Goal: Task Accomplishment & Management: Manage account settings

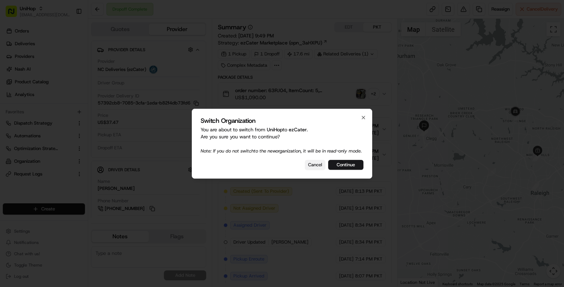
click at [310, 166] on button "Cancel" at bounding box center [315, 165] width 20 height 10
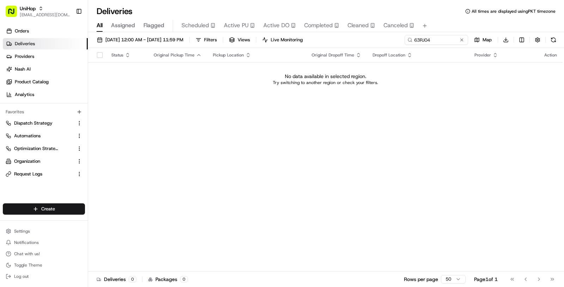
click at [36, 20] on div "UniHop [EMAIL_ADDRESS][DOMAIN_NAME] Toggle Sidebar" at bounding box center [44, 11] width 88 height 23
click at [24, 14] on span "[EMAIL_ADDRESS][DOMAIN_NAME]" at bounding box center [45, 15] width 50 height 6
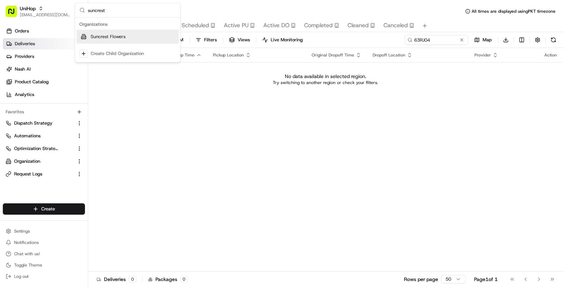
type input "suncrest"
click at [133, 40] on div "Suncrest Flowers" at bounding box center [127, 37] width 102 height 14
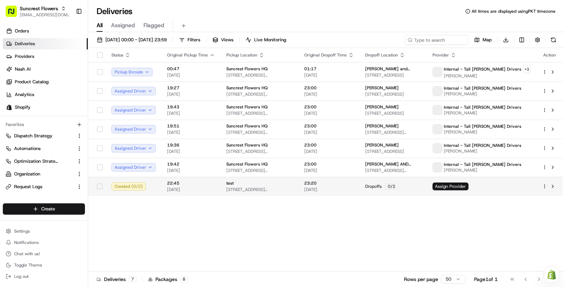
click at [326, 183] on span "23:20" at bounding box center [329, 183] width 50 height 6
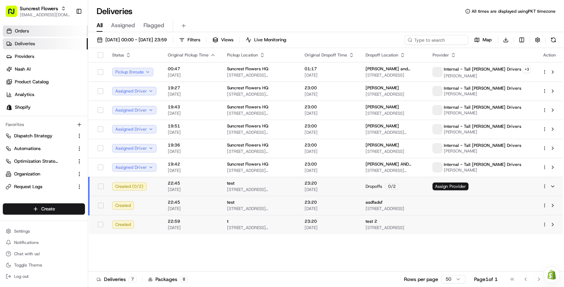
click at [53, 32] on link "Orders" at bounding box center [45, 30] width 85 height 11
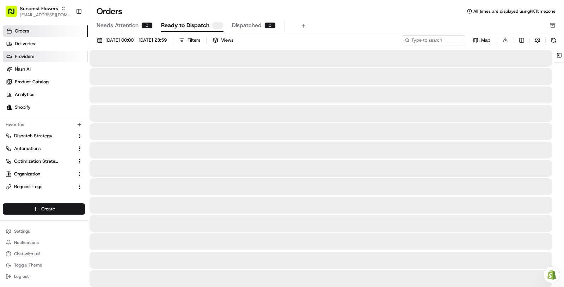
click at [43, 58] on link "Providers" at bounding box center [45, 56] width 85 height 11
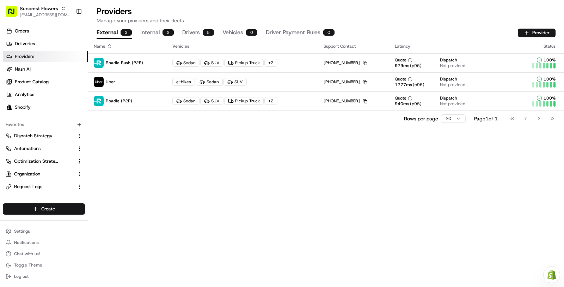
click at [160, 27] on button "Internal 2" at bounding box center [156, 33] width 33 height 12
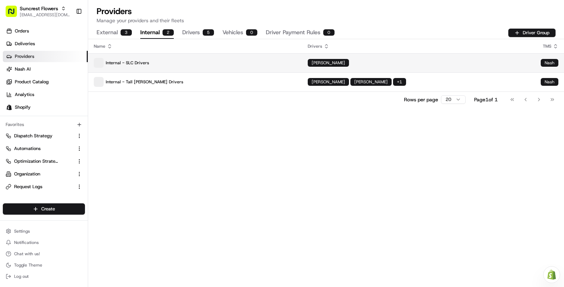
click at [229, 63] on p "Internal - SLC Drivers" at bounding box center [195, 63] width 203 height 10
click at [246, 67] on p "Internal - SLC Drivers" at bounding box center [195, 63] width 203 height 10
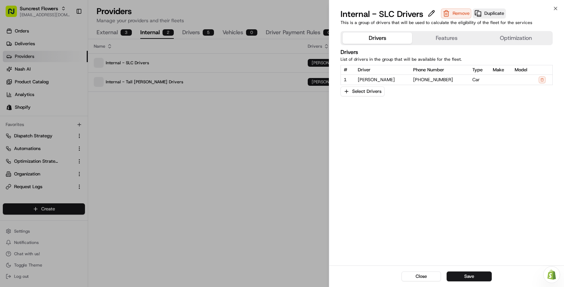
click at [438, 36] on button "Features" at bounding box center [446, 37] width 69 height 11
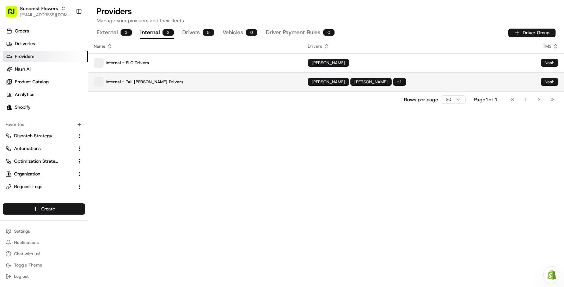
click at [241, 73] on td "Internal - Tall Woods Drivers" at bounding box center [195, 81] width 214 height 19
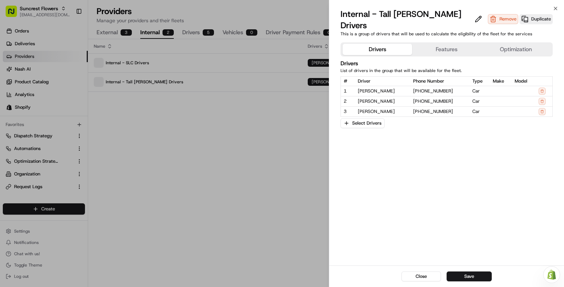
click at [466, 44] on button "Features" at bounding box center [446, 49] width 69 height 11
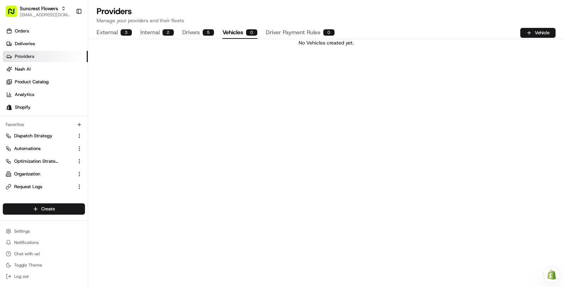
click at [235, 31] on button "Vehicles 0" at bounding box center [239, 33] width 35 height 12
click at [303, 35] on button "Driver Payment Rules 0" at bounding box center [300, 33] width 69 height 12
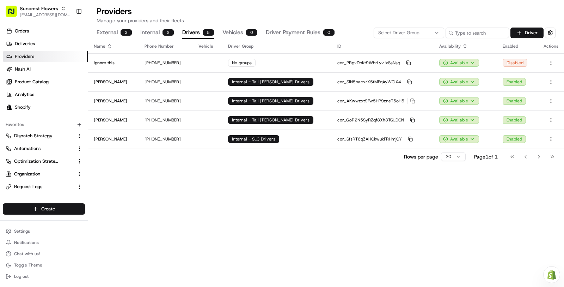
click at [194, 35] on button "Drivers 5" at bounding box center [198, 33] width 32 height 12
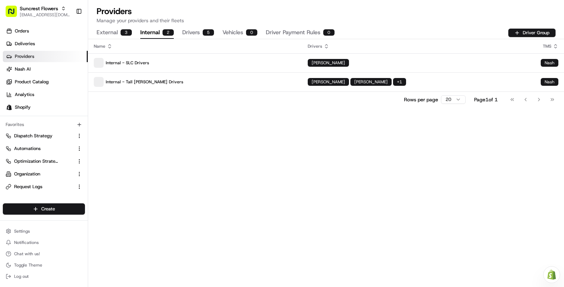
click at [166, 37] on button "Internal 2" at bounding box center [156, 33] width 33 height 12
click at [191, 127] on div "Name Drivers TMS Internal - SLC Drivers Teresa Darling Nash Internal - Tall Woo…" at bounding box center [326, 162] width 476 height 247
click at [58, 42] on link "Deliveries" at bounding box center [45, 43] width 85 height 11
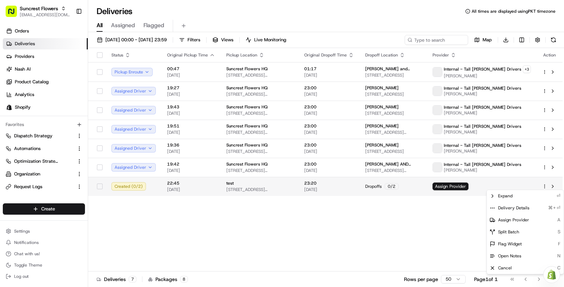
click at [544, 184] on html "Suncrest Flowers masood@usenash.com Toggle Sidebar Orders Deliveries Providers …" at bounding box center [282, 143] width 564 height 287
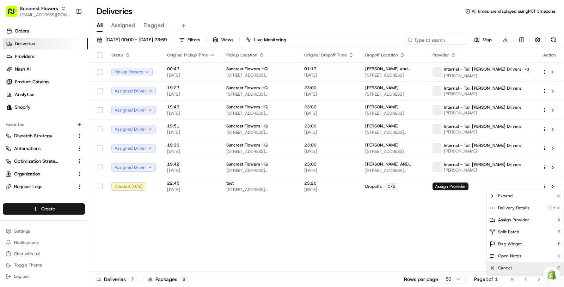
click at [515, 269] on div "Cancel C" at bounding box center [525, 267] width 77 height 12
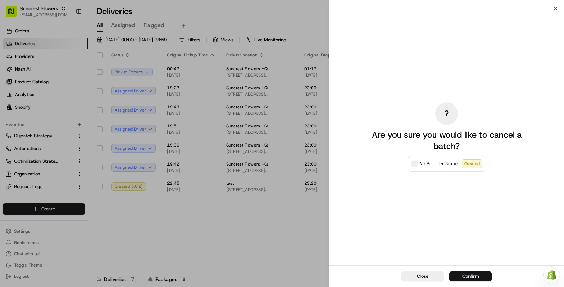
click at [474, 277] on button "Confirm" at bounding box center [470, 276] width 42 height 10
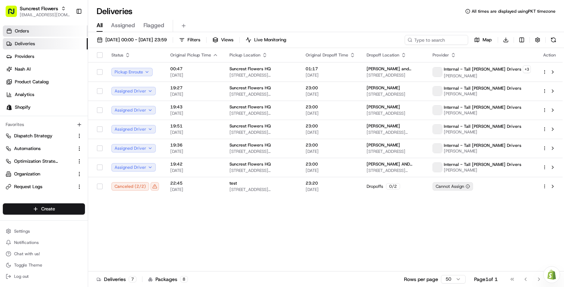
click at [66, 31] on link "Orders" at bounding box center [45, 30] width 85 height 11
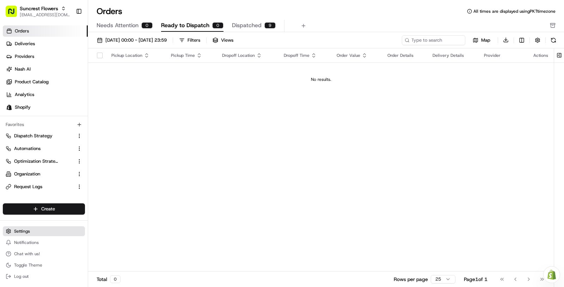
click at [40, 227] on button "Settings" at bounding box center [44, 231] width 82 height 10
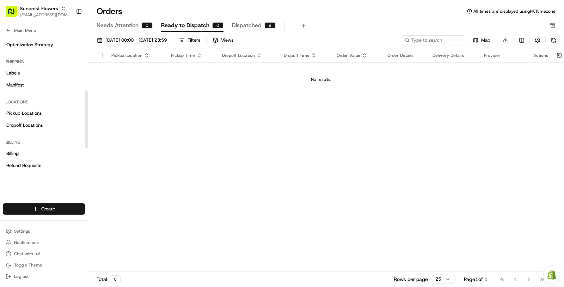
scroll to position [140, 0]
click at [35, 114] on span "Pickup Locations" at bounding box center [23, 112] width 35 height 6
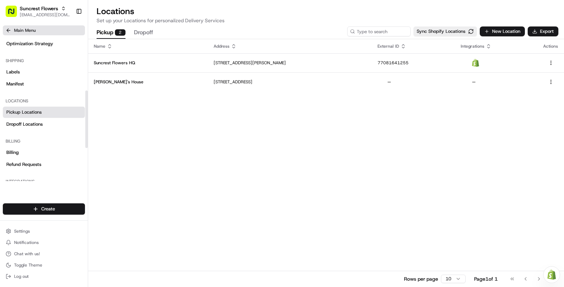
click at [43, 32] on button "Main Menu" at bounding box center [44, 30] width 82 height 10
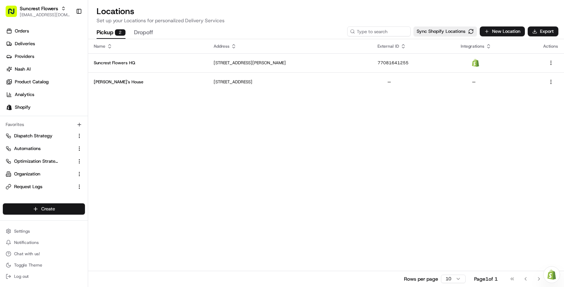
click at [53, 211] on html "Suncrest Flowers masood@usenash.com Toggle Sidebar Orders Deliveries Providers …" at bounding box center [282, 143] width 564 height 287
drag, startPoint x: 281, startPoint y: 63, endPoint x: 201, endPoint y: 178, distance: 140.4
click at [201, 178] on html "Suncrest Flowers masood@usenash.com Toggle Sidebar Orders Deliveries Providers …" at bounding box center [282, 143] width 564 height 287
click at [195, 148] on div "Name Address External ID Integrations Actions Suncrest Flowers HQ 15281 Tall Wo…" at bounding box center [326, 162] width 476 height 247
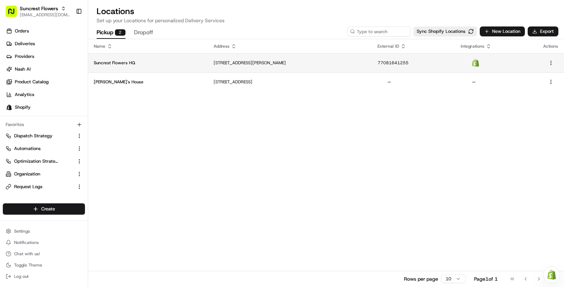
copy p "15281 Tall Woods Drive, Draper, UT 84020, US"
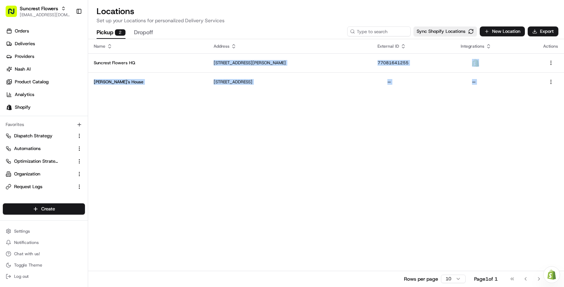
drag, startPoint x: 188, startPoint y: 64, endPoint x: 234, endPoint y: 208, distance: 151.1
click at [234, 208] on div "Name Address External ID Integrations Actions Suncrest Flowers HQ 15281 Tall Wo…" at bounding box center [326, 162] width 476 height 247
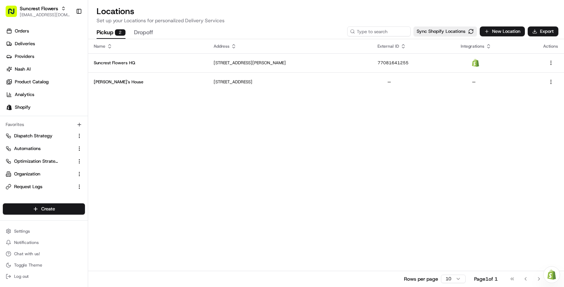
click at [159, 140] on div "Name Address External ID Integrations Actions Suncrest Flowers HQ 15281 Tall Wo…" at bounding box center [326, 162] width 476 height 247
click at [40, 207] on html "Suncrest Flowers masood@usenash.com Toggle Sidebar Orders Deliveries Providers …" at bounding box center [282, 143] width 564 height 287
click at [116, 234] on link "Order" at bounding box center [127, 234] width 79 height 13
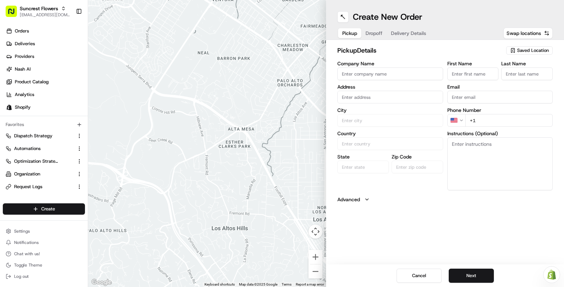
click at [518, 54] on div "Saved Location" at bounding box center [529, 50] width 47 height 8
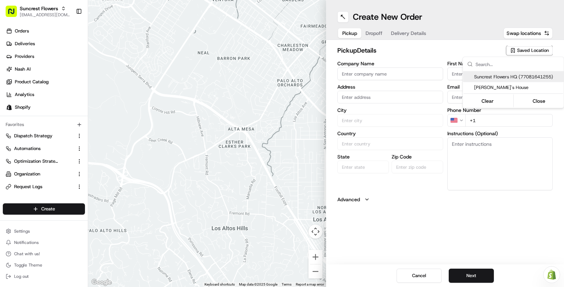
click at [518, 48] on html "Suncrest Flowers masood@usenash.com Toggle Sidebar Orders Deliveries Providers …" at bounding box center [282, 143] width 564 height 287
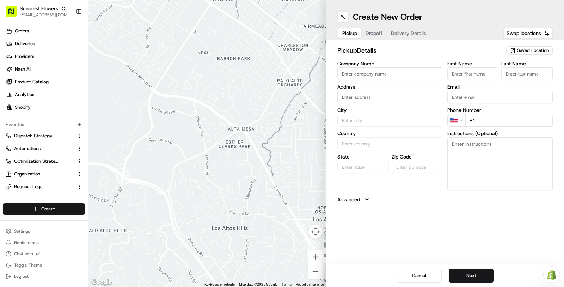
click at [518, 48] on span "Saved Location" at bounding box center [533, 50] width 32 height 6
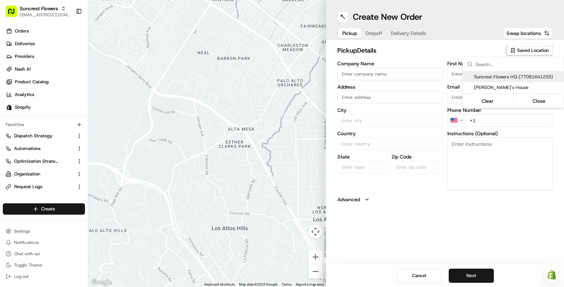
click at [506, 76] on span "Suncrest Flowers HQ (77081641255)" at bounding box center [517, 77] width 87 height 6
type input "Suncrest Flowers HQ"
type input "15281 Tall Woods Drive, Draper, UT 84020, US"
type input "Draper"
type input "US"
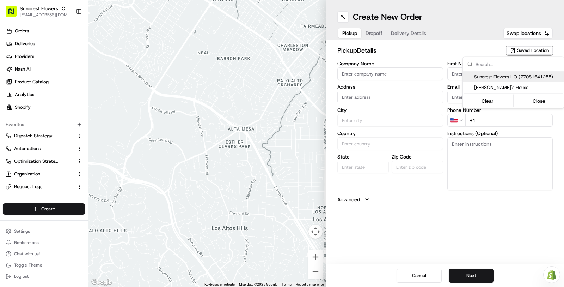
type input "UT"
type input "84020"
type input "Katherine"
type input "Pendergast"
type input "kat@suncrestflowers.com"
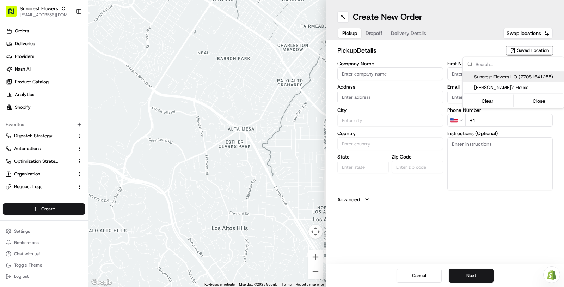
type input "+1 801 901 0857"
type textarea "This location is a home. Please knock on the front door."
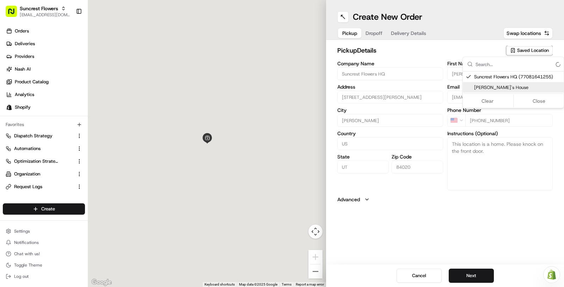
click at [435, 48] on html "Suncrest Flowers masood@usenash.com Toggle Sidebar Orders Deliveries Providers …" at bounding box center [282, 143] width 564 height 287
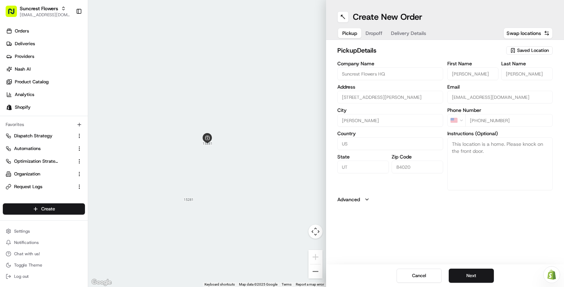
click at [535, 54] on div "Saved Location" at bounding box center [529, 50] width 47 height 8
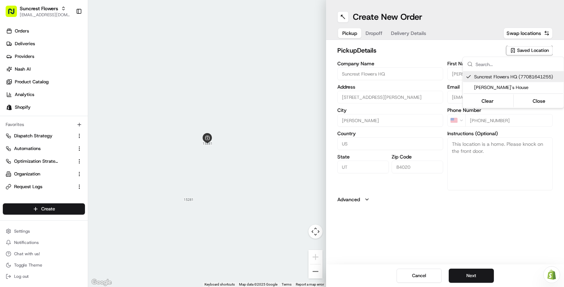
click at [494, 47] on html "Suncrest Flowers masood@usenash.com Toggle Sidebar Orders Deliveries Providers …" at bounding box center [282, 143] width 564 height 287
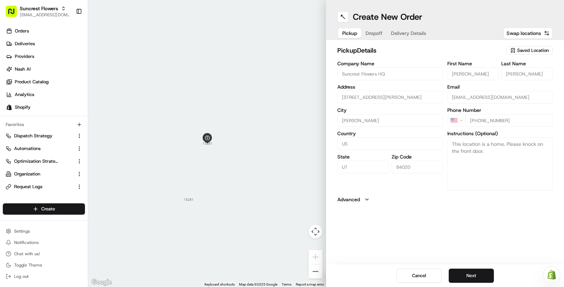
click at [429, 53] on h2 "pickup Details" at bounding box center [420, 50] width 167 height 10
click at [375, 32] on span "Dropoff" at bounding box center [373, 33] width 17 height 7
click at [379, 77] on input "Company Name" at bounding box center [390, 73] width 106 height 13
type input "Masood Test"
click at [368, 101] on input "text" at bounding box center [390, 97] width 106 height 13
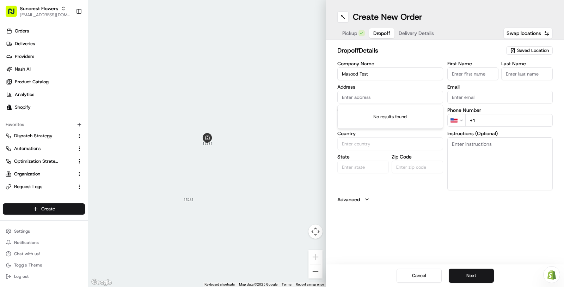
click at [358, 99] on input "text" at bounding box center [390, 97] width 106 height 13
paste input "2011 Oak Summit Dr, Draper, UT 84020, USA"
type input "2011 Oak Summit Dr, Draper, UT 84020, USA"
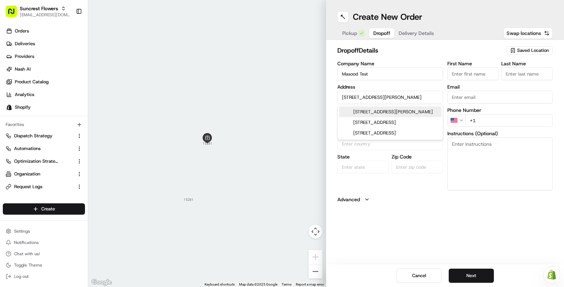
click at [406, 116] on div "2011 Oak Summit Dr, Draper, UT 84020, USA" at bounding box center [390, 111] width 102 height 11
type input "Draper"
type input "United States"
type input "UT"
type input "84020"
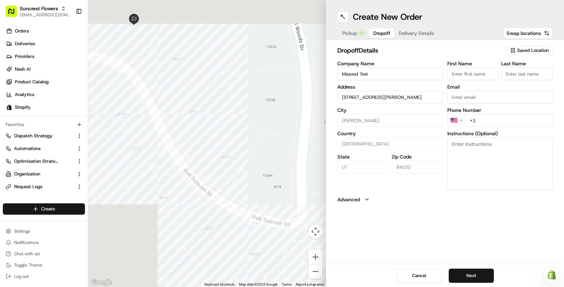
type input "2011 Oak Summit Dr, Draper, UT 84020, USA"
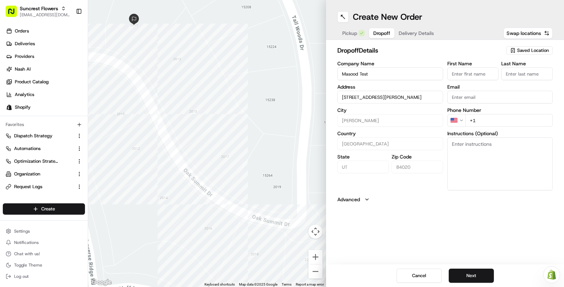
scroll to position [0, 0]
click at [495, 116] on input "+1" at bounding box center [509, 120] width 88 height 13
click at [489, 119] on input "+1" at bounding box center [509, 120] width 88 height 13
click at [507, 128] on div "First Name Last Name Email Phone Number US +1 Instructions (Optional)" at bounding box center [500, 125] width 106 height 129
click at [502, 123] on input "+1" at bounding box center [509, 120] width 88 height 13
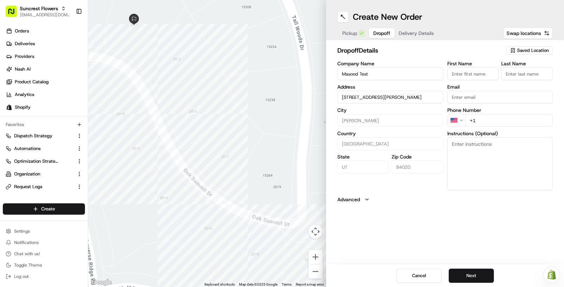
paste input "801 901 0857"
type input "+1 801 901 0857"
click at [400, 34] on div "Pickup Dropoff Delivery Details" at bounding box center [387, 33] width 101 height 13
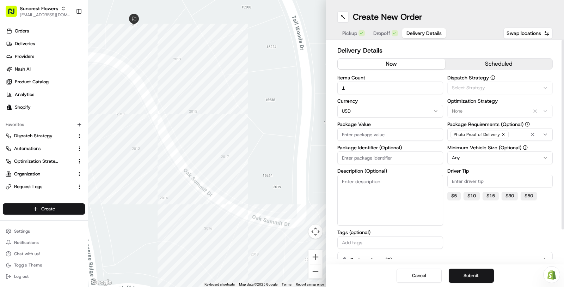
click at [488, 66] on button "scheduled" at bounding box center [498, 64] width 107 height 11
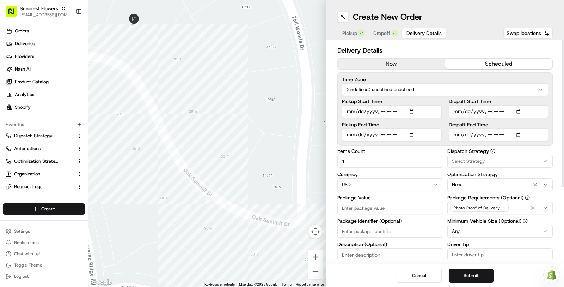
click at [520, 133] on input "Dropoff End Time" at bounding box center [499, 134] width 100 height 13
type input "2025-08-22T00:45"
click at [532, 122] on label "Dropoff End Time" at bounding box center [499, 124] width 100 height 5
click at [532, 128] on input "Dropoff End Time" at bounding box center [499, 134] width 100 height 13
click at [386, 206] on input "Package Value" at bounding box center [390, 207] width 106 height 13
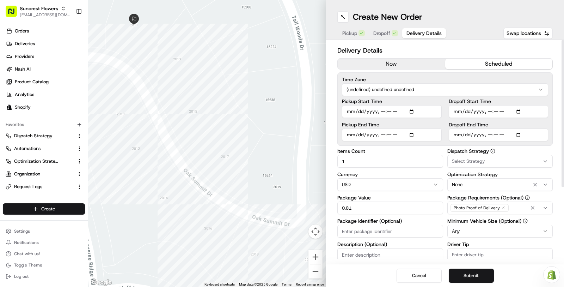
drag, startPoint x: 355, startPoint y: 209, endPoint x: 287, endPoint y: 200, distance: 68.7
click at [287, 200] on div "← Move left → Move right ↑ Move up ↓ Move down + Zoom in - Zoom out Home Jump l…" at bounding box center [326, 143] width 476 height 287
type input "1"
click at [449, 169] on div "Dispatch Strategy Select Strategy Optimization Strategy None Package Requiremen…" at bounding box center [500, 234] width 106 height 173
click at [459, 163] on span "Select Strategy" at bounding box center [468, 161] width 33 height 6
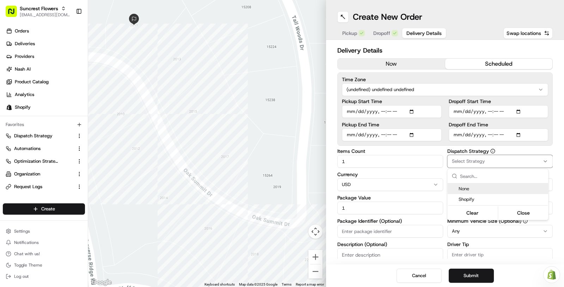
click at [443, 167] on html "Suncrest Flowers masood@usenash.com Toggle Sidebar Orders Deliveries Providers …" at bounding box center [282, 143] width 564 height 287
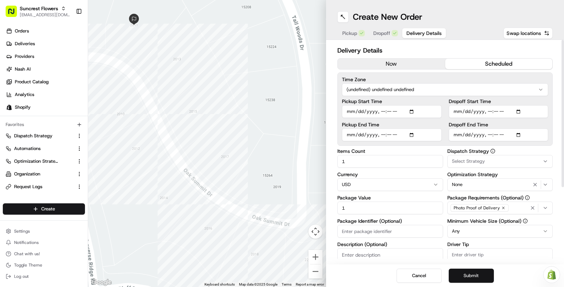
click at [469, 278] on button "Submit" at bounding box center [471, 275] width 45 height 14
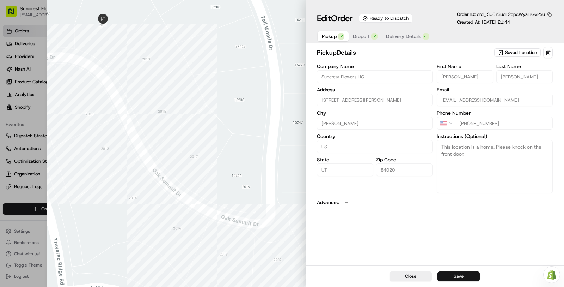
click at [464, 275] on button "Save" at bounding box center [458, 276] width 42 height 10
type input "+1"
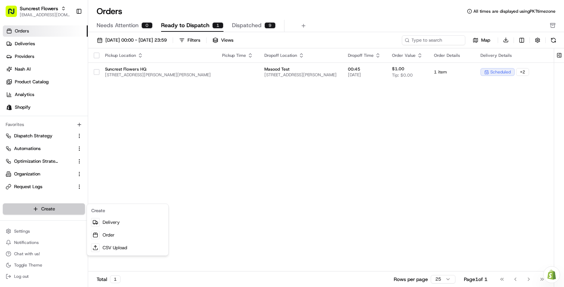
click at [54, 204] on html "Suncrest Flowers masood@usenash.com Toggle Sidebar Orders Deliveries Providers …" at bounding box center [282, 143] width 564 height 287
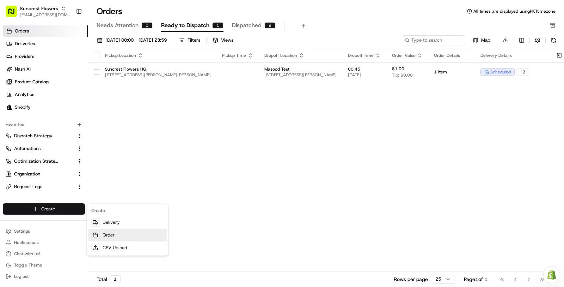
click at [121, 235] on link "Order" at bounding box center [127, 234] width 79 height 13
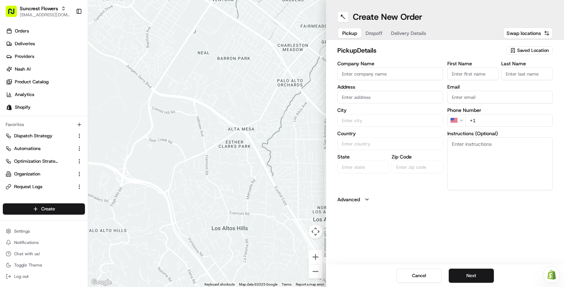
click at [524, 53] on div "Saved Location" at bounding box center [529, 50] width 47 height 8
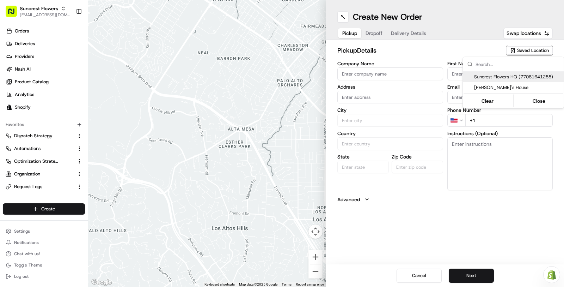
click at [524, 50] on html "Suncrest Flowers masood@usenash.com Toggle Sidebar Orders Deliveries Providers …" at bounding box center [282, 143] width 564 height 287
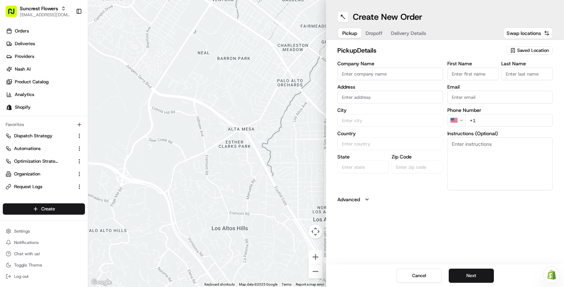
click at [524, 50] on span "Saved Location" at bounding box center [533, 50] width 32 height 6
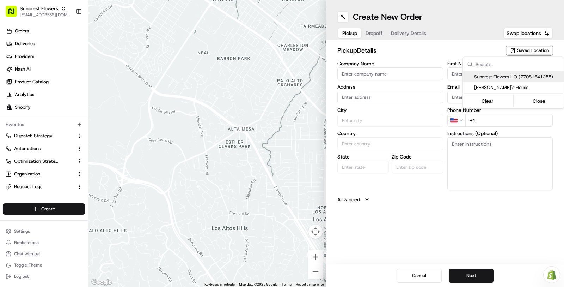
click at [499, 74] on span "Suncrest Flowers HQ (77081641255)" at bounding box center [517, 77] width 87 height 6
type input "Suncrest Flowers HQ"
type input "15281 Tall Woods Drive, Draper, UT 84020, US"
type input "Draper"
type input "US"
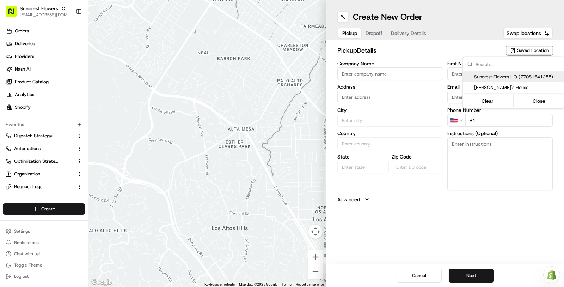
type input "UT"
type input "84020"
type input "Katherine"
type input "Pendergast"
type input "kat@suncrestflowers.com"
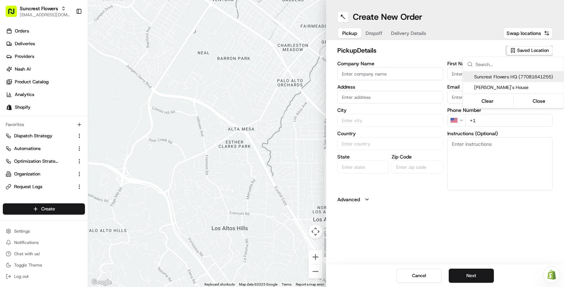
type input "+1 801 901 0857"
type textarea "This location is a home. Please knock on the front door."
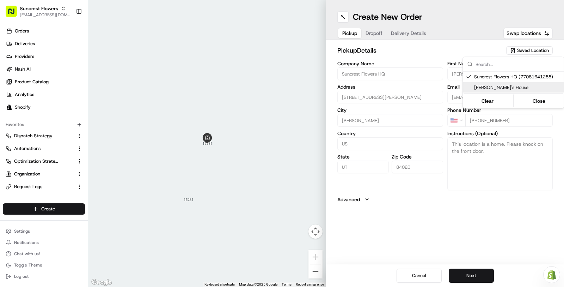
click at [379, 32] on html "Suncrest Flowers masood@usenash.com Toggle Sidebar Orders Deliveries Providers …" at bounding box center [282, 143] width 564 height 287
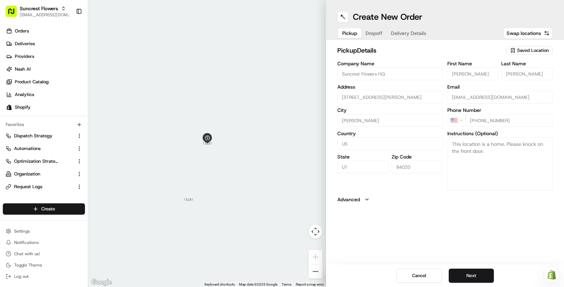
click at [379, 32] on span "Dropoff" at bounding box center [373, 33] width 17 height 7
click at [394, 76] on input "Company Name" at bounding box center [390, 73] width 106 height 13
type input "Masood Test 2"
click at [388, 100] on input "text" at bounding box center [390, 97] width 106 height 13
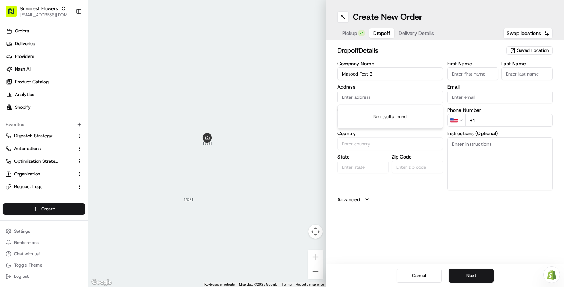
click at [401, 103] on div "Company Name Masood Test 2 Address City Country State Zip Code" at bounding box center [390, 125] width 106 height 129
click at [398, 98] on input "text" at bounding box center [390, 97] width 106 height 13
paste input "1982 S Oak Summit Dr, Draper, UT 84020, USA"
type input "1982 S Oak Summit Dr, Draper, UT 84020, USA"
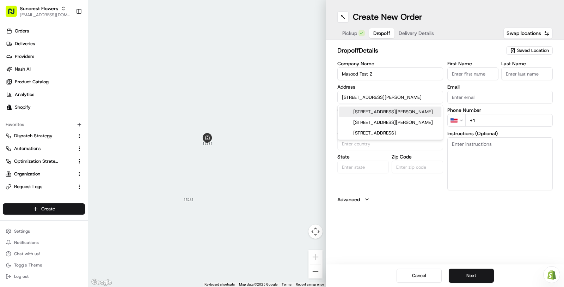
click at [406, 111] on div "1982 S Oak Summit Dr, Draper, UT 84020, USA" at bounding box center [390, 111] width 102 height 11
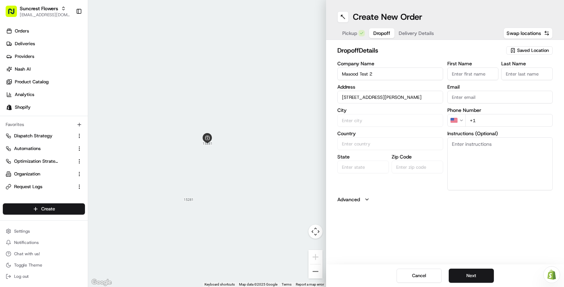
type input "Draper"
type input "United States"
type input "UT"
type input "84020"
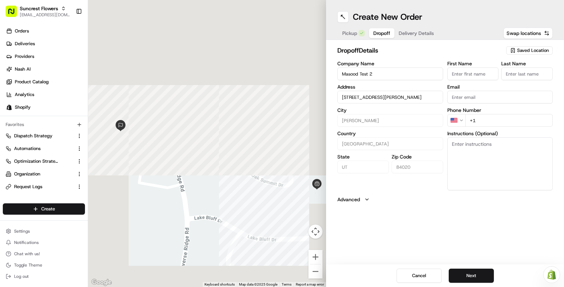
type input "1982 S Oak Summit Dr, Draper, UT 84020, USA"
click at [342, 27] on div "Pickup Dropoff Delivery Details" at bounding box center [387, 33] width 101 height 13
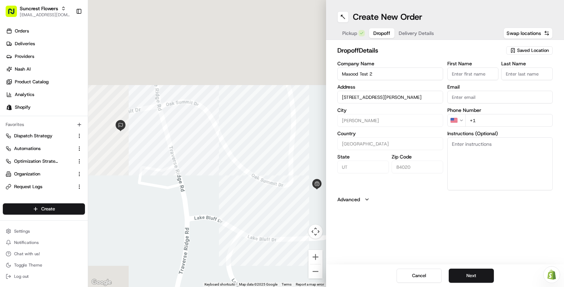
click at [348, 39] on div "Pickup Dropoff Delivery Details" at bounding box center [387, 33] width 101 height 13
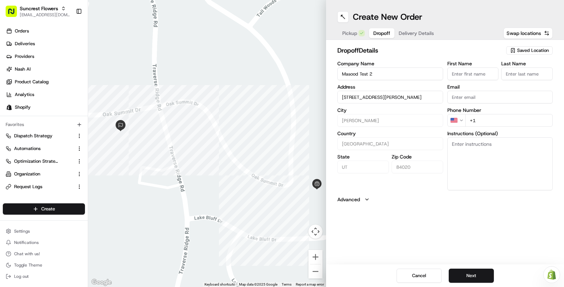
click at [349, 33] on span "Pickup" at bounding box center [349, 33] width 15 height 7
click at [384, 37] on button "Dropoff" at bounding box center [381, 33] width 25 height 10
click at [485, 123] on input "+1" at bounding box center [509, 120] width 88 height 13
paste input "tel"
type input "+1"
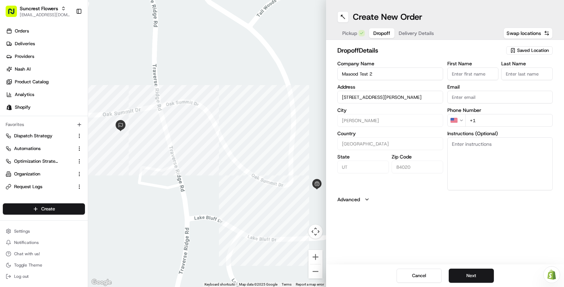
click at [488, 118] on input "+1" at bounding box center [509, 120] width 88 height 13
click at [470, 153] on textarea "Instructions (Optional)" at bounding box center [500, 163] width 106 height 53
paste textarea "+1 801 901 0857"
drag, startPoint x: 458, startPoint y: 144, endPoint x: 523, endPoint y: 144, distance: 65.2
click at [524, 144] on textarea "+1 801 901 0857" at bounding box center [500, 163] width 106 height 53
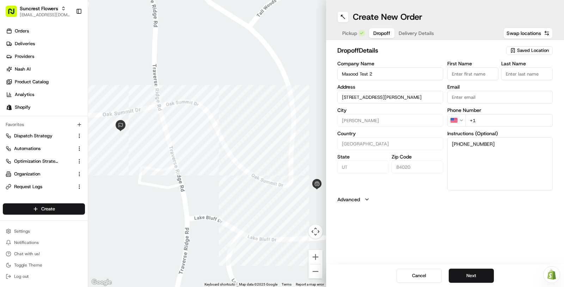
drag, startPoint x: 501, startPoint y: 142, endPoint x: 459, endPoint y: 141, distance: 42.3
click at [459, 141] on textarea "+1 801 901 0857" at bounding box center [500, 163] width 106 height 53
type textarea "+1 801 901 0857"
click at [495, 115] on input "+1" at bounding box center [509, 120] width 88 height 13
click at [494, 119] on input "+1" at bounding box center [509, 120] width 88 height 13
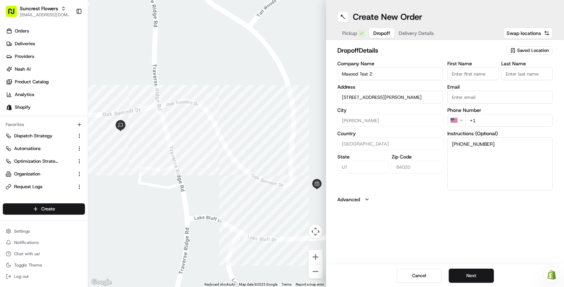
paste input "801 901 0857"
type input "+1 801 901 0857"
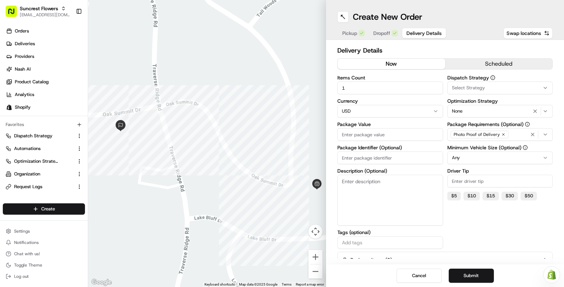
click at [420, 31] on span "Delivery Details" at bounding box center [423, 33] width 35 height 7
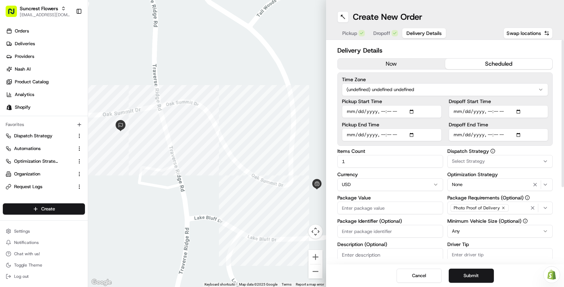
click at [470, 66] on button "scheduled" at bounding box center [498, 64] width 107 height 11
click at [358, 209] on input "Package Value" at bounding box center [390, 207] width 106 height 13
type input "1"
click at [522, 135] on input "Dropoff End Time" at bounding box center [499, 134] width 100 height 13
click at [490, 135] on input "Dropoff End Time" at bounding box center [499, 134] width 100 height 13
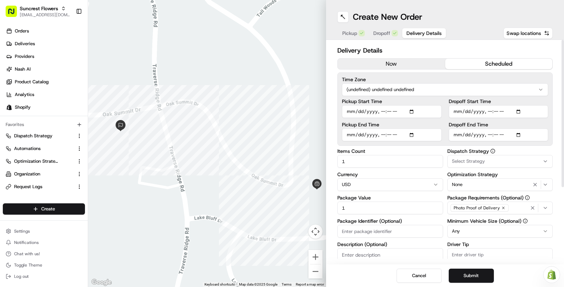
type input "2025-08-22T00:45"
click at [486, 143] on div "Time Zone (undefined) undefined undefined Pickup Start Time Pickup End Time Dro…" at bounding box center [444, 108] width 215 height 73
click at [480, 279] on button "Submit" at bounding box center [471, 275] width 45 height 14
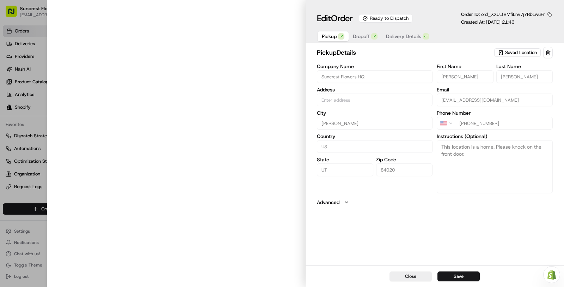
type input "15281 Tall Woods Drive, Draper, UT 84020, US"
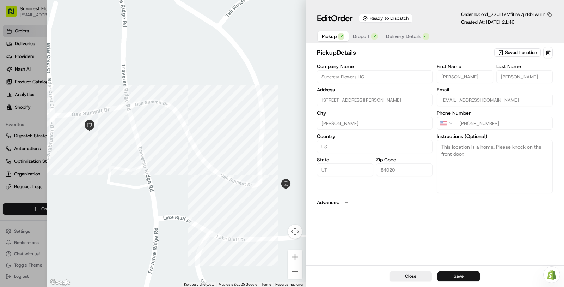
click at [466, 275] on button "Save" at bounding box center [458, 276] width 42 height 10
type input "+1"
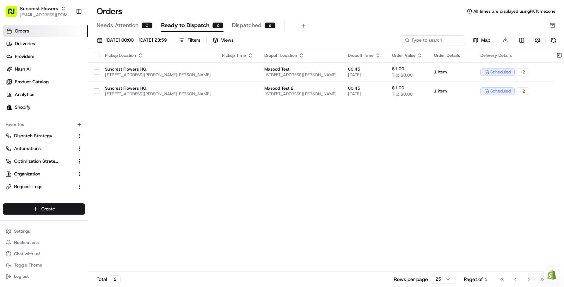
click at [256, 131] on div "Pickup Location Pickup Time Dropoff Location Dropoff Time Order Value Order Det…" at bounding box center [374, 159] width 573 height 223
click at [97, 55] on button "button" at bounding box center [97, 56] width 6 height 6
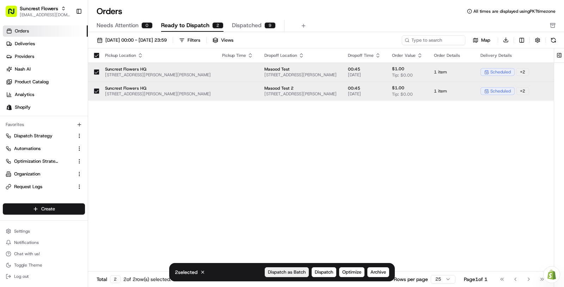
click at [299, 273] on span "Dispatch as Batch" at bounding box center [287, 272] width 38 height 6
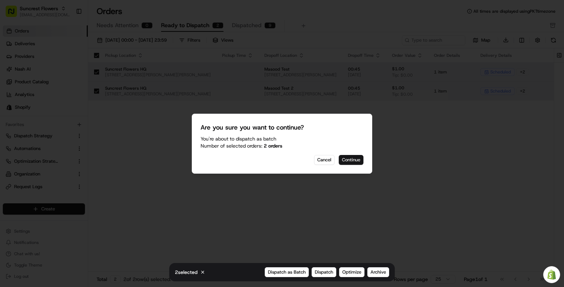
click at [359, 159] on button "Continue" at bounding box center [351, 160] width 25 height 10
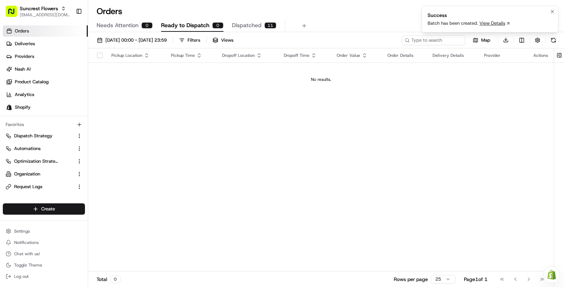
click at [499, 23] on link "View Details" at bounding box center [494, 23] width 31 height 6
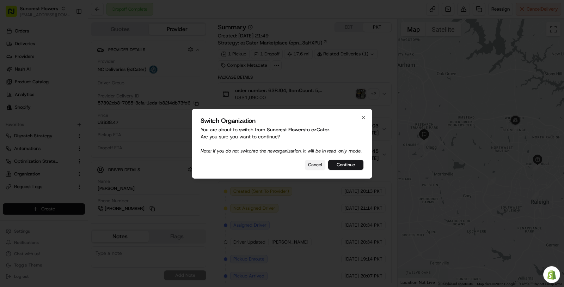
click at [314, 170] on button "Cancel" at bounding box center [315, 165] width 20 height 10
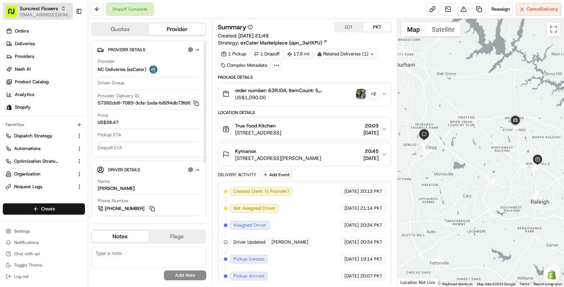
click at [44, 14] on span "[EMAIL_ADDRESS][DOMAIN_NAME]" at bounding box center [45, 15] width 50 height 6
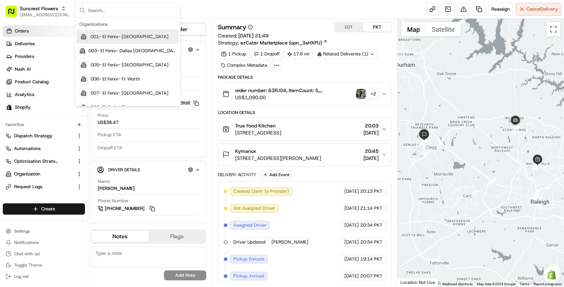
click at [44, 30] on link "Orders" at bounding box center [45, 30] width 85 height 11
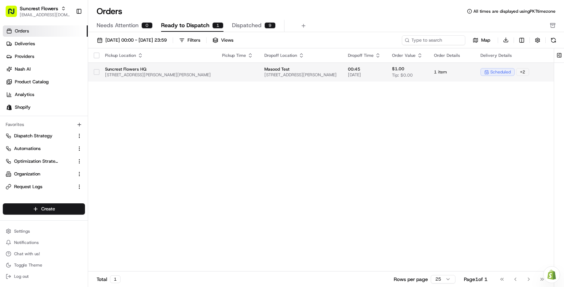
click at [262, 79] on td "Masood Test 2011 Oak Summit Dr, Draper, UT 84020, USA" at bounding box center [301, 71] width 84 height 19
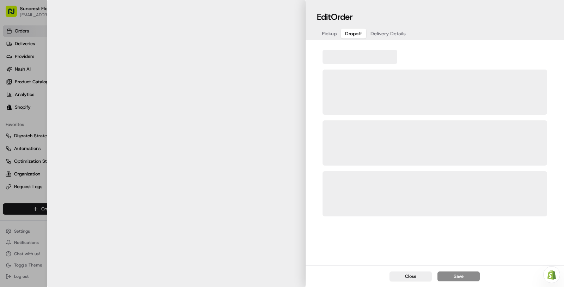
click at [359, 31] on span "Dropoff" at bounding box center [353, 33] width 17 height 7
click at [402, 34] on span "Delivery Details" at bounding box center [387, 33] width 35 height 7
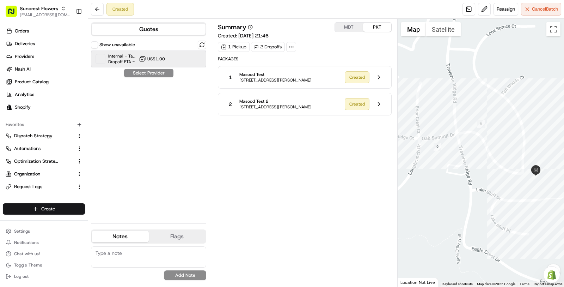
click at [162, 62] on div "Internal - Tall Woods Drivers Dropoff ETA - US$1.00" at bounding box center [148, 58] width 115 height 17
click at [158, 70] on button "Assign Provider" at bounding box center [149, 73] width 50 height 8
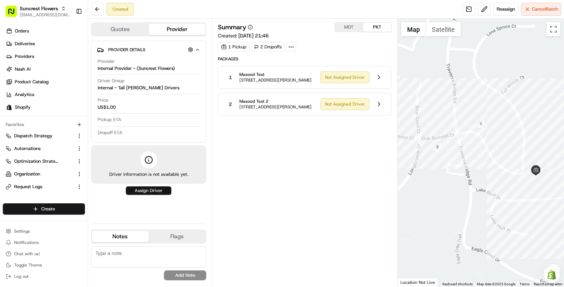
click at [158, 188] on button "Assign Driver" at bounding box center [148, 190] width 45 height 8
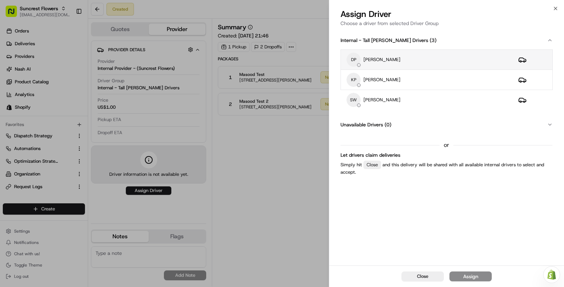
click at [445, 59] on div "DP David Pendergast" at bounding box center [426, 60] width 160 height 14
click at [464, 275] on div "Assign" at bounding box center [470, 275] width 15 height 7
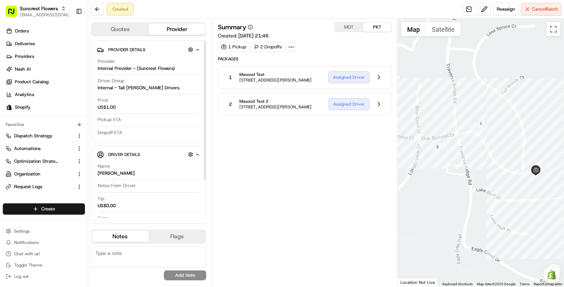
scroll to position [48, 0]
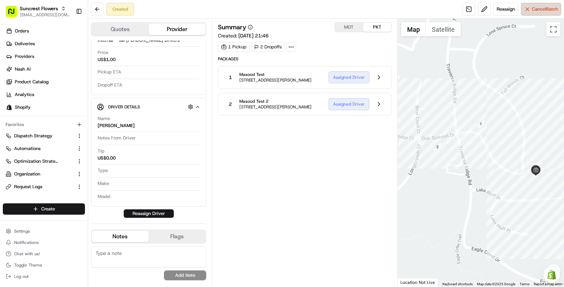
click at [533, 11] on span "Cancel Batch" at bounding box center [545, 9] width 26 height 6
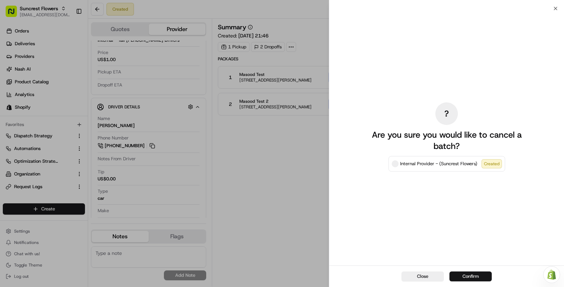
click at [461, 274] on button "Confirm" at bounding box center [470, 276] width 42 height 10
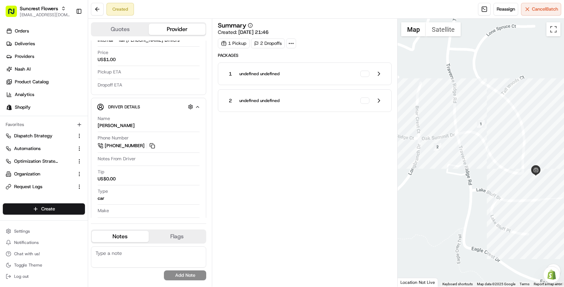
click at [363, 209] on div "Summary Created: 21/08/2025 21:46 1 Pickup 2 Dropoffs Packages 1 undefined unde…" at bounding box center [305, 152] width 174 height 260
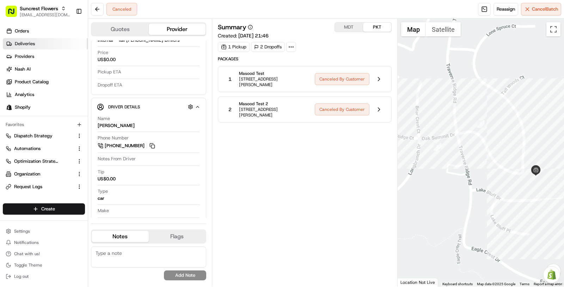
click at [55, 43] on link "Deliveries" at bounding box center [45, 43] width 85 height 11
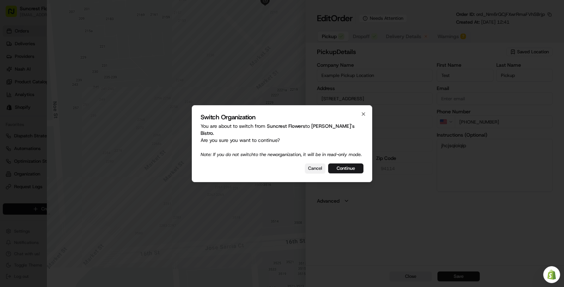
click at [316, 166] on button "Cancel" at bounding box center [315, 168] width 20 height 10
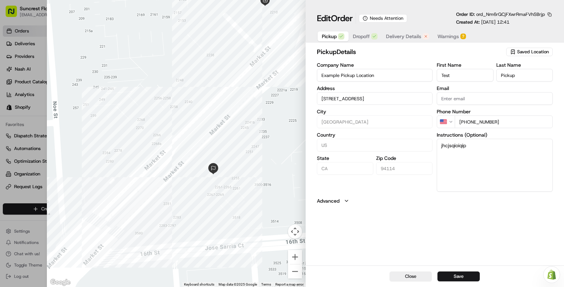
click at [26, 193] on div at bounding box center [282, 143] width 564 height 287
type input "+1"
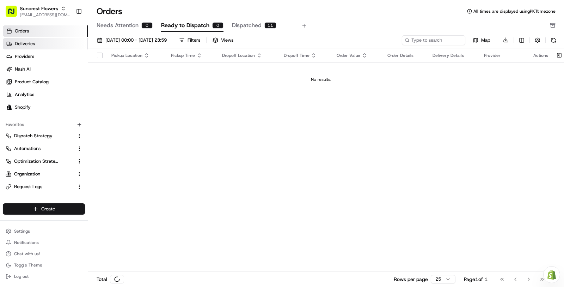
click at [53, 47] on link "Deliveries" at bounding box center [45, 43] width 85 height 11
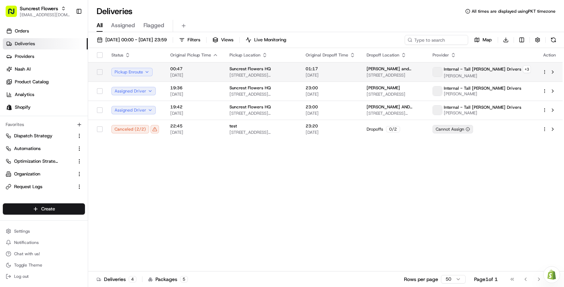
click at [245, 70] on span "Suncrest Flowers HQ" at bounding box center [249, 69] width 41 height 6
click at [152, 42] on span "21/08/2025 00:00 - 21/08/2025 23:59" at bounding box center [135, 40] width 61 height 6
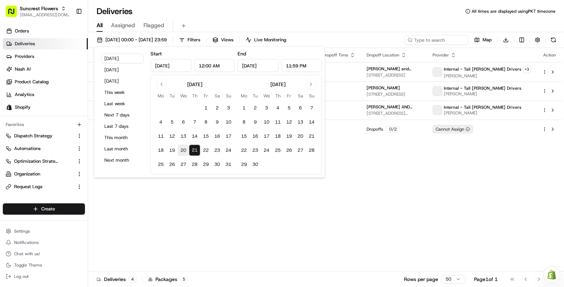
click at [185, 153] on button "20" at bounding box center [183, 149] width 11 height 11
type input "Aug 20, 2025"
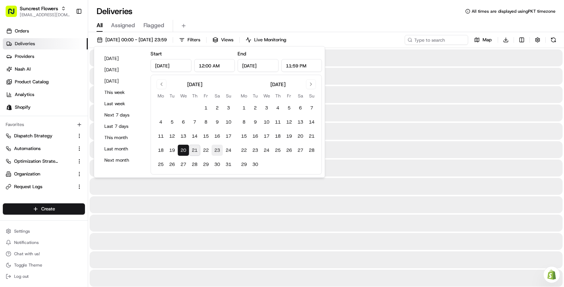
click at [220, 154] on button "23" at bounding box center [216, 149] width 11 height 11
type input "Aug 23, 2025"
click at [201, 203] on div at bounding box center [326, 204] width 473 height 17
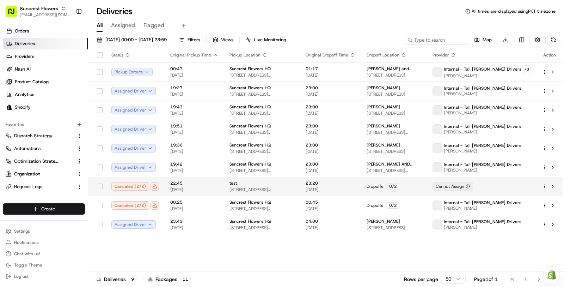
click at [99, 187] on button "button" at bounding box center [100, 186] width 6 height 6
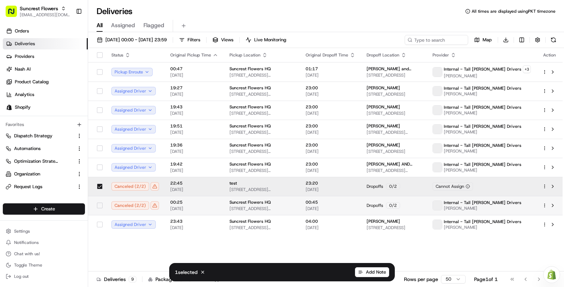
click at [101, 203] on button "button" at bounding box center [100, 205] width 6 height 6
click at [543, 186] on html "Suncrest Flowers masood@usenash.com Toggle Sidebar Orders Deliveries Providers …" at bounding box center [282, 143] width 564 height 287
click at [99, 184] on html "Suncrest Flowers masood@usenash.com Toggle Sidebar Orders Deliveries Providers …" at bounding box center [282, 143] width 564 height 287
click at [99, 205] on button "button" at bounding box center [100, 205] width 6 height 6
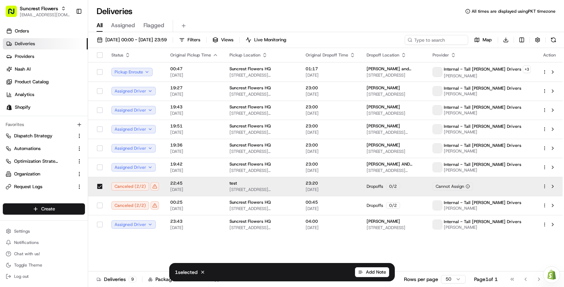
click at [113, 259] on div "Status Original Pickup Time Pickup Location Original Dropoff Time Dropoff Locat…" at bounding box center [325, 159] width 474 height 223
click at [205, 275] on button "Cancel" at bounding box center [203, 272] width 8 height 8
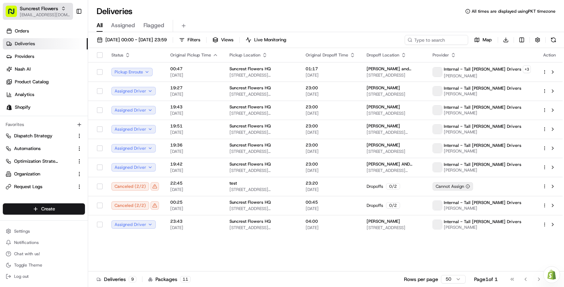
click at [53, 10] on span "Suncrest Flowers" at bounding box center [39, 8] width 38 height 7
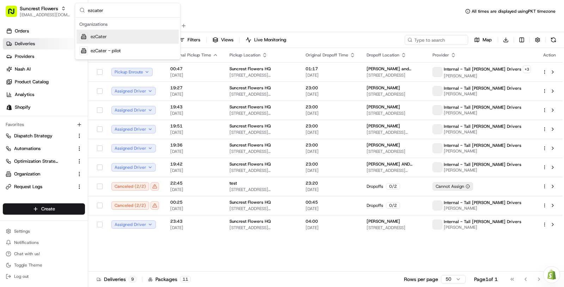
type input "ezcater"
click at [130, 37] on div "ezCater" at bounding box center [127, 37] width 102 height 14
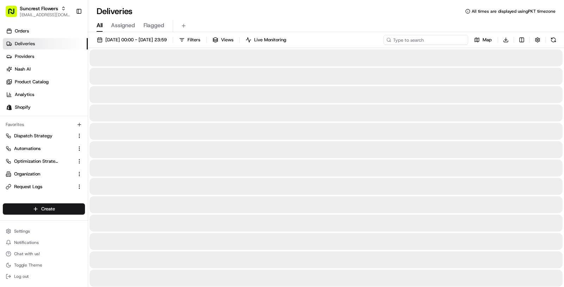
click at [425, 40] on input at bounding box center [425, 40] width 85 height 10
paste input "63RJ04"
type input "63RJ04"
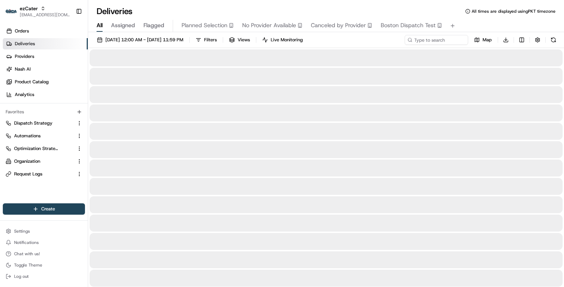
type input "63RJ04"
click at [183, 42] on span "08/20/2025 12:00 AM - 08/23/2025 11:59 PM" at bounding box center [144, 40] width 78 height 6
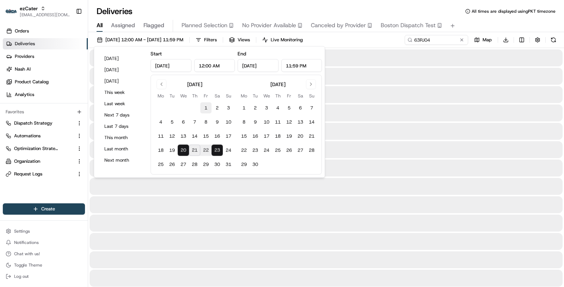
click at [204, 108] on button "1" at bounding box center [205, 107] width 11 height 11
type input "Aug 1, 2025"
click at [215, 149] on button "23" at bounding box center [216, 149] width 11 height 11
type input "Aug 23, 2025"
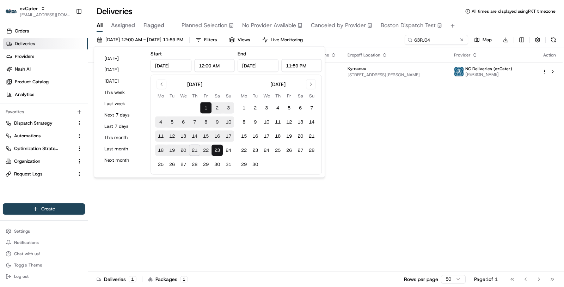
click at [373, 110] on div "Status Original Pickup Time Pickup Location Original Dropoff Time Dropoff Locat…" at bounding box center [325, 159] width 474 height 223
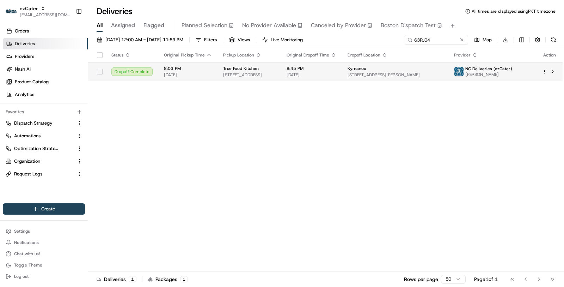
click at [336, 76] on span "08/19/2025" at bounding box center [312, 75] width 50 height 6
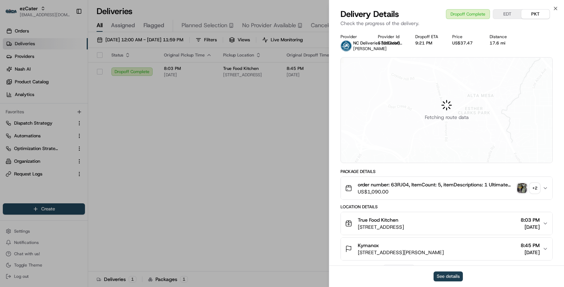
click at [445, 275] on button "See details" at bounding box center [447, 276] width 29 height 10
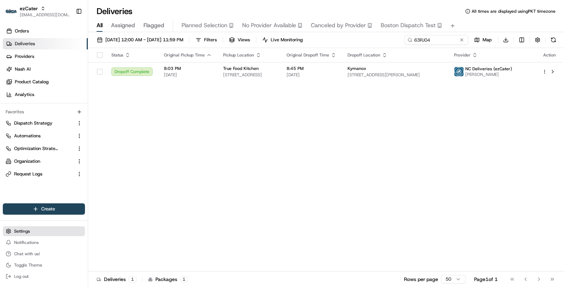
click at [44, 235] on button "Settings" at bounding box center [44, 231] width 82 height 10
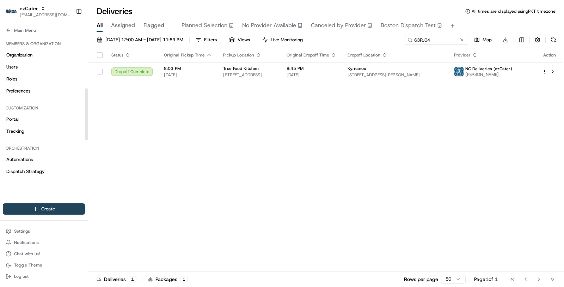
scroll to position [259, 0]
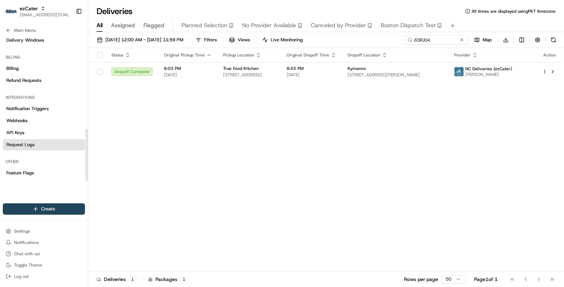
click at [56, 141] on link "Request Logs" at bounding box center [44, 144] width 82 height 11
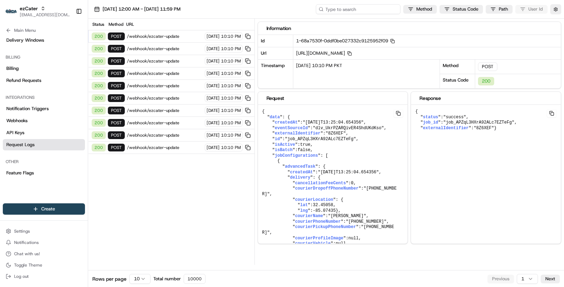
click at [349, 9] on input at bounding box center [358, 9] width 85 height 10
paste input "ord_9Vf2RF4GUt5Cd62Pt9Mg2Y"
type input "ord_9Vf2RF4GUt5Cd62Pt9Mg2Y"
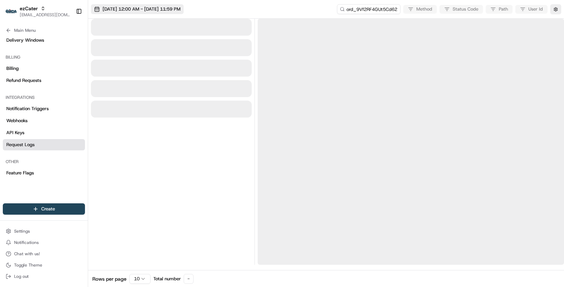
click at [172, 10] on span "08/21/2025 12:00 AM - 08/21/2025 11:59 PM" at bounding box center [142, 9] width 78 height 6
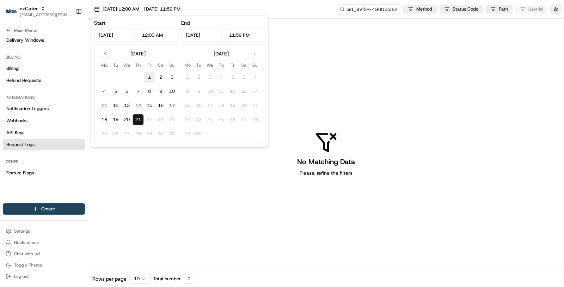
click at [148, 75] on button "1" at bounding box center [149, 77] width 11 height 11
type input "Aug 1, 2025"
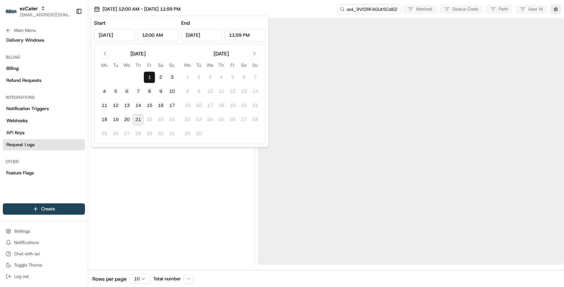
click at [142, 122] on button "21" at bounding box center [138, 119] width 11 height 11
type input "Aug 21, 2025"
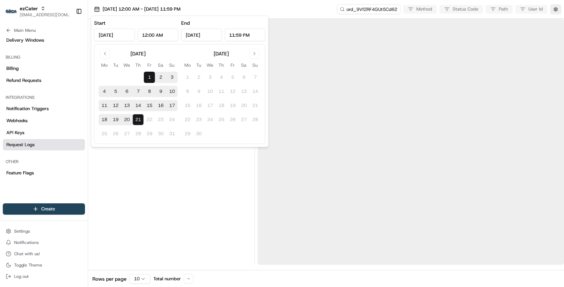
click at [169, 166] on div at bounding box center [171, 142] width 161 height 246
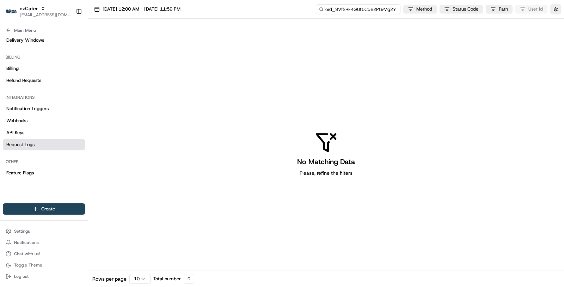
click at [355, 8] on input "ord_9Vf2RF4GUt5Cd62Pt9Mg2Y" at bounding box center [358, 9] width 85 height 10
type input "ord_9Vf2RF4GUt5Cd62Pt9Mg2Y"
click at [175, 8] on span "08/01/2025 12:00 AM - 08/21/2025 11:59 PM" at bounding box center [142, 9] width 78 height 6
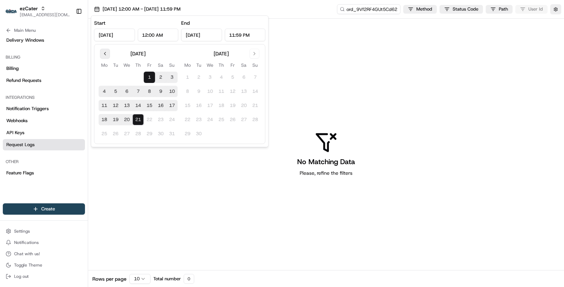
click at [103, 56] on button "Go to previous month" at bounding box center [105, 54] width 10 height 10
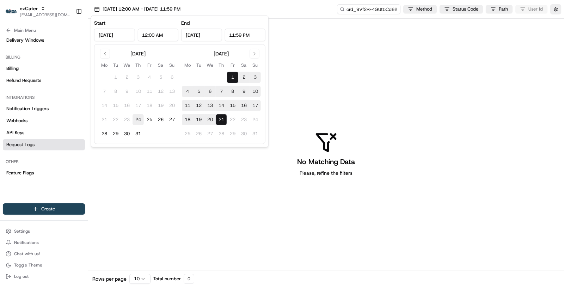
click at [139, 118] on button "24" at bounding box center [138, 119] width 11 height 11
type input "Jul 24, 2025"
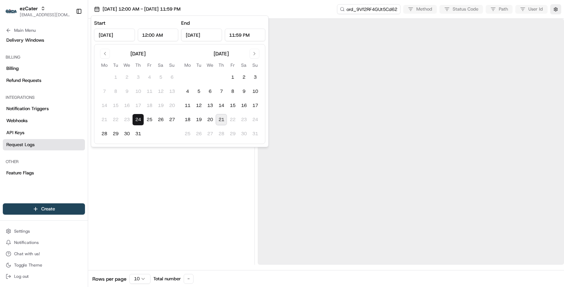
click at [218, 117] on button "21" at bounding box center [221, 119] width 11 height 11
type input "Aug 21, 2025"
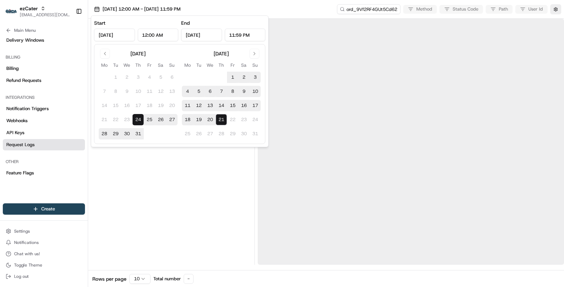
click at [216, 189] on div at bounding box center [171, 142] width 161 height 246
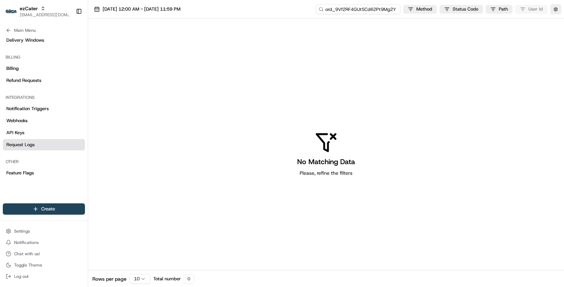
click at [360, 9] on input "ord_9Vf2RF4GUt5Cd62Pt9Mg2Y" at bounding box center [358, 9] width 85 height 10
paste input "job"
type input "job_9Vf2RF4GUt5Cd62Pt9Mg2Y"
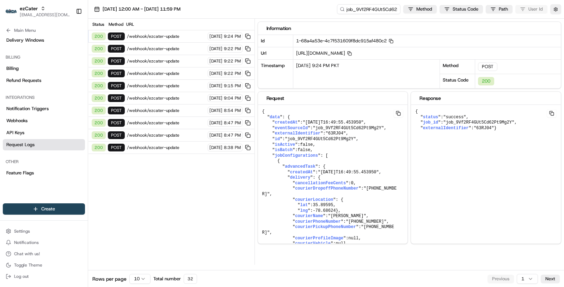
click at [143, 281] on html "ezCater masood@usenash.com Toggle Sidebar Orders Deliveries Providers Nash AI P…" at bounding box center [282, 143] width 564 height 287
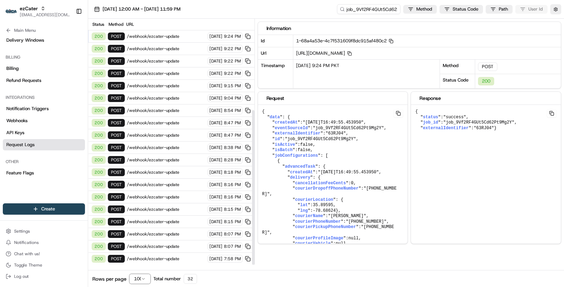
scroll to position [145, 0]
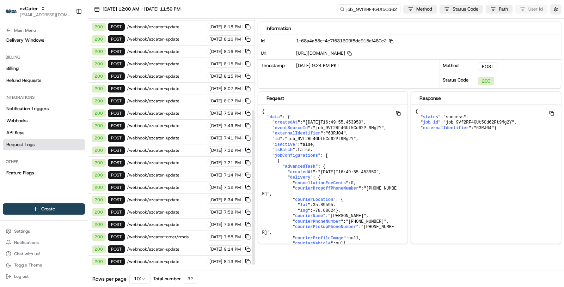
click at [181, 271] on span "/webhook/ezcater-update" at bounding box center [166, 274] width 79 height 6
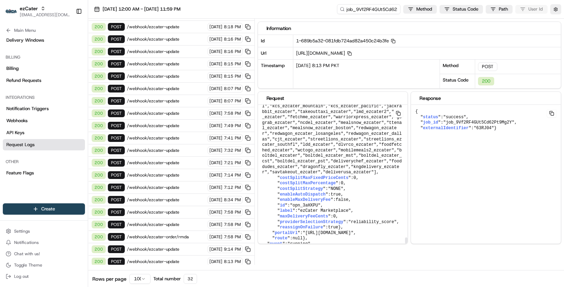
scroll to position [3970, 0]
drag, startPoint x: 318, startPoint y: 207, endPoint x: 385, endPoint y: 207, distance: 67.0
click at [359, 15] on span ""4104 Main at North Hills St"" at bounding box center [336, 12] width 46 height 5
drag, startPoint x: 343, startPoint y: 179, endPoint x: 318, endPoint y: 178, distance: 25.4
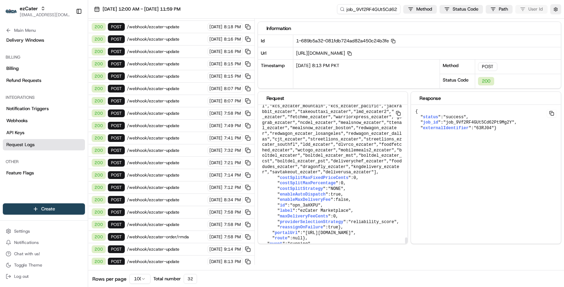
copy span "35.8373018"
drag, startPoint x: 347, startPoint y: 189, endPoint x: 319, endPoint y: 189, distance: 28.2
copy span "-78.6424777"
click at [552, 10] on button "button" at bounding box center [555, 9] width 11 height 10
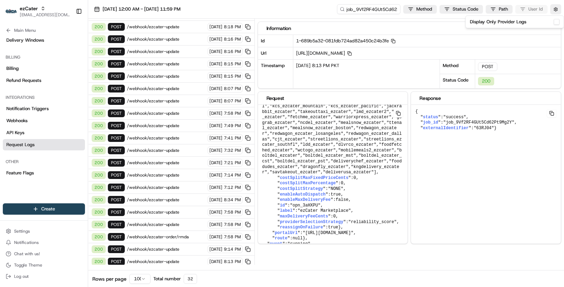
click at [553, 20] on div "Display Only Provider Logs" at bounding box center [515, 22] width 90 height 6
click at [557, 20] on button "Display Only Provider Logs" at bounding box center [557, 22] width 6 height 6
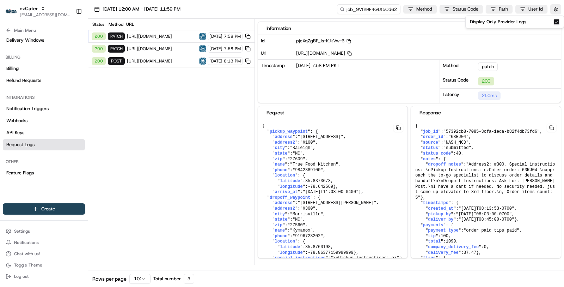
click at [147, 60] on span "https://app.cartwheel.tech/app-portal/dynamic/nash_ncd/jobs" at bounding box center [162, 61] width 70 height 6
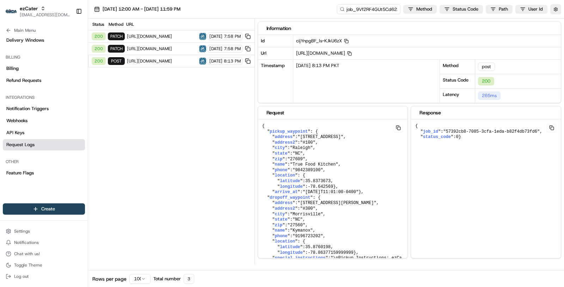
click at [158, 46] on span "https://app.cartwheel.tech/app-portal/dynamic/nash_ncd/jobs/57392cb8-7085-3cfa-…" at bounding box center [162, 49] width 70 height 6
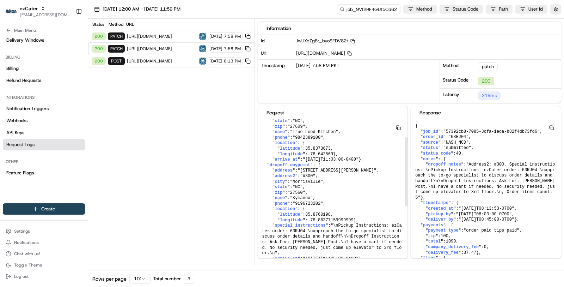
scroll to position [39, 0]
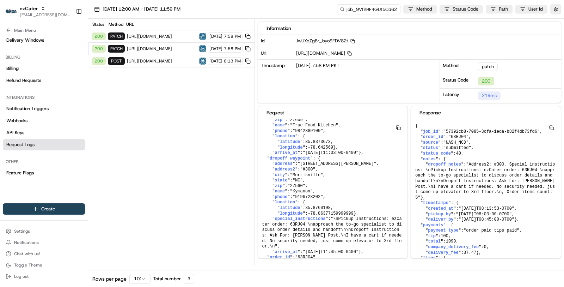
click at [171, 59] on span "https://app.cartwheel.tech/app-portal/dynamic/nash_ncd/jobs" at bounding box center [162, 61] width 70 height 6
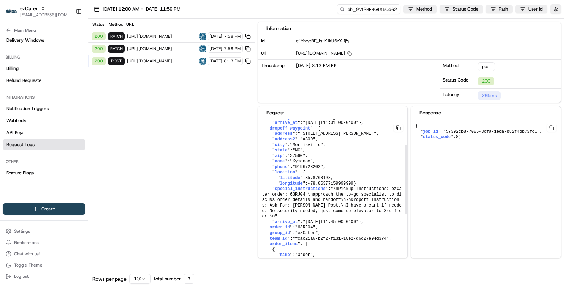
scroll to position [0, 0]
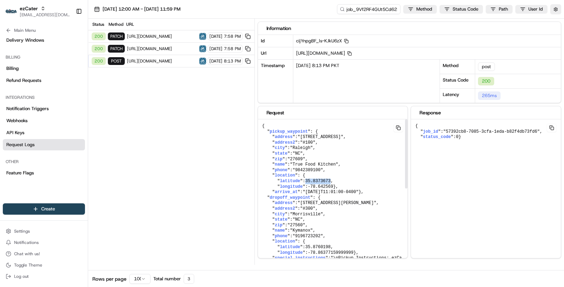
drag, startPoint x: 333, startPoint y: 180, endPoint x: 308, endPoint y: 179, distance: 25.7
click at [308, 179] on pre "{ " pickup_waypoint ": { " address ": "4104 Main at North Hills St" , " address…" at bounding box center [333, 266] width 150 height 294
copy span "35.8373673"
click at [176, 64] on div "200 post https://app.cartwheel.tech/app-portal/dynamic/nash_ncd/jobs 08/12/2025…" at bounding box center [171, 61] width 166 height 12
click at [176, 62] on span "https://app.cartwheel.tech/app-portal/dynamic/nash_ncd/jobs" at bounding box center [162, 61] width 70 height 6
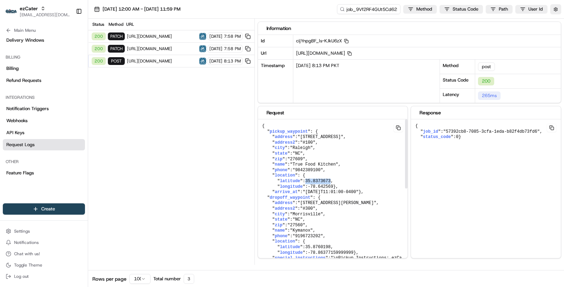
drag, startPoint x: 333, startPoint y: 176, endPoint x: 307, endPoint y: 178, distance: 25.8
click at [307, 178] on pre "{ " pickup_waypoint ": { " address ": "4104 Main at North Hills St" , " address…" at bounding box center [333, 266] width 150 height 294
copy span "35.8373673"
drag, startPoint x: 335, startPoint y: 185, endPoint x: 310, endPoint y: 183, distance: 24.8
click at [310, 184] on span "-78.642569" at bounding box center [320, 186] width 25 height 5
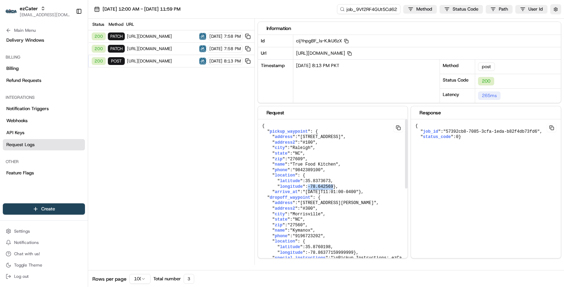
copy span "-78.642569"
click at [178, 46] on span "https://app.cartwheel.tech/app-portal/dynamic/nash_ncd/jobs/57392cb8-7085-3cfa-…" at bounding box center [162, 49] width 70 height 6
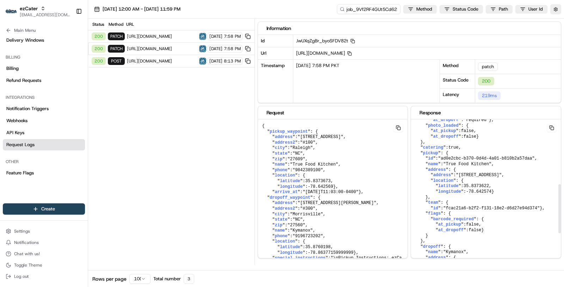
scroll to position [203, 0]
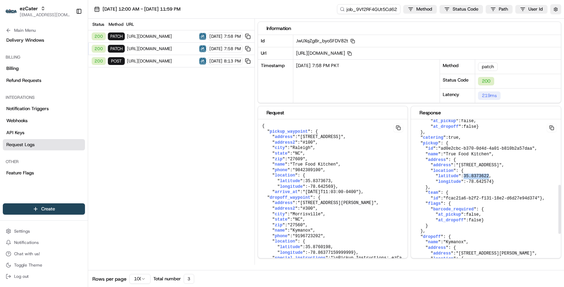
drag, startPoint x: 492, startPoint y: 206, endPoint x: 467, endPoint y: 205, distance: 25.4
click at [408, 205] on pre "{ " job_id ": "57392cb8-7085-3cfa-1eda-b82f4db73fd6" , " order_id ": "63RJ04" ,…" at bounding box center [333, 266] width 150 height 294
copy span "35.8373622"
drag, startPoint x: 494, startPoint y: 210, endPoint x: 467, endPoint y: 210, distance: 27.1
click at [408, 210] on pre "{ " job_id ": "57392cb8-7085-3cfa-1eda-b82f4db73fd6" , " order_id ": "63RJ04" ,…" at bounding box center [333, 266] width 150 height 294
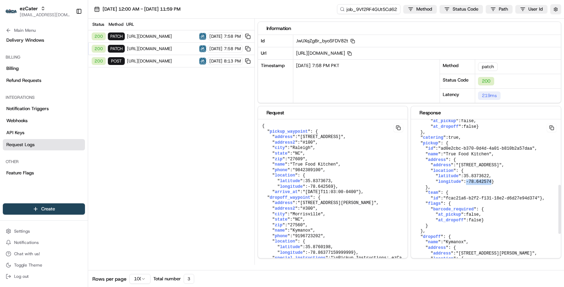
copy span "-78.642574"
click at [223, 38] on div "08/14/2025 7:58 PM" at bounding box center [225, 36] width 35 height 8
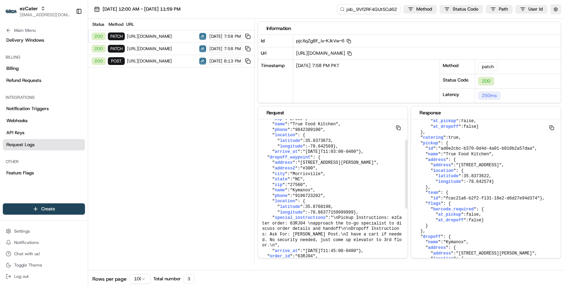
scroll to position [44, 0]
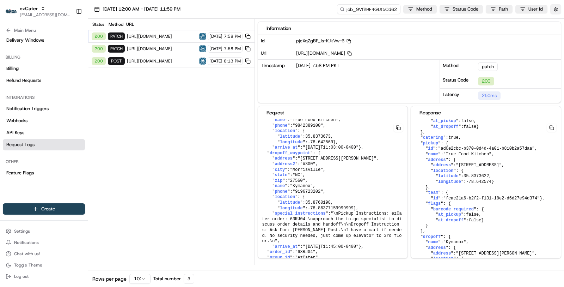
click at [555, 11] on button "button" at bounding box center [555, 9] width 11 height 10
click at [556, 23] on button "Display Only Provider Logs" at bounding box center [557, 22] width 6 height 6
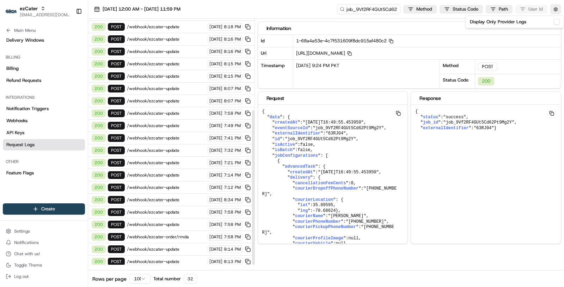
scroll to position [0, 0]
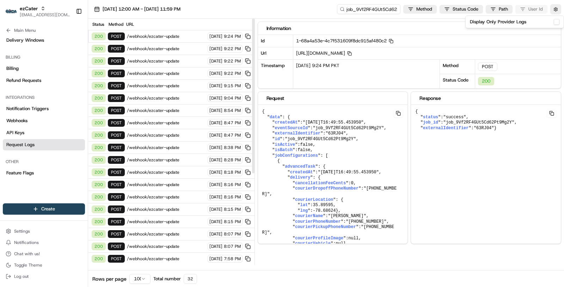
click at [181, 31] on div "200 POST /webhook/ezcater-update 08/19/2025 9:24 PM" at bounding box center [171, 36] width 166 height 12
click at [184, 37] on span "/webhook/ezcater-update" at bounding box center [166, 36] width 79 height 6
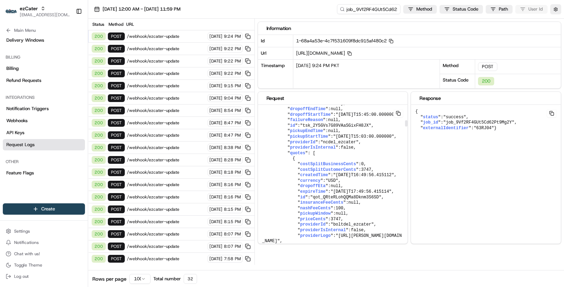
scroll to position [573, 0]
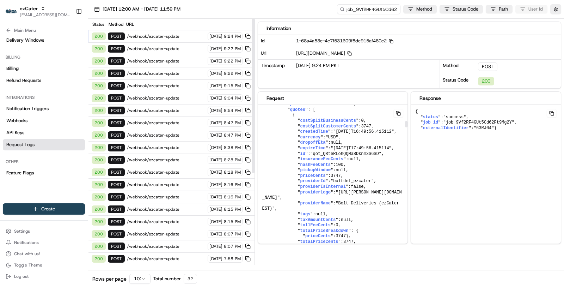
click at [181, 144] on span "/webhook/ezcater-update" at bounding box center [166, 147] width 79 height 6
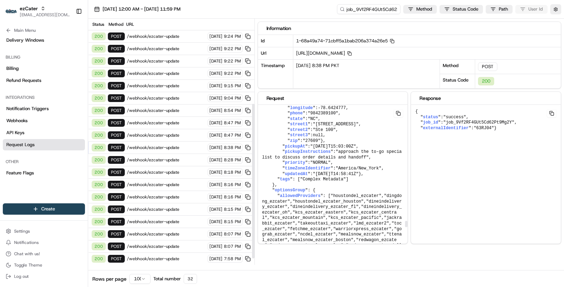
scroll to position [145, 0]
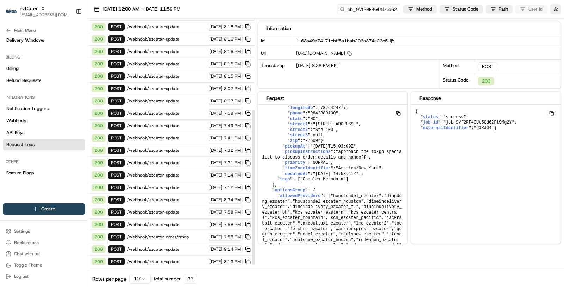
click at [182, 271] on span "/webhook/ezcater-update" at bounding box center [166, 274] width 79 height 6
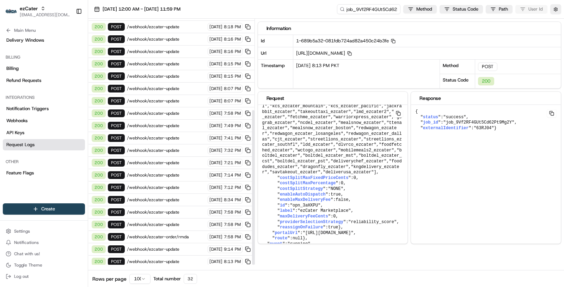
click at [183, 255] on div "200 POST /webhook/ezcater-update 08/12/2025 8:13 PM" at bounding box center [171, 261] width 166 height 12
click at [182, 209] on span "/webhook/ezcater-update" at bounding box center [166, 212] width 79 height 6
click at [182, 181] on div "200 POST /webhook/ezcater-update 08/19/2025 7:12 PM" at bounding box center [171, 187] width 166 height 12
click at [180, 169] on div "200 POST /webhook/ezcater-update 08/19/2025 7:14 PM" at bounding box center [171, 175] width 166 height 12
click at [177, 132] on div "200 POST /webhook/ezcater-update 08/19/2025 7:41 PM" at bounding box center [171, 138] width 166 height 12
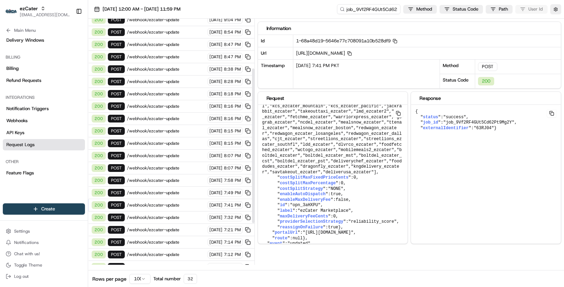
scroll to position [58, 0]
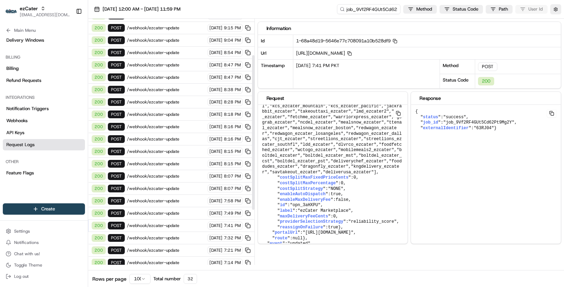
click at [177, 136] on span "/webhook/ezcater-update" at bounding box center [166, 139] width 79 height 6
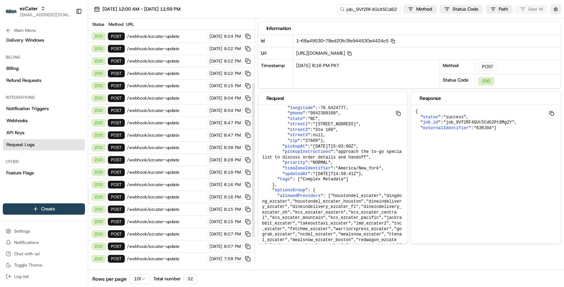
scroll to position [145, 0]
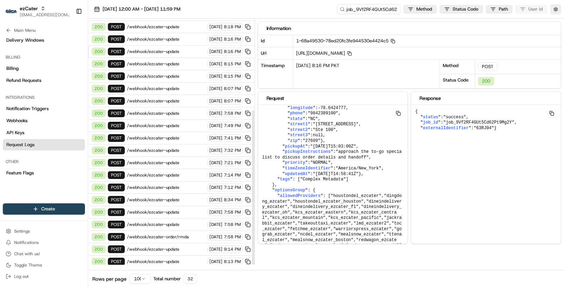
click at [171, 271] on span "/webhook/ezcater-update" at bounding box center [166, 274] width 79 height 6
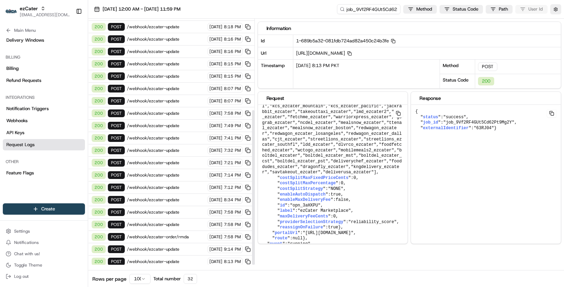
click at [173, 230] on div "200 POST /webhook/ezcater-order/rmda 08/14/2025 7:58 PM" at bounding box center [171, 236] width 166 height 12
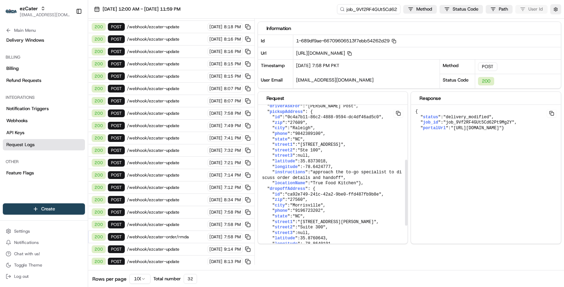
scroll to position [127, 0]
drag, startPoint x: 329, startPoint y: 176, endPoint x: 302, endPoint y: 175, distance: 27.5
click at [302, 175] on pre "{ " id ": "87c4d83e-d492-4d47-b20b-d64125b00594" , " parent_type ": "DeliveryPa…" at bounding box center [333, 135] width 150 height 316
copy pre "35.8373018 ,"
drag, startPoint x: 333, startPoint y: 179, endPoint x: 306, endPoint y: 180, distance: 27.8
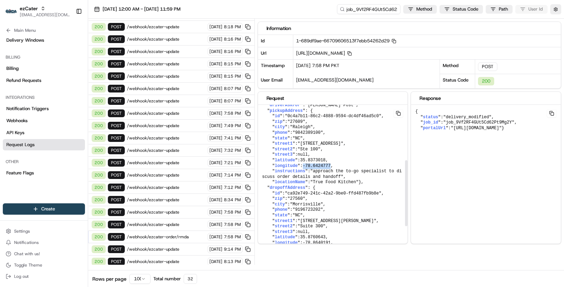
click at [306, 180] on pre "{ " id ": "87c4d83e-d492-4d47-b20b-d64125b00594" , " parent_type ": "DeliveryPa…" at bounding box center [333, 135] width 150 height 316
copy span "-78.6424777"
click at [557, 6] on button "button" at bounding box center [555, 9] width 11 height 10
click at [558, 21] on button "Display Only Provider Logs" at bounding box center [557, 22] width 6 height 6
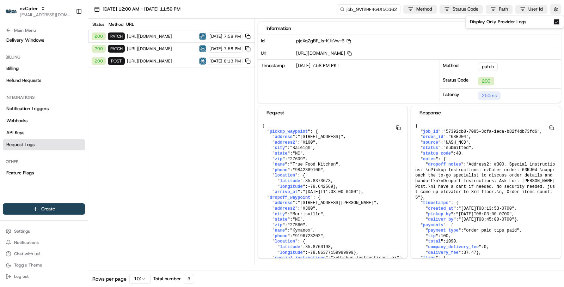
click at [164, 52] on div "200 patch https://app.cartwheel.tech/app-portal/dynamic/nash_ncd/jobs/57392cb8-…" at bounding box center [171, 49] width 166 height 12
click at [166, 59] on span "https://app.cartwheel.tech/app-portal/dynamic/nash_ncd/jobs" at bounding box center [162, 61] width 70 height 6
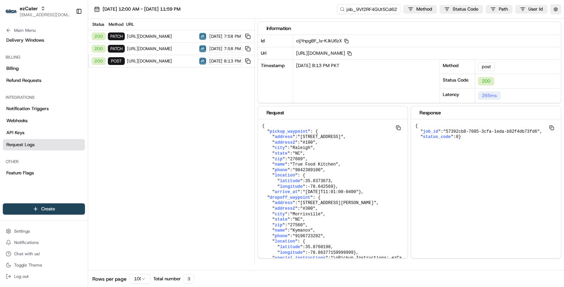
click at [199, 50] on img at bounding box center [202, 48] width 7 height 7
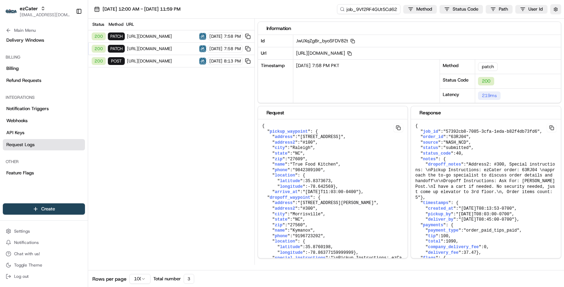
click at [193, 41] on div "200 patch https://app.cartwheel.tech/app-portal/dynamic/nash_ncd/jobs/57392cb8-…" at bounding box center [171, 36] width 166 height 12
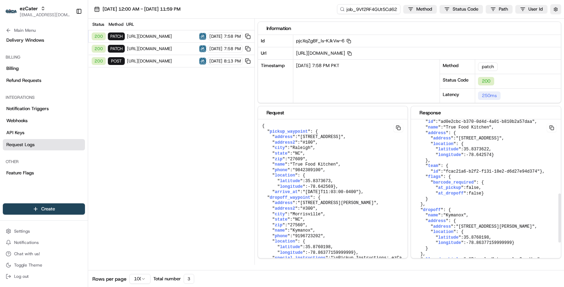
scroll to position [230, 0]
click at [233, 36] on span "7:58 PM" at bounding box center [232, 36] width 17 height 6
click at [477, 151] on span "35.8373622" at bounding box center [475, 148] width 25 height 5
copy span "35.8373622"
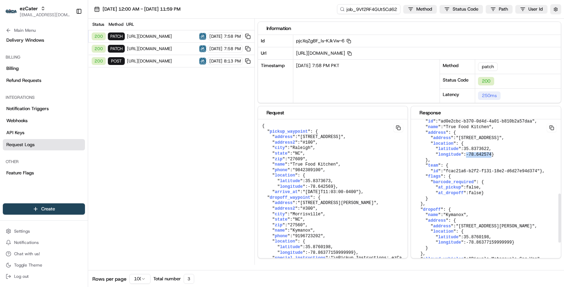
drag, startPoint x: 498, startPoint y: 185, endPoint x: 467, endPoint y: 184, distance: 30.7
click at [408, 184] on pre "{ " job_id ": "57392cb8-7085-3cfa-1eda-b82f4db73fd6" , " order_id ": "63RJ04" ,…" at bounding box center [333, 266] width 150 height 294
click at [484, 151] on span "35.8373622" at bounding box center [475, 148] width 25 height 5
click at [360, 11] on input "job_9Vf2RF4GUt5Cd62Pt9Mg2Y" at bounding box center [358, 9] width 85 height 10
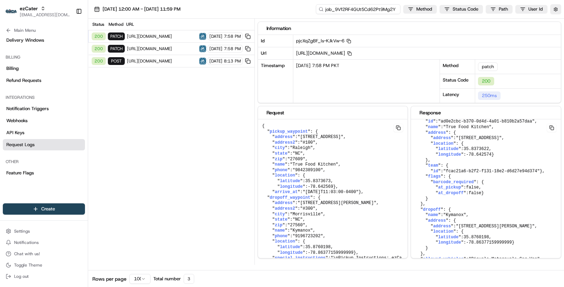
click at [360, 11] on input "job_9Vf2RF4GUt5Cd62Pt9Mg2Y" at bounding box center [358, 9] width 85 height 10
paste input "ord_MR8WcmWihE9D8D8jwZ3CEZ"
type input "ord_MR8WcmWihE9D8D8jwZ3CEZ"
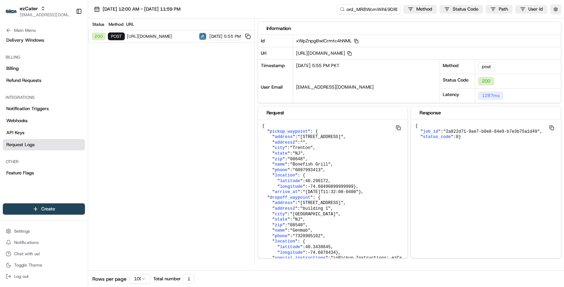
click at [164, 34] on span "https://app.cartwheel.tech/app-portal/dynamic/nash_ncd/jobs" at bounding box center [162, 36] width 70 height 6
click at [556, 7] on button "button" at bounding box center [555, 9] width 11 height 10
click at [557, 25] on div "Display Only Provider Logs" at bounding box center [514, 22] width 99 height 13
click at [557, 22] on button "Display Only Provider Logs" at bounding box center [557, 22] width 6 height 6
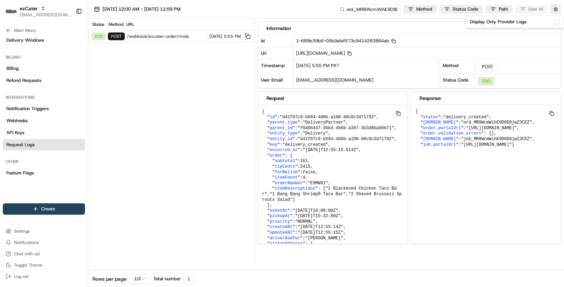
click at [173, 33] on span "/webhook/ezcater-order/rmda" at bounding box center [166, 36] width 79 height 6
click at [310, 202] on span ""2 Shaved Brussels Sprouts Salad"" at bounding box center [332, 196] width 140 height 11
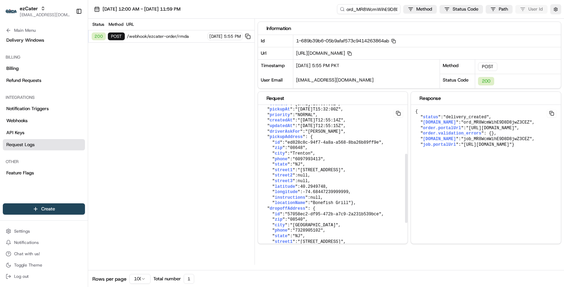
scroll to position [107, 0]
click at [312, 189] on span "40.2949748" at bounding box center [312, 186] width 25 height 5
click at [319, 189] on span "40.2949748" at bounding box center [312, 186] width 25 height 5
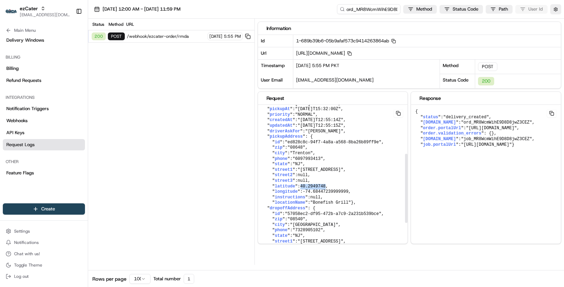
click at [313, 189] on span "40.2949748" at bounding box center [312, 186] width 25 height 5
drag, startPoint x: 350, startPoint y: 202, endPoint x: 304, endPoint y: 200, distance: 46.6
click at [304, 200] on pre "{ " id ": "d41f07c9-b694-408b-a198-90c0c3d71792" , " parent_type ": "DeliveryPa…" at bounding box center [333, 150] width 150 height 305
click at [558, 11] on button "button" at bounding box center [555, 9] width 11 height 10
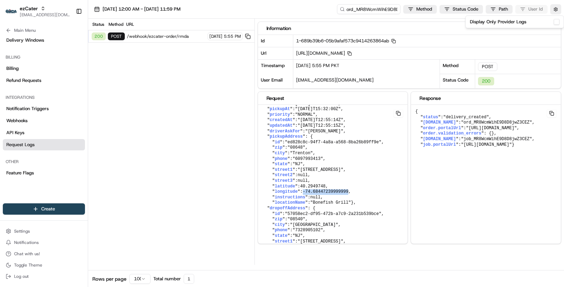
click at [557, 19] on button "Display Only Provider Logs" at bounding box center [557, 22] width 6 height 6
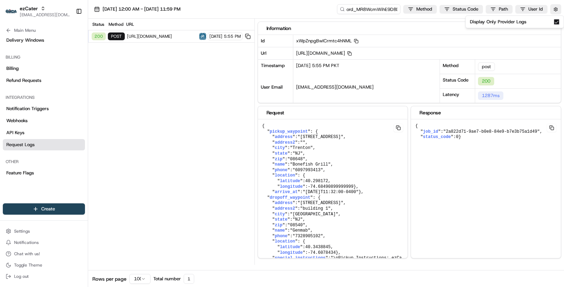
click at [168, 36] on span "https://app.cartwheel.tech/app-portal/dynamic/nash_ncd/jobs" at bounding box center [162, 36] width 70 height 6
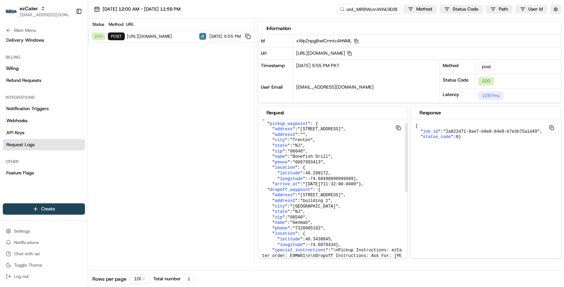
scroll to position [8, 0]
click at [314, 170] on span "40.298172" at bounding box center [316, 172] width 23 height 5
drag, startPoint x: 310, startPoint y: 177, endPoint x: 357, endPoint y: 174, distance: 46.6
click at [357, 174] on pre "{ " pickup_waypoint ": { " address ": "3371 Brunswick Pike" , " address2 ": "" …" at bounding box center [333, 255] width 150 height 289
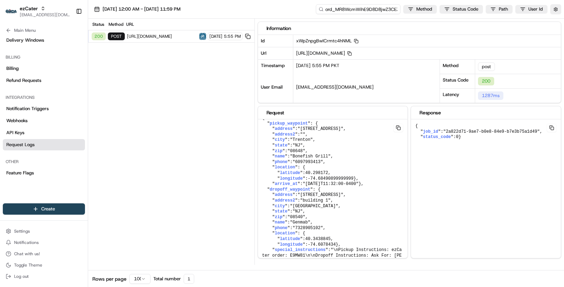
click at [370, 11] on input "ord_MR8WcmWihE9D8D8jwZ3CEZ" at bounding box center [358, 9] width 85 height 10
paste input "job"
type input "job_MR8WcmWihE9D8D8jwZ3CEZ"
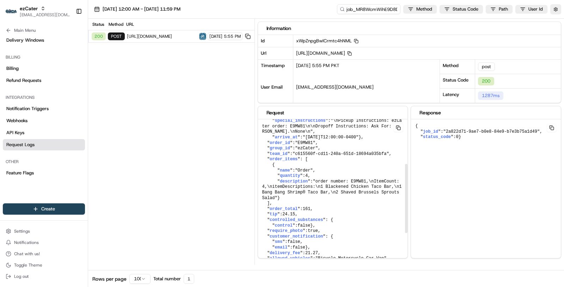
scroll to position [0, 0]
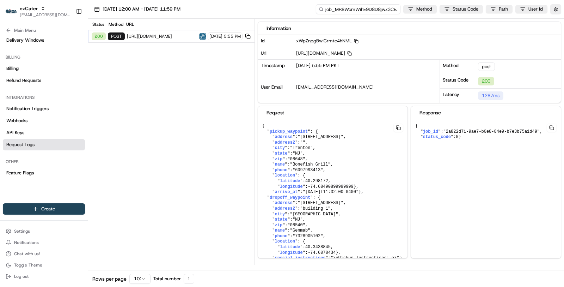
click at [355, 11] on input "job_MR8WcmWihE9D8D8jwZ3CEZ" at bounding box center [358, 9] width 85 height 10
click at [555, 6] on button "button" at bounding box center [555, 9] width 11 height 10
click at [555, 20] on button "Display Only Provider Logs" at bounding box center [557, 22] width 6 height 6
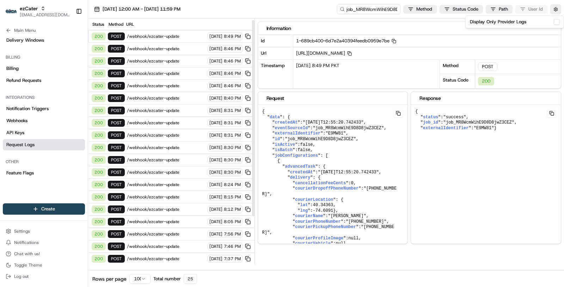
scroll to position [62, 0]
click at [174, 267] on span "/webhook/ezcater-order/rmda" at bounding box center [166, 270] width 79 height 6
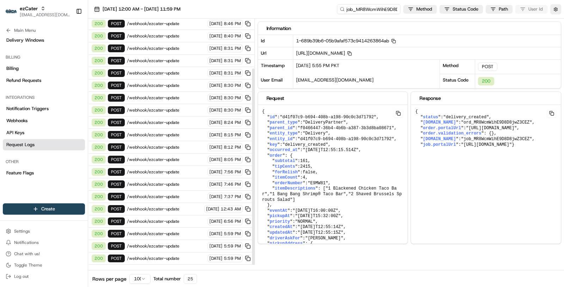
click at [174, 255] on span "/webhook/ezcater-update" at bounding box center [166, 258] width 79 height 6
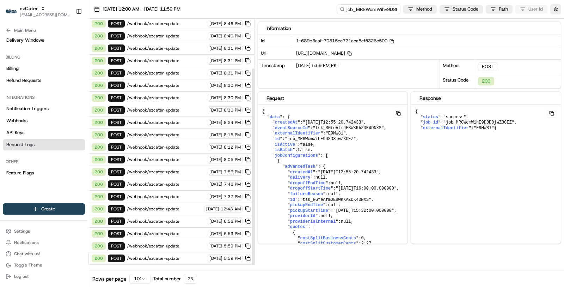
click at [174, 218] on span "/webhook/ezcater-update" at bounding box center [166, 221] width 79 height 6
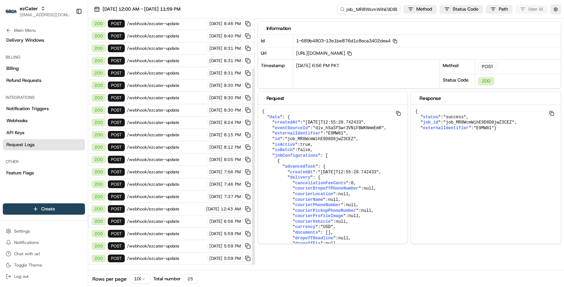
scroll to position [0, 0]
click at [169, 35] on span "/webhook/ezcater-update" at bounding box center [166, 36] width 79 height 6
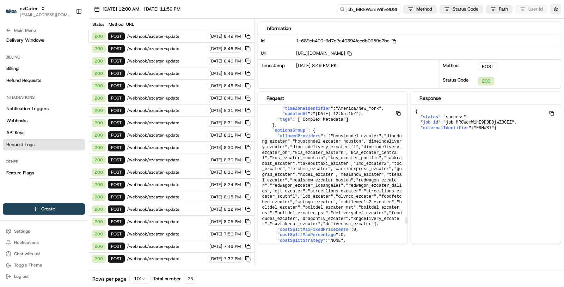
scroll to position [3025, 0]
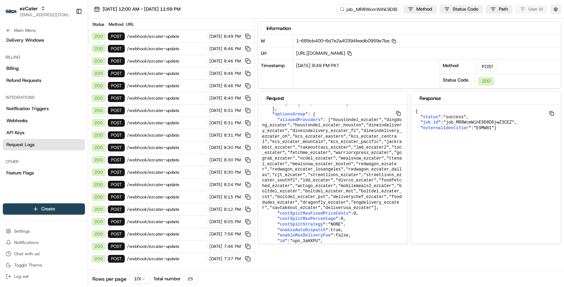
click at [560, 9] on button "button" at bounding box center [555, 9] width 11 height 10
click at [555, 23] on button "Display Only Provider Logs" at bounding box center [557, 22] width 6 height 6
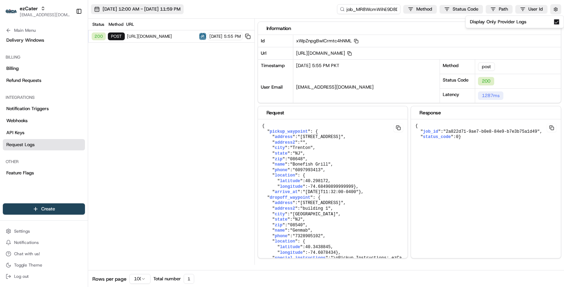
click at [180, 8] on span "07/24/2025 12:00 AM - 08/21/2025 11:59 PM" at bounding box center [142, 9] width 78 height 6
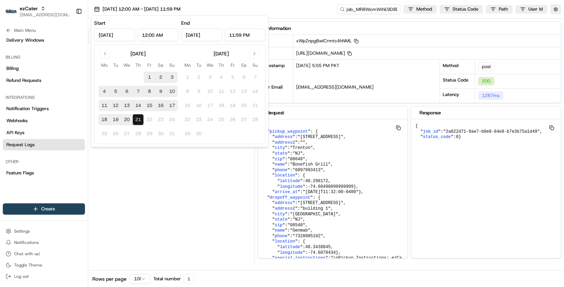
click at [141, 121] on button "21" at bounding box center [138, 119] width 11 height 11
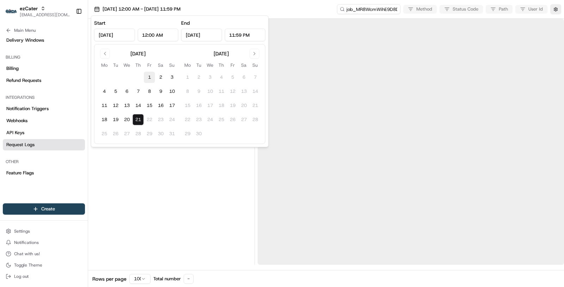
click at [150, 79] on button "1" at bounding box center [149, 77] width 11 height 11
type input "Aug 1, 2025"
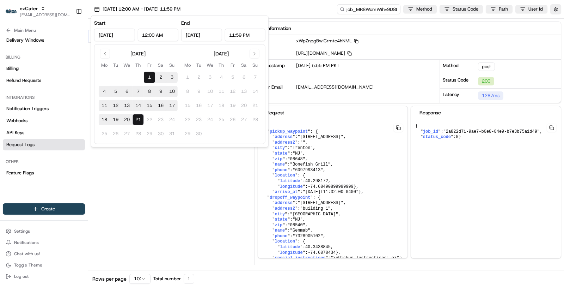
click at [140, 200] on div "Status Method URL 200 post https://app.cartwheel.tech/app-portal/dynamic/nash_n…" at bounding box center [171, 142] width 166 height 246
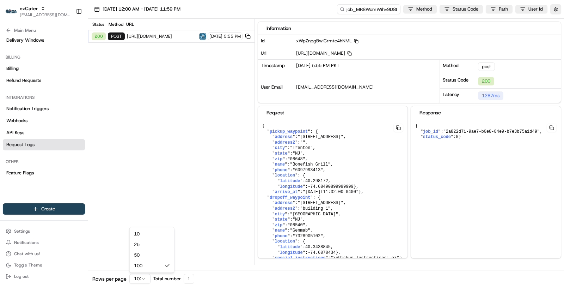
click at [142, 276] on html "ezCater masood@usenash.com Toggle Sidebar Orders Deliveries Providers Nash AI P…" at bounding box center [282, 143] width 564 height 287
click at [212, 180] on html "ezCater masood@usenash.com Toggle Sidebar Orders Deliveries Providers Nash AI P…" at bounding box center [282, 143] width 564 height 287
click at [349, 12] on input "job_MR8WcmWihE9D8D8jwZ3CEZ" at bounding box center [358, 9] width 85 height 10
paste input "ord_Jsi4Xazgg7BtbcPz7JMeFV"
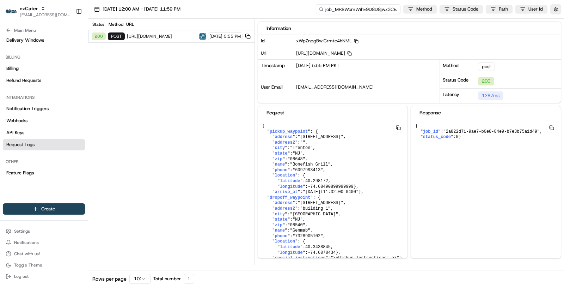
type input "ord_Jsi4Xazgg7BtbcPz7JMeFV"
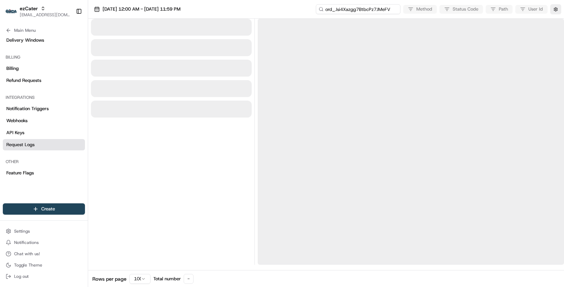
click at [355, 10] on input "ord_Jsi4Xazgg7BtbcPz7JMeFV" at bounding box center [358, 9] width 85 height 10
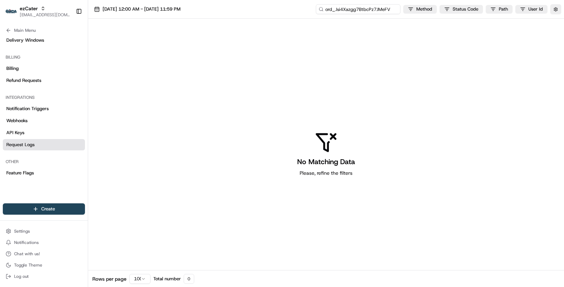
type input "ord_Jsi4Xazgg7BtbcPz7JMeFV"
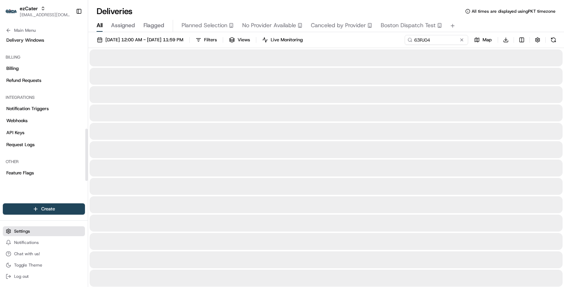
click at [37, 231] on button "Settings" at bounding box center [44, 231] width 82 height 10
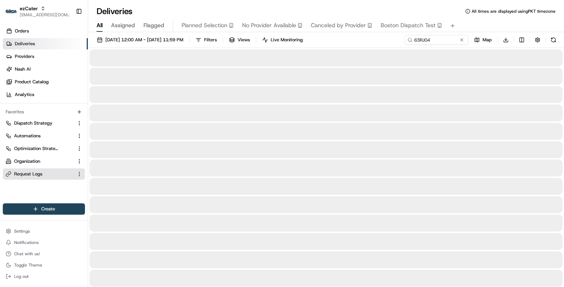
click at [34, 175] on span "Request Logs" at bounding box center [28, 174] width 28 height 6
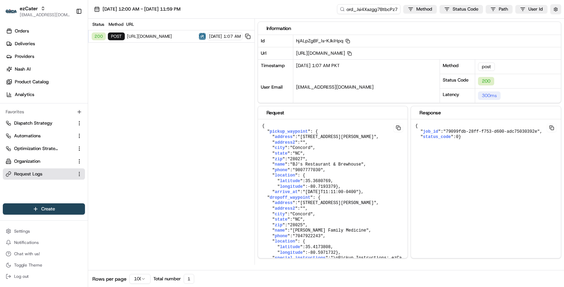
click at [170, 41] on div "200 post https://app.cartwheel.tech/app-portal/dynamic/nash_ncd/jobs 08/14/2025…" at bounding box center [171, 36] width 166 height 12
click at [561, 12] on button "button" at bounding box center [555, 9] width 11 height 10
click at [554, 20] on button "Display Only Provider Logs" at bounding box center [557, 22] width 6 height 6
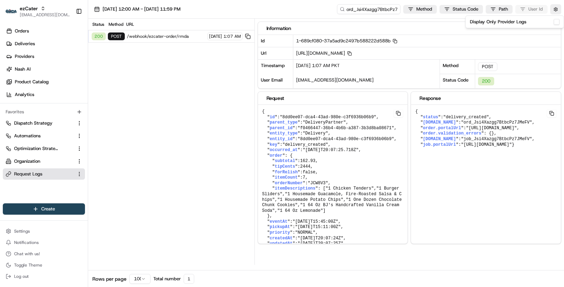
click at [185, 38] on span "/webhook/ezcater-order/rmda" at bounding box center [166, 36] width 78 height 6
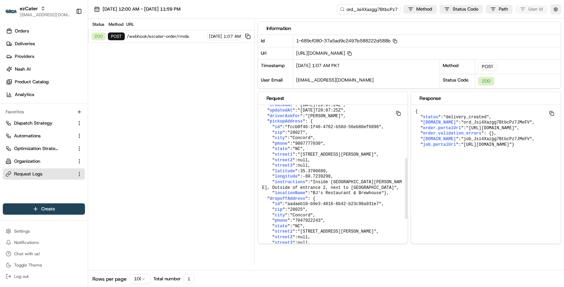
scroll to position [134, 0]
drag, startPoint x: 328, startPoint y: 195, endPoint x: 302, endPoint y: 195, distance: 25.4
click at [302, 195] on pre "{ " id ": "8dd0ee07-dca4-43ad-980e-c3f6936b06b9" , " parent_type ": "DeliveryPa…" at bounding box center [333, 139] width 150 height 338
drag, startPoint x: 333, startPoint y: 201, endPoint x: 306, endPoint y: 200, distance: 27.5
click at [306, 200] on pre "{ " id ": "8dd0ee07-dca4-43ad-980e-c3f6936b06b9" , " parent_type ": "DeliveryPa…" at bounding box center [333, 139] width 150 height 338
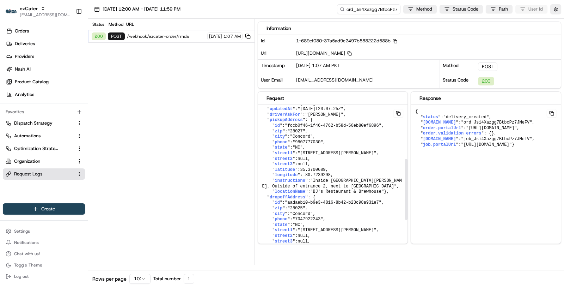
click at [307, 139] on span ""Concord"" at bounding box center [301, 136] width 23 height 5
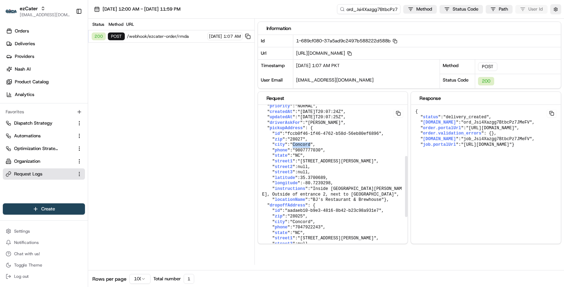
scroll to position [135, 0]
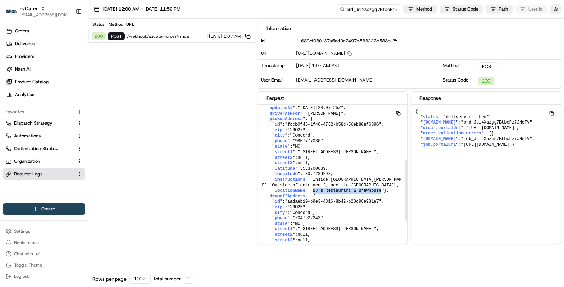
drag, startPoint x: 384, startPoint y: 215, endPoint x: 315, endPoint y: 214, distance: 69.1
click at [315, 193] on span ""BJ's Restaurant & Brewhouse"" at bounding box center [347, 190] width 74 height 5
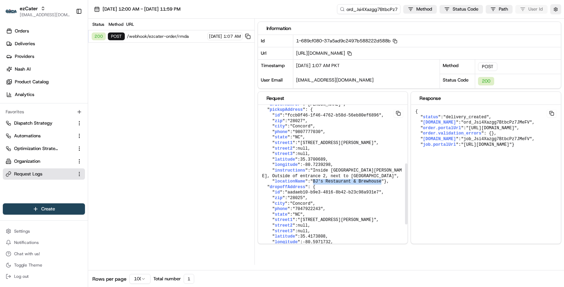
scroll to position [145, 0]
click at [555, 6] on button "button" at bounding box center [555, 9] width 11 height 10
click at [552, 23] on div "Display Only Provider Logs" at bounding box center [515, 22] width 90 height 6
click at [558, 21] on button "Display Only Provider Logs" at bounding box center [557, 22] width 6 height 6
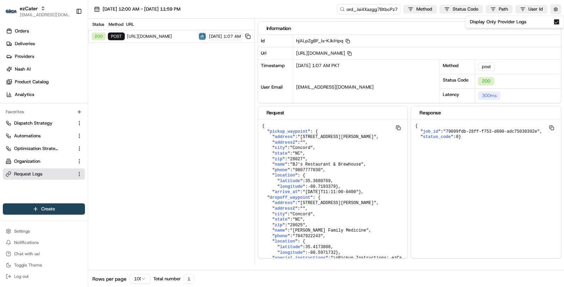
click at [164, 32] on div "200 post https://app.cartwheel.tech/app-portal/dynamic/nash_ncd/jobs 08/14/2025…" at bounding box center [171, 36] width 166 height 12
click at [361, 10] on input "ord_Jsi4Xazgg7BtbcPz7JMeFV" at bounding box center [358, 9] width 85 height 10
paste input "job"
type input "job_Jsi4Xazgg7BtbcPz7JMeFV"
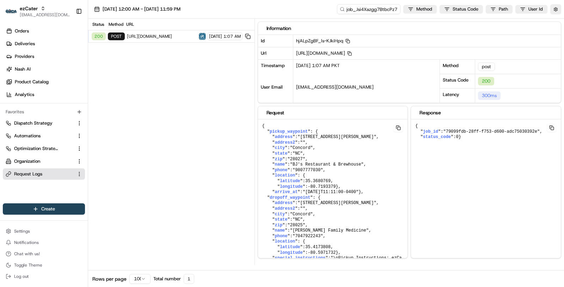
click at [172, 39] on div "200 post https://app.cartwheel.tech/app-portal/dynamic/nash_ncd/jobs 08/14/2025…" at bounding box center [171, 36] width 166 height 12
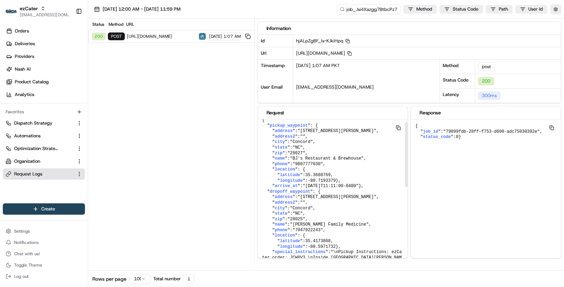
scroll to position [6, 0]
click at [408, 126] on pre "{ " job_id ": "79099fdb-28ff-f753-d600-adc75030392e" , " status_code ": 0 }" at bounding box center [333, 268] width 150 height 311
click at [461, 130] on span ""79099fdb-28ff-f753-d600-adc75030392e"" at bounding box center [491, 131] width 97 height 5
drag, startPoint x: 540, startPoint y: 128, endPoint x: 456, endPoint y: 131, distance: 83.6
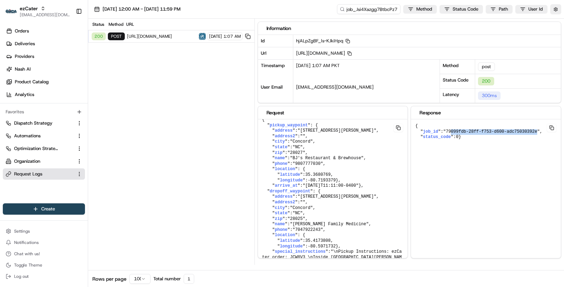
click at [456, 131] on span ""79099fdb-28ff-f753-d600-adc75030392e"" at bounding box center [491, 131] width 97 height 5
drag, startPoint x: 449, startPoint y: 130, endPoint x: 540, endPoint y: 128, distance: 90.6
click at [540, 129] on span ""79099fdb-28ff-f753-d600-adc75030392e"" at bounding box center [491, 131] width 97 height 5
click at [371, 10] on input "job_Jsi4Xazgg7BtbcPz7JMeFV" at bounding box center [358, 9] width 85 height 10
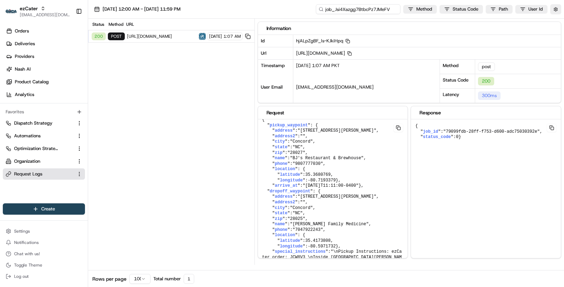
paste input "79099fdb-28ff-f753-d600-adc75030392e"
type input "79099fdb-28ff-f753-d600-adc75030392e"
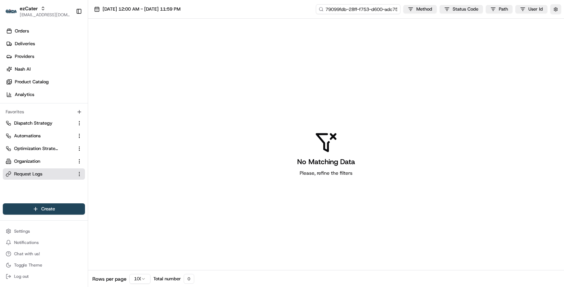
click at [359, 10] on input "79099fdb-28ff-f753-d600-adc75030392e" at bounding box center [358, 9] width 85 height 10
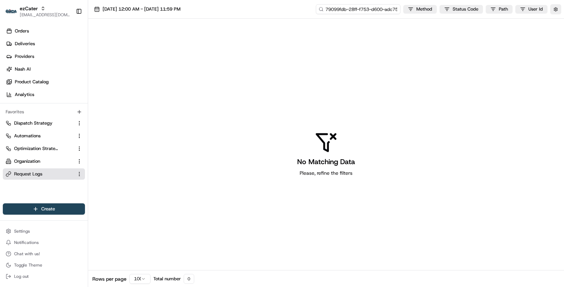
paste input "ord_DEGM4qMgnpzpToaeEhuLBF"
type input "ord_DEGM4qMgnpzpToaeEhuLBF"
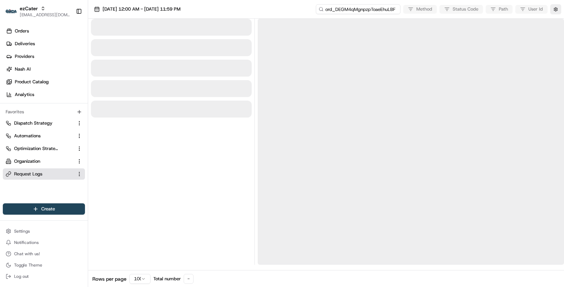
click at [353, 10] on input "ord_DEGM4qMgnpzpToaeEhuLBF" at bounding box center [358, 9] width 85 height 10
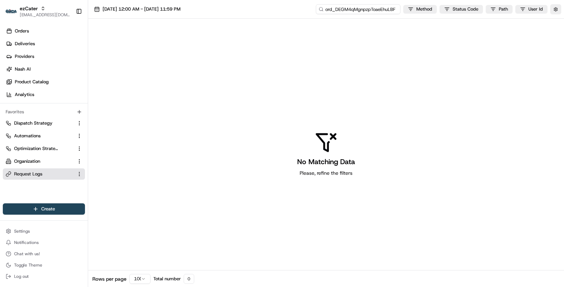
type input "ord_DEGM4qMgnpzpToaeEhuLBF"
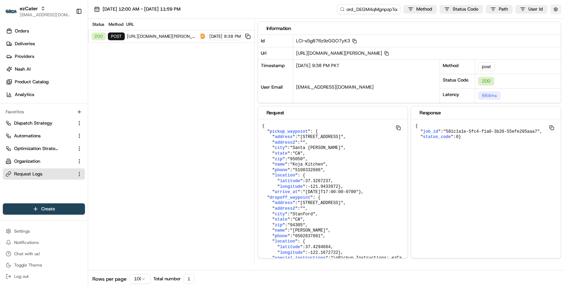
click at [555, 9] on button "button" at bounding box center [555, 9] width 11 height 10
click at [554, 20] on button "Display Only Provider Logs" at bounding box center [557, 22] width 6 height 6
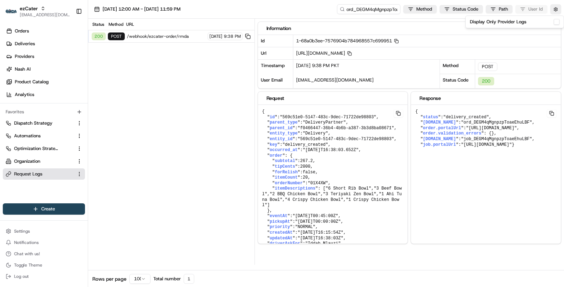
click at [182, 37] on span "/webhook/ezcater-order/rmda" at bounding box center [166, 36] width 79 height 6
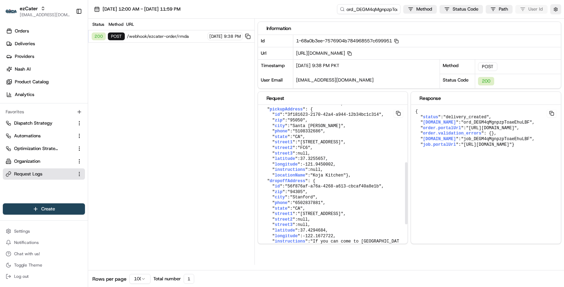
scroll to position [140, 0]
click at [315, 161] on span "37.3255657" at bounding box center [312, 158] width 25 height 5
drag, startPoint x: 336, startPoint y: 189, endPoint x: 305, endPoint y: 189, distance: 30.3
click at [305, 189] on pre "{ " id ": "569c51e0-5147-483c-9dec-71722de98803" , " parent_type ": "DeliveryPa…" at bounding box center [333, 128] width 150 height 327
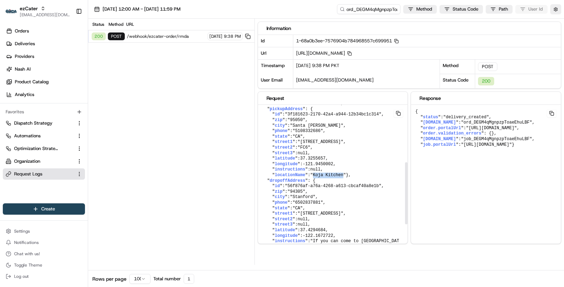
drag, startPoint x: 345, startPoint y: 201, endPoint x: 316, endPoint y: 199, distance: 29.6
click at [316, 177] on span ""Koja Kitchen"" at bounding box center [328, 174] width 36 height 5
click at [556, 11] on button "button" at bounding box center [555, 9] width 11 height 10
click at [556, 22] on button "Display Only Provider Logs" at bounding box center [557, 22] width 6 height 6
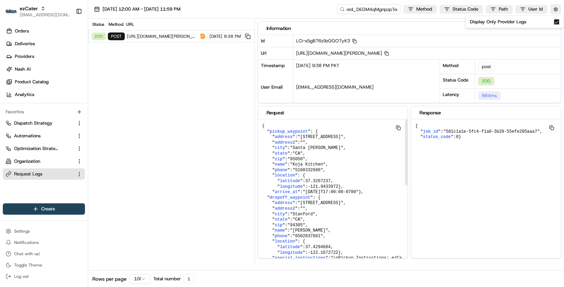
click at [255, 154] on div "Status Method URL 200 post https://dingdongtogo.cartwheel.tech/app-portal/dynam…" at bounding box center [326, 142] width 476 height 246
click at [357, 11] on input "ord_DEGM4qMgnpzpToaeEhuLBF" at bounding box center [358, 9] width 85 height 10
paste input "ord_fHELknE2nyUx7MwQWzkL79"
type input "ord_fHELknE2nyUx7MwQWzkL79"
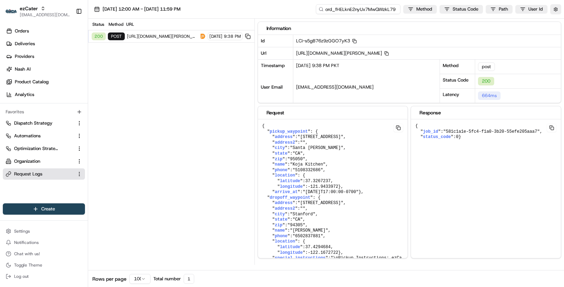
scroll to position [0, 6]
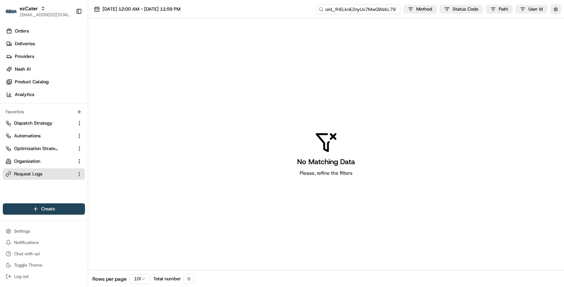
click at [355, 10] on input "ord_fHELknE2nyUx7MwQWzkL79" at bounding box center [358, 9] width 85 height 10
type input "ord_fHELknE2nyUx7MwQWzkL79"
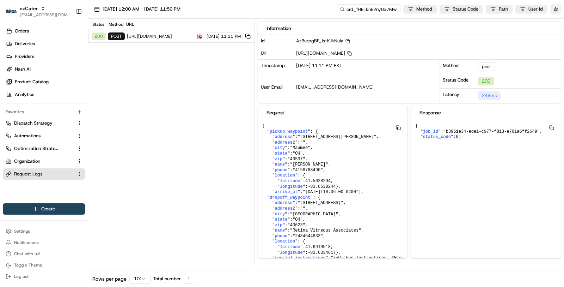
click at [554, 11] on button "button" at bounding box center [555, 9] width 11 height 10
click at [558, 24] on button "Display Only Provider Logs" at bounding box center [557, 22] width 6 height 6
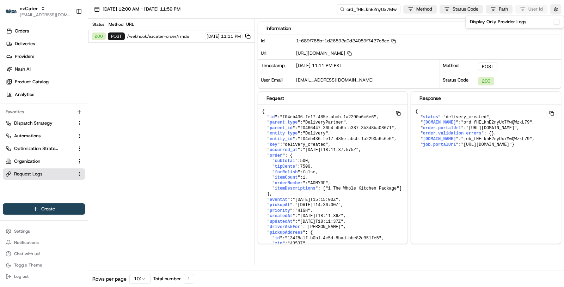
click at [146, 38] on span "/webhook/ezcater-order/rmda" at bounding box center [165, 36] width 76 height 6
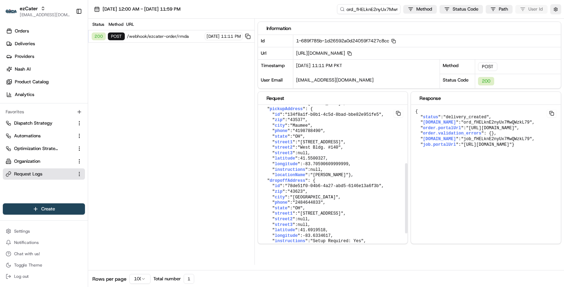
scroll to position [125, 0]
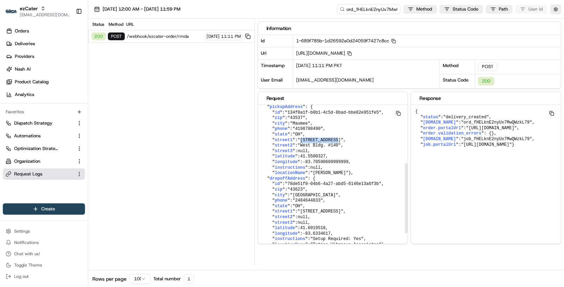
drag, startPoint x: 340, startPoint y: 147, endPoint x: 302, endPoint y: 148, distance: 38.4
click at [302, 142] on span ""2300 Village Dr"" at bounding box center [320, 139] width 46 height 5
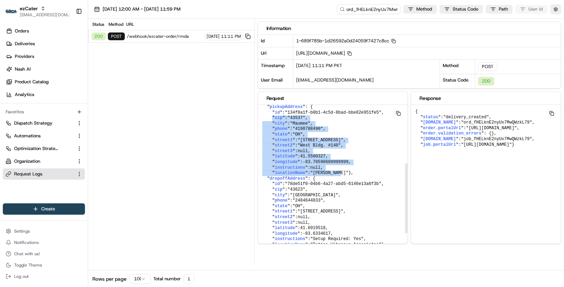
drag, startPoint x: 271, startPoint y: 125, endPoint x: 365, endPoint y: 180, distance: 108.4
click at [365, 180] on pre "{ " id ": "f04eb436-fe17-485e-abcb-1a2290a6c6e6" , " parent_type ": "DeliveryPa…" at bounding box center [333, 129] width 150 height 300
click at [330, 164] on pre "{ " id ": "f04eb436-fe17-485e-abcb-1a2290a6c6e6" , " parent_type ": "DeliveryPa…" at bounding box center [333, 129] width 150 height 300
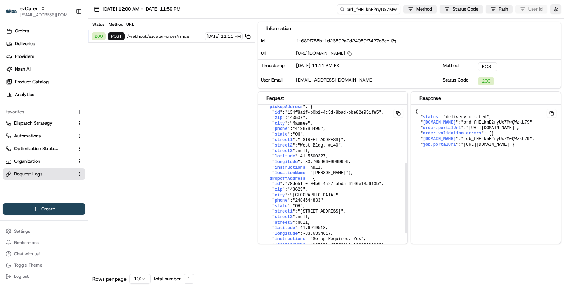
click at [319, 159] on span "41.5500327" at bounding box center [312, 156] width 25 height 5
drag, startPoint x: 351, startPoint y: 171, endPoint x: 304, endPoint y: 169, distance: 46.9
click at [304, 169] on pre "{ " id ": "f04eb436-fe17-485e-abcb-1a2290a6c6e6" , " parent_type ": "DeliveryPa…" at bounding box center [333, 129] width 150 height 300
click at [362, 6] on input "ord_fHELknE2nyUx7MwQWzkL79" at bounding box center [358, 9] width 85 height 10
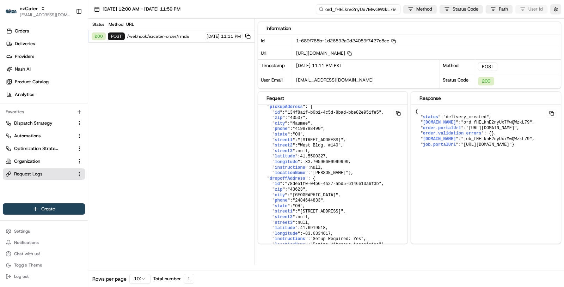
click at [362, 6] on input "ord_fHELknE2nyUx7MwQWzkL79" at bounding box center [358, 9] width 85 height 10
paste input "Gse3QVPMRS2ywd2bXCAjix"
type input "ord_Gse3QVPMRS2ywd2bXCAjix"
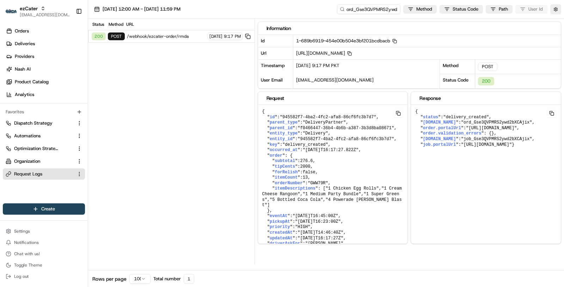
click at [220, 36] on span "08/12/2025" at bounding box center [215, 36] width 13 height 6
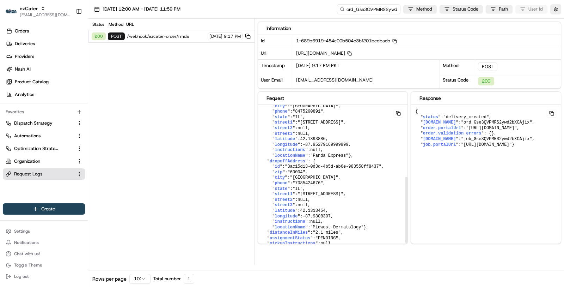
scroll to position [166, 0]
drag, startPoint x: 328, startPoint y: 152, endPoint x: 302, endPoint y: 152, distance: 25.7
click at [302, 152] on pre "{ " id ": "945582f7-4ba2-4fc2-afa8-86cf6fc3b7d7" , " parent_type ": "DeliveryPa…" at bounding box center [333, 100] width 150 height 311
drag, startPoint x: 350, startPoint y: 158, endPoint x: 305, endPoint y: 159, distance: 45.1
click at [305, 147] on span "-87.95279169999999" at bounding box center [326, 144] width 46 height 5
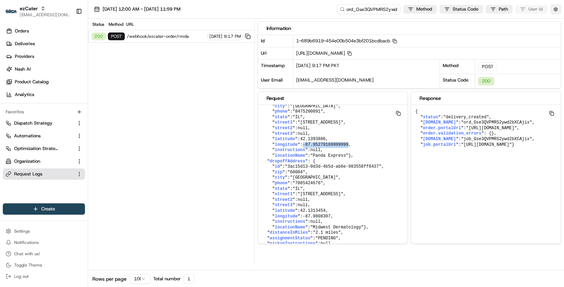
click at [557, 11] on button "button" at bounding box center [555, 9] width 11 height 10
click at [555, 19] on button "Display Only Provider Logs" at bounding box center [557, 22] width 6 height 6
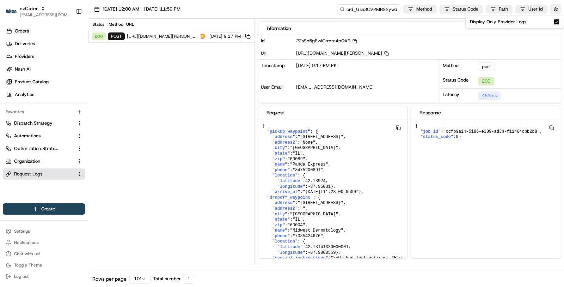
click at [199, 36] on img at bounding box center [202, 36] width 7 height 7
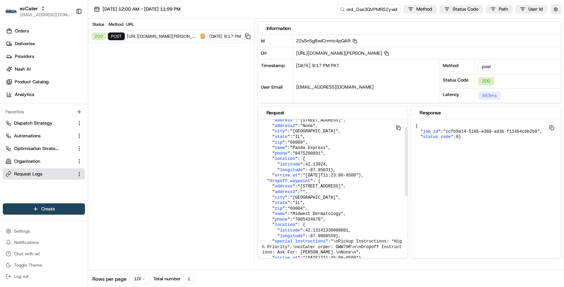
scroll to position [0, 0]
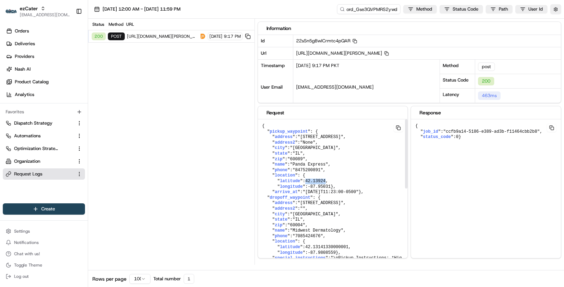
drag, startPoint x: 328, startPoint y: 179, endPoint x: 309, endPoint y: 179, distance: 19.4
click at [308, 179] on pre "{ " pickup_waypoint ": { " address ": "300 E Dundee Rd" , " address2 ": "None" …" at bounding box center [333, 266] width 150 height 294
drag, startPoint x: 334, startPoint y: 183, endPoint x: 310, endPoint y: 182, distance: 23.6
click at [310, 182] on pre "{ " pickup_waypoint ": { " address ": "300 E Dundee Rd" , " address2 ": "None" …" at bounding box center [333, 266] width 150 height 294
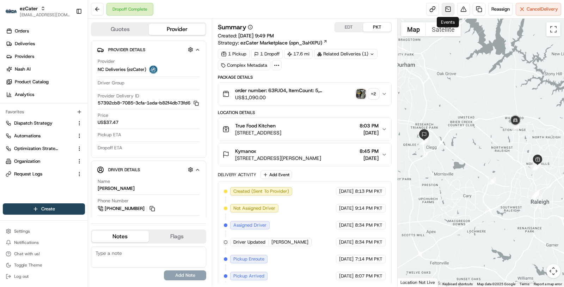
click at [448, 7] on link at bounding box center [448, 9] width 13 height 13
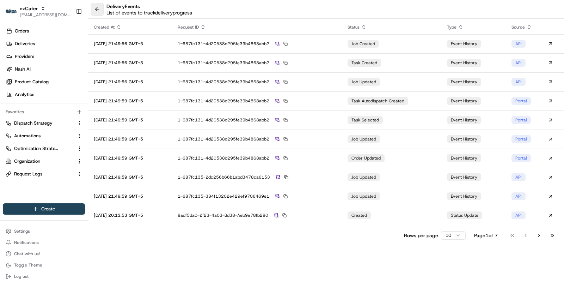
click at [96, 14] on button at bounding box center [97, 9] width 13 height 13
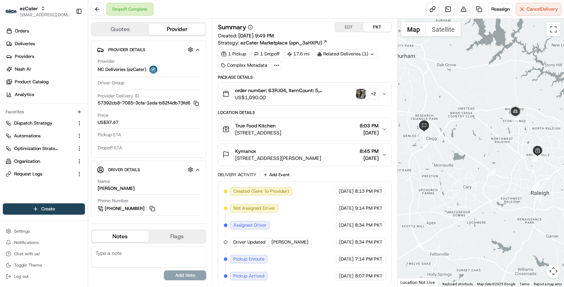
click at [328, 54] on div "Related Deliveries (1)" at bounding box center [345, 54] width 63 height 10
copy tr "ord_9Vf2RF4GUt5Cd62Pt9Mg2Y"
drag, startPoint x: 312, startPoint y: 70, endPoint x: 386, endPoint y: 70, distance: 74.7
click at [386, 70] on tr "Order ord_9Vf2RF4GUt5Cd62Pt9Mg2Y" at bounding box center [345, 69] width 99 height 12
click at [312, 20] on div "Summary EDT PKT Created: 07/22/2025 9:49 PM Strategy: ezCater Marketplace (opn_…" at bounding box center [305, 152] width 186 height 267
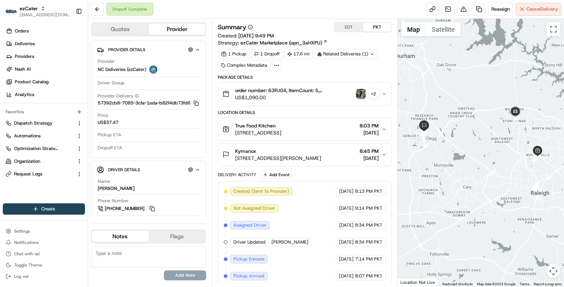
click at [281, 134] on span "[STREET_ADDRESS]" at bounding box center [258, 132] width 46 height 7
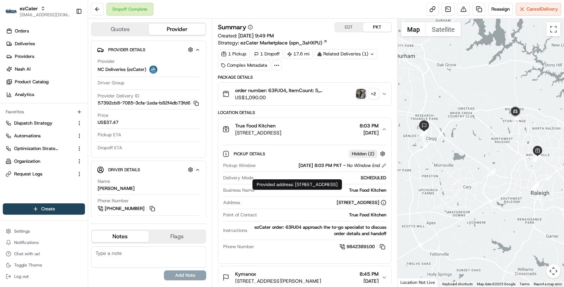
drag, startPoint x: 295, startPoint y: 184, endPoint x: 311, endPoint y: 194, distance: 18.4
click at [311, 190] on div "Provided address: 4104 Main at North Hills St, Ste 100, Raleigh, NC, 27609 Prov…" at bounding box center [297, 184] width 90 height 11
copy div "4104 Main at North Hills St, Ste 100, Raleigh, NC, 27609"
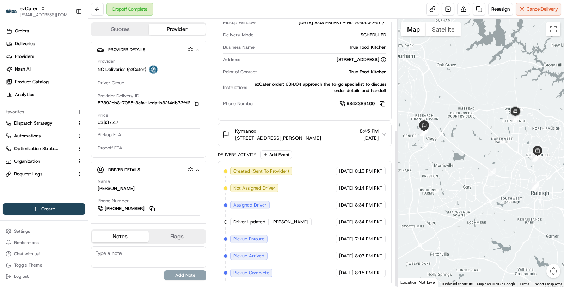
scroll to position [187, 0]
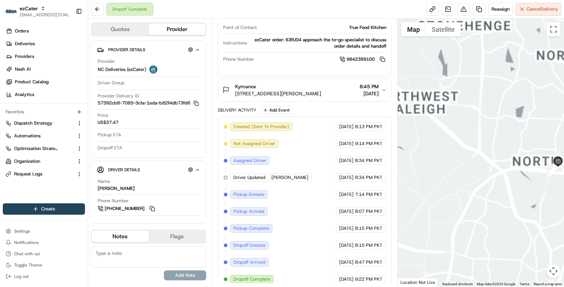
drag, startPoint x: 530, startPoint y: 158, endPoint x: 482, endPoint y: 132, distance: 53.9
click at [482, 132] on div at bounding box center [481, 152] width 167 height 267
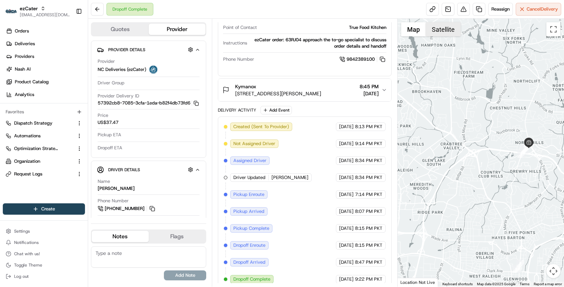
click at [441, 22] on button "Satellite" at bounding box center [443, 29] width 35 height 14
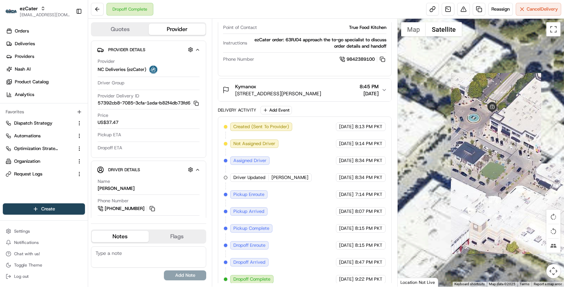
drag, startPoint x: 456, startPoint y: 142, endPoint x: 533, endPoint y: 142, distance: 76.1
click at [532, 142] on div at bounding box center [481, 152] width 167 height 267
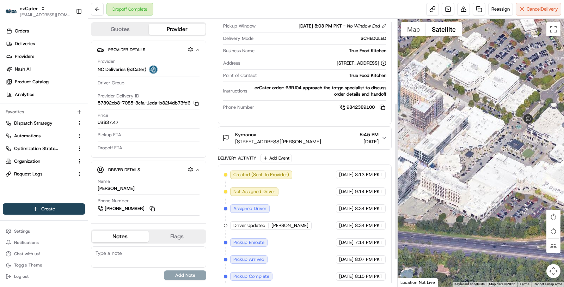
scroll to position [133, 0]
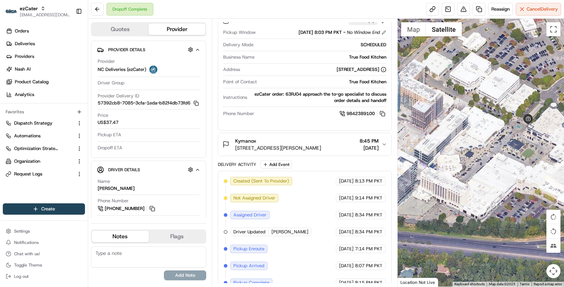
click at [368, 56] on div "True Food Kitchen" at bounding box center [321, 57] width 129 height 6
copy div "True Food Kitchen"
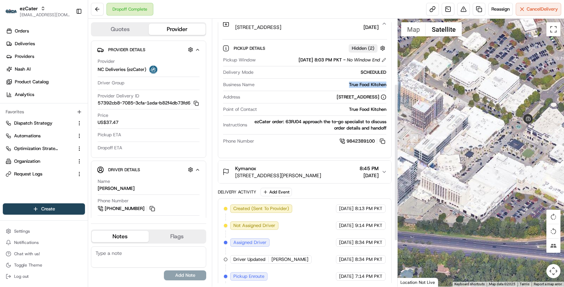
scroll to position [103, 0]
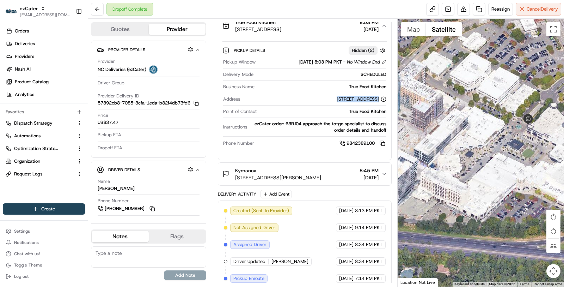
drag, startPoint x: 250, startPoint y: 98, endPoint x: 389, endPoint y: 103, distance: 139.0
click at [389, 103] on div "Pickup Details Hidden ( 2 ) Pickup Window 08/19/2025 8:03 PM PKT - No Window En…" at bounding box center [304, 95] width 173 height 117
drag, startPoint x: 295, startPoint y: 82, endPoint x: 306, endPoint y: 88, distance: 11.5
click at [306, 86] on div "Provided address: 4104 Main at North Hills St, Ste 100, Raleigh, NC, 27609 Prov…" at bounding box center [297, 80] width 90 height 11
copy div "4104 Main at North Hills St, Ste 100, Raleigh, NC, 27609"
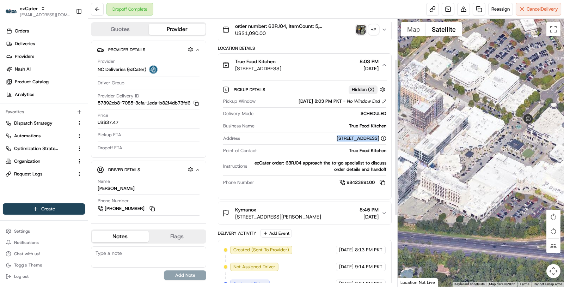
scroll to position [55, 0]
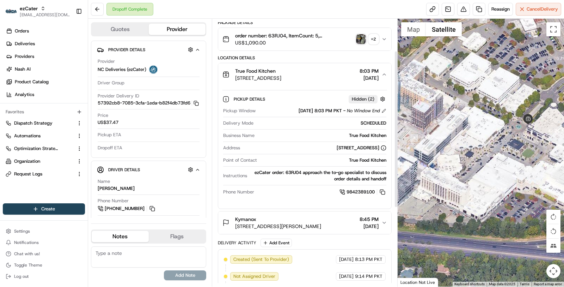
click at [358, 132] on div "True Food Kitchen" at bounding box center [321, 135] width 129 height 6
copy div "True Food Kitchen"
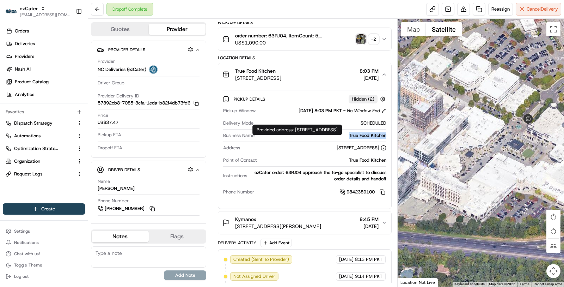
drag, startPoint x: 294, startPoint y: 130, endPoint x: 303, endPoint y: 135, distance: 10.1
click at [303, 135] on div "Provided address: 4104 Main at North Hills St, Ste 100, Raleigh, NC, 27609 Prov…" at bounding box center [297, 129] width 90 height 11
copy div "4104 Main at North Hills St, Ste 100, Raleigh, NC, 27609"
click at [363, 135] on div "True Food Kitchen" at bounding box center [321, 135] width 129 height 6
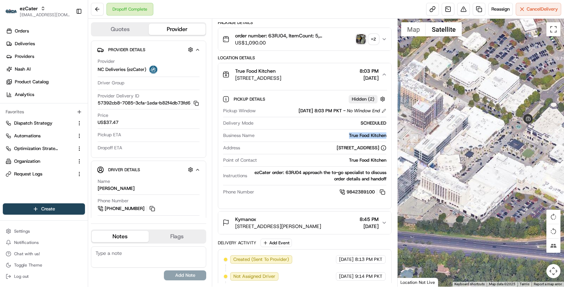
click at [363, 135] on div "True Food Kitchen" at bounding box center [321, 135] width 129 height 6
copy div "True Food Kitchen"
drag, startPoint x: 295, startPoint y: 131, endPoint x: 303, endPoint y: 139, distance: 12.2
click at [303, 135] on div "Provided address: 4104 Main at North Hills St, Ste 100, Raleigh, NC, 27609 Prov…" at bounding box center [297, 129] width 90 height 11
copy div "4104 Main at North Hills St, Ste 100, Raleigh, NC, 27609"
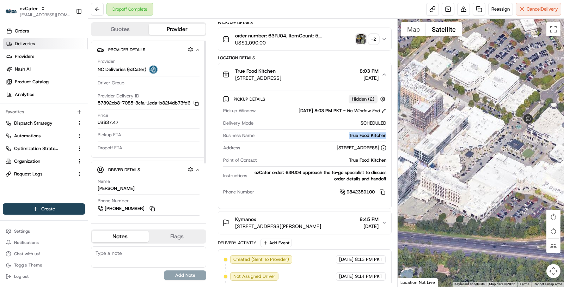
click at [44, 42] on link "Deliveries" at bounding box center [45, 43] width 85 height 11
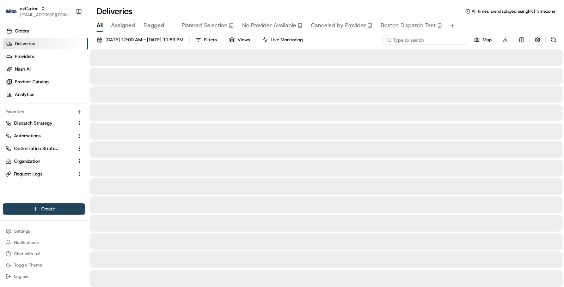
click at [445, 43] on input at bounding box center [425, 40] width 85 height 10
paste input "E9MW81"
type input "E9MW81"
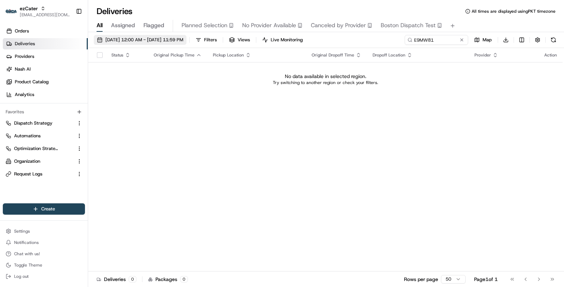
click at [170, 40] on span "08/21/2025 12:00 AM - 08/21/2025 11:59 PM" at bounding box center [144, 40] width 78 height 6
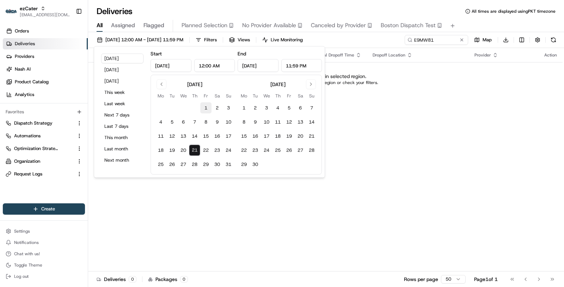
click at [206, 103] on button "1" at bounding box center [205, 107] width 11 height 11
type input "Aug 1, 2025"
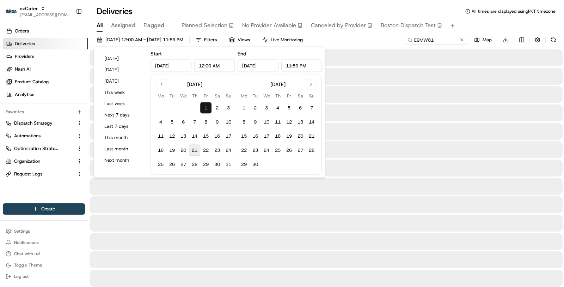
click at [198, 152] on button "21" at bounding box center [194, 149] width 11 height 11
type input "Aug 21, 2025"
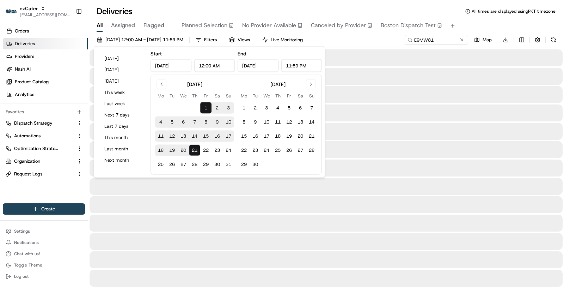
click at [210, 196] on div at bounding box center [326, 204] width 473 height 17
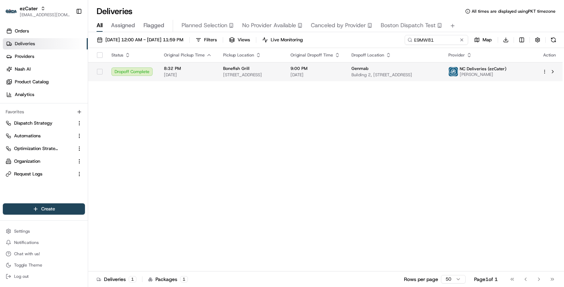
click at [272, 73] on span "3371 Brunswick Pike, Trenton, NJ 08648, USA" at bounding box center [251, 75] width 56 height 6
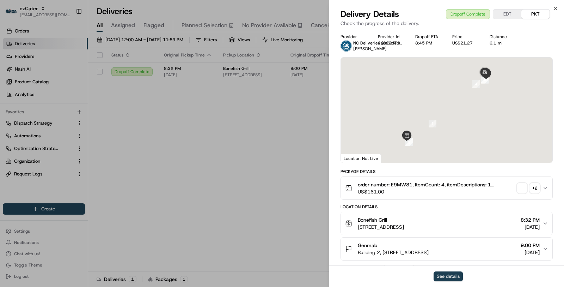
click at [437, 278] on button "See details" at bounding box center [447, 276] width 29 height 10
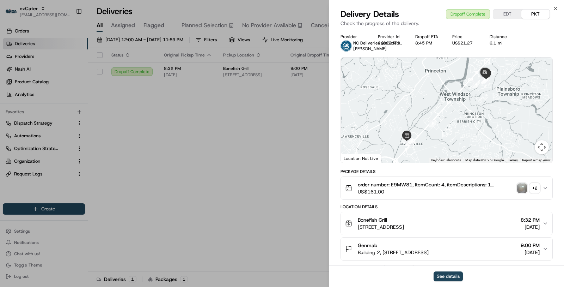
click at [403, 228] on span "3371 Brunswick Pike, Trenton, NJ 08648, USA" at bounding box center [381, 226] width 46 height 7
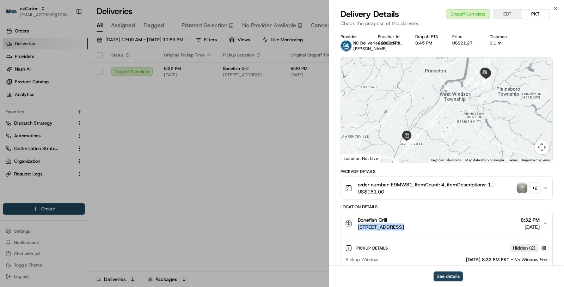
click at [403, 228] on span "3371 Brunswick Pike, Trenton, NJ 08648, USA" at bounding box center [381, 226] width 46 height 7
copy span "3371 Brunswick Pike, Trenton, NJ 08648, USA"
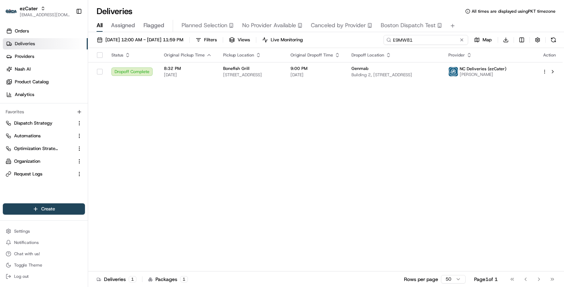
click at [425, 39] on input "E9MW81" at bounding box center [425, 40] width 85 height 10
paste input "JCW8V3"
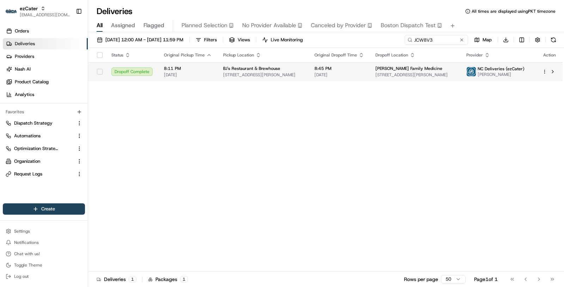
click at [367, 78] on td "8:45 PM 08/14/2025" at bounding box center [339, 71] width 61 height 19
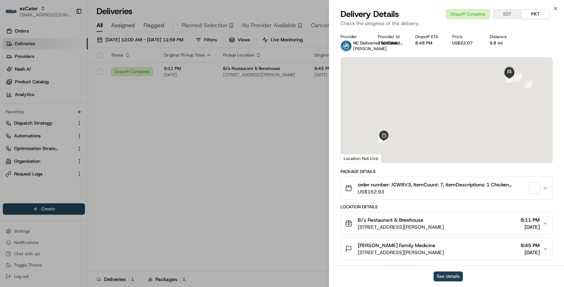
click at [444, 274] on button "See details" at bounding box center [447, 276] width 29 height 10
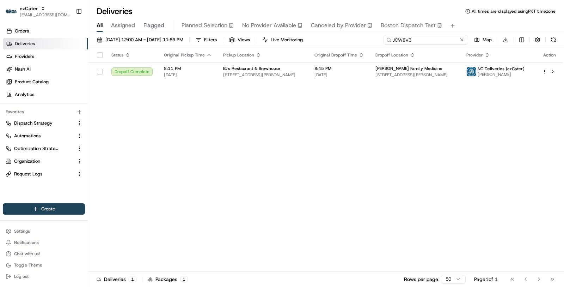
click at [423, 40] on input "JCW8V3" at bounding box center [425, 40] width 85 height 10
click at [423, 39] on input "JCW8V3" at bounding box center [425, 40] width 85 height 10
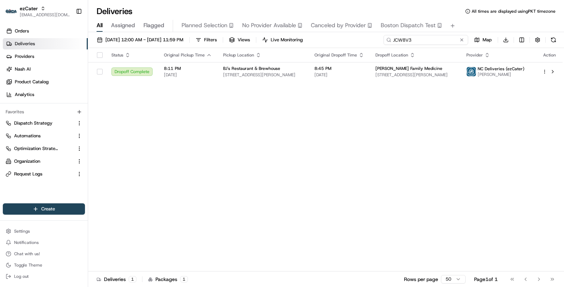
click at [402, 42] on input "JCW8V3" at bounding box center [425, 40] width 85 height 10
paste input "01X4XW"
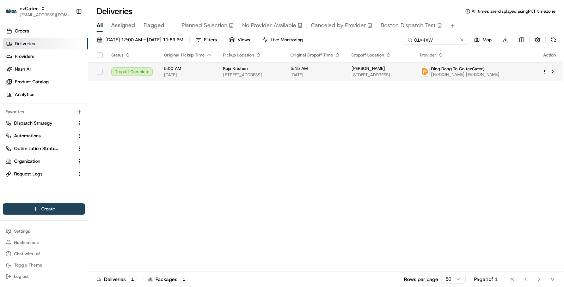
click at [404, 76] on span "518 Memorial Way, Stanford, CA 94305, USA" at bounding box center [379, 75] width 57 height 6
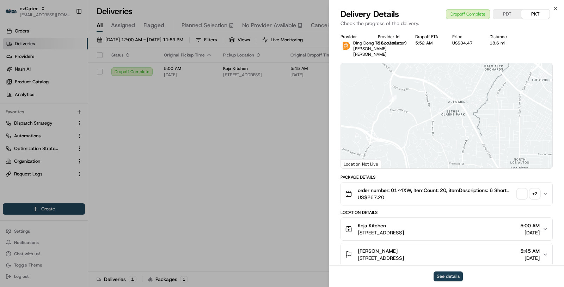
click at [457, 273] on button "See details" at bounding box center [447, 276] width 29 height 10
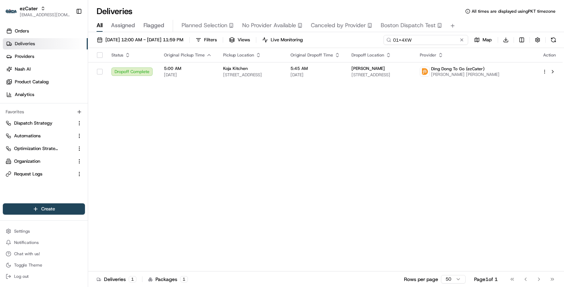
click at [419, 38] on input "01X4XW" at bounding box center [425, 40] width 85 height 10
paste input "A0MY0F"
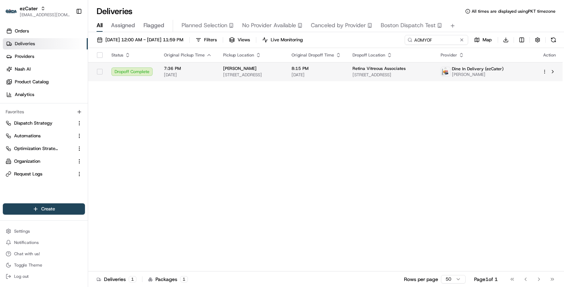
click at [341, 75] on span "[DATE]" at bounding box center [316, 75] width 50 height 6
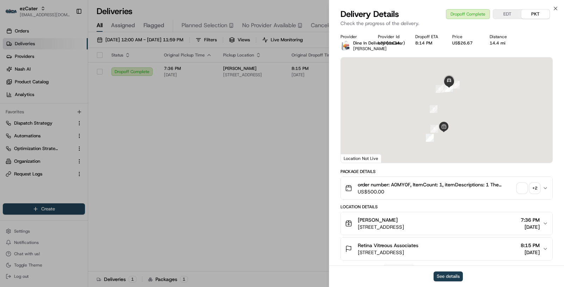
click at [459, 273] on button "See details" at bounding box center [447, 276] width 29 height 10
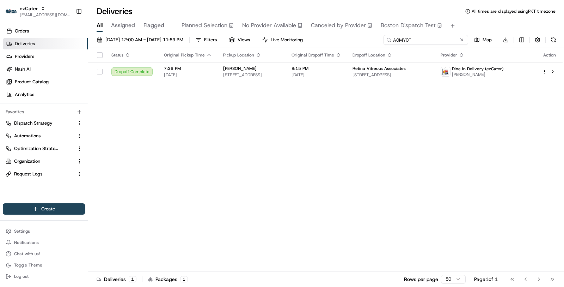
click at [423, 42] on input "A0MY0F" at bounding box center [425, 40] width 85 height 10
paste input "GWW79R"
type input "GWW79R"
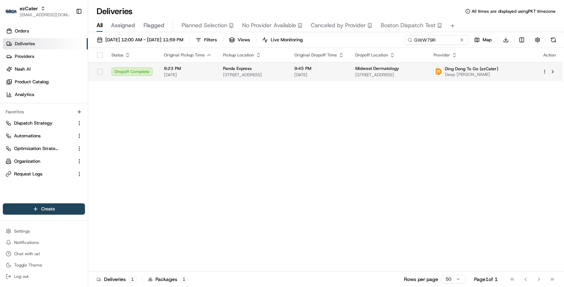
click at [412, 74] on span "3060 N Arlington Heights Rd, Arlington Heights, IL 60004, USA" at bounding box center [388, 75] width 67 height 6
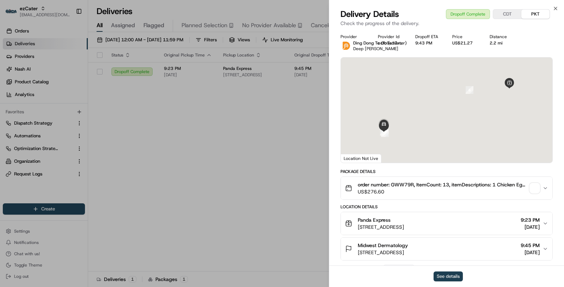
click at [447, 280] on button "See details" at bounding box center [447, 276] width 29 height 10
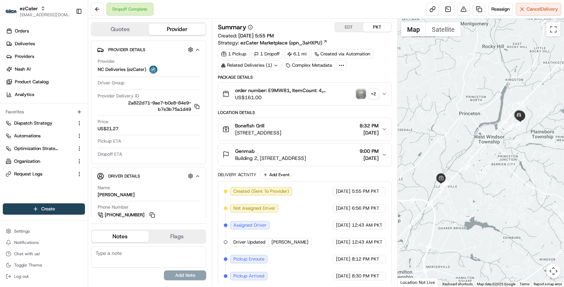
click at [281, 135] on span "[STREET_ADDRESS]" at bounding box center [258, 132] width 46 height 7
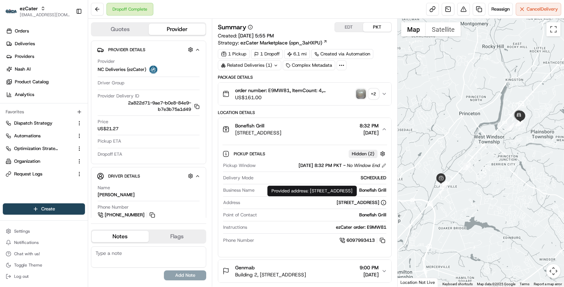
drag, startPoint x: 396, startPoint y: 192, endPoint x: 310, endPoint y: 187, distance: 86.5
click at [310, 187] on div "Provided address: [STREET_ADDRESS] Provided address: [STREET_ADDRESS]" at bounding box center [312, 190] width 90 height 11
click at [270, 69] on div "Related Deliveries (1)" at bounding box center [249, 65] width 63 height 10
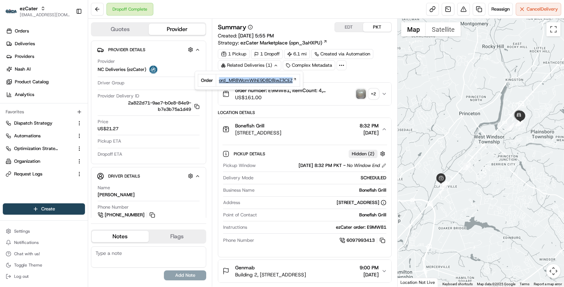
copy span "ord_MR8WcmWihE9D8D8jwZ3CEZ"
drag, startPoint x: 216, startPoint y: 81, endPoint x: 293, endPoint y: 79, distance: 77.2
click at [293, 79] on td "ord_MR8WcmWihE9D8D8jwZ3CEZ" at bounding box center [258, 80] width 84 height 12
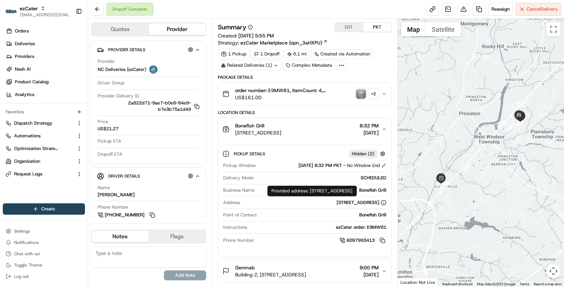
drag, startPoint x: 310, startPoint y: 189, endPoint x: 364, endPoint y: 188, distance: 53.9
click at [357, 188] on div "Provided address: [STREET_ADDRESS] Provided address: [STREET_ADDRESS]" at bounding box center [312, 190] width 90 height 11
click at [357, 191] on div "Provided address: [STREET_ADDRESS] Provided address: [STREET_ADDRESS]" at bounding box center [312, 190] width 90 height 11
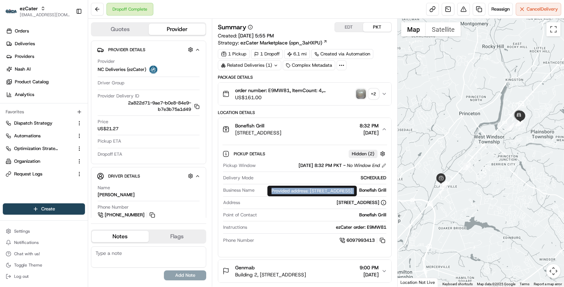
copy div "Provided address: [STREET_ADDRESS]"
drag, startPoint x: 310, startPoint y: 191, endPoint x: 398, endPoint y: 190, distance: 87.4
click at [357, 190] on div "Provided address: [STREET_ADDRESS] Provided address: [STREET_ADDRESS]" at bounding box center [312, 190] width 90 height 11
copy div "[STREET_ADDRESS]"
click at [365, 190] on div "Bonefish Grill" at bounding box center [321, 190] width 129 height 6
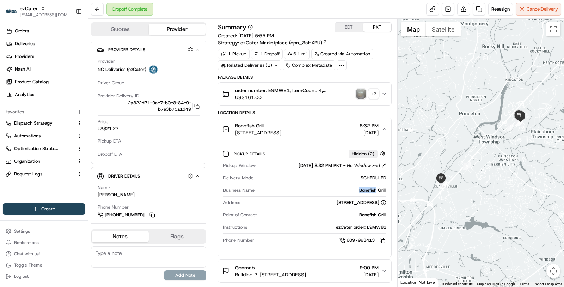
click at [365, 190] on div "Bonefish Grill" at bounding box center [321, 190] width 129 height 6
copy div "Bonefish Grill"
click at [447, 25] on button "Satellite" at bounding box center [443, 29] width 35 height 14
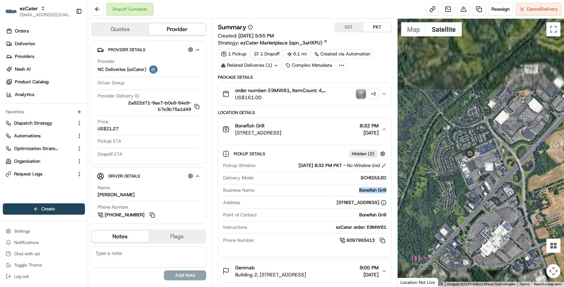
drag, startPoint x: 407, startPoint y: 181, endPoint x: 467, endPoint y: 193, distance: 60.8
click at [469, 193] on div at bounding box center [481, 152] width 167 height 267
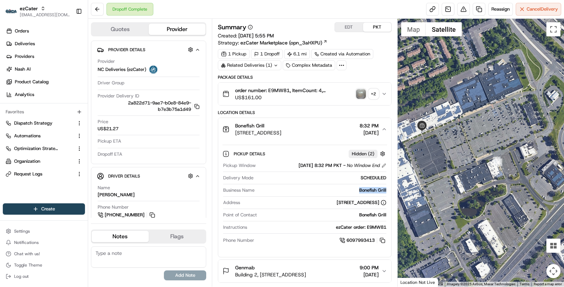
drag, startPoint x: 538, startPoint y: 150, endPoint x: 478, endPoint y: 157, distance: 60.7
click at [478, 157] on div at bounding box center [481, 152] width 167 height 267
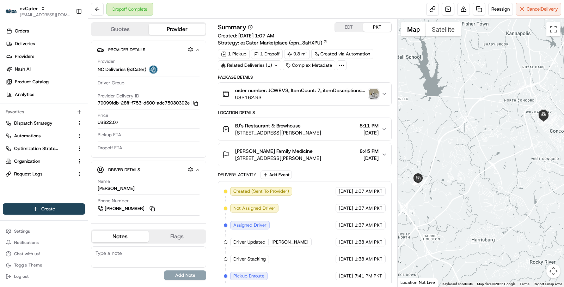
click at [321, 124] on div "BJ's Restaurant & Brewhouse" at bounding box center [278, 125] width 86 height 7
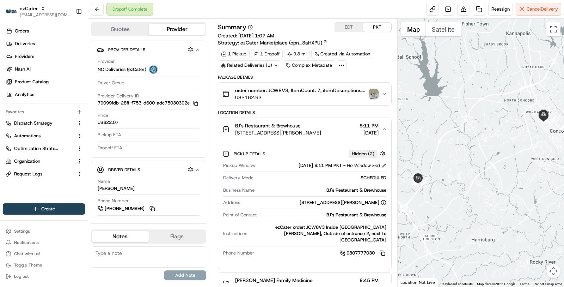
click at [349, 187] on div "BJ's Restaurant & Brewhouse" at bounding box center [321, 190] width 129 height 6
copy div "BJ's Restaurant & Brewhouse"
click at [330, 203] on div "[STREET_ADDRESS][PERSON_NAME]" at bounding box center [343, 202] width 87 height 6
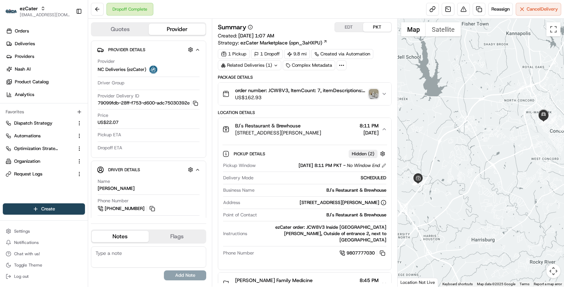
click at [330, 203] on div "[STREET_ADDRESS][PERSON_NAME]" at bounding box center [343, 202] width 87 height 6
copy div "[STREET_ADDRESS][PERSON_NAME]"
click at [266, 67] on div "Related Deliveries (1)" at bounding box center [249, 65] width 63 height 10
copy tr "ord_Jsi4Xazgg7BtbcPz7JMeFV"
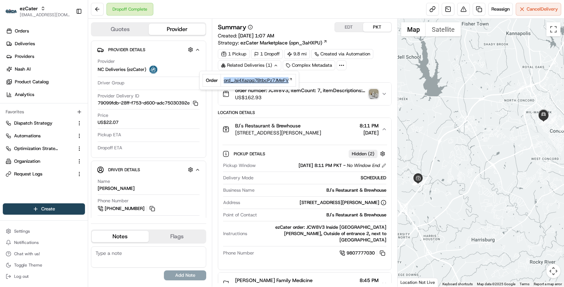
drag, startPoint x: 217, startPoint y: 81, endPoint x: 287, endPoint y: 79, distance: 69.1
click at [287, 79] on tr "Order ord_Jsi4Xazgg7BtbcPz7JMeFV" at bounding box center [249, 80] width 93 height 12
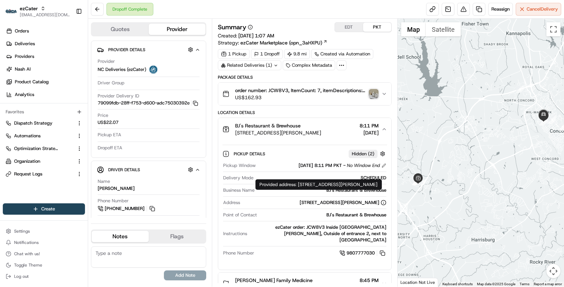
drag, startPoint x: 299, startPoint y: 185, endPoint x: 300, endPoint y: 189, distance: 3.6
click at [300, 189] on div "Provided address: [STREET_ADDRESS][PERSON_NAME] Provided address: [STREET_ADDRE…" at bounding box center [318, 184] width 127 height 11
copy div "[STREET_ADDRESS][PERSON_NAME]"
drag, startPoint x: 493, startPoint y: 132, endPoint x: 457, endPoint y: 140, distance: 37.0
click at [458, 140] on div at bounding box center [481, 152] width 167 height 267
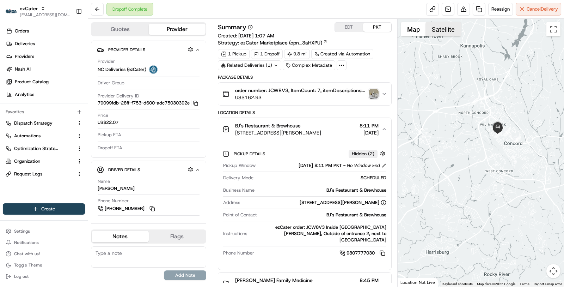
click at [443, 32] on button "Satellite" at bounding box center [443, 29] width 35 height 14
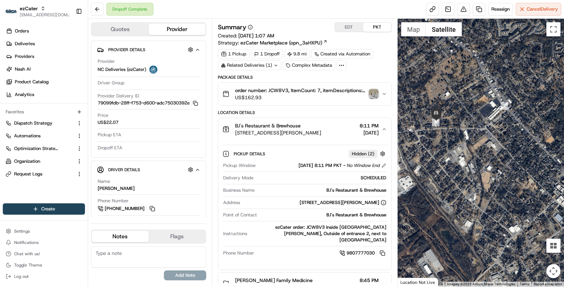
drag, startPoint x: 427, startPoint y: 150, endPoint x: 465, endPoint y: 167, distance: 42.3
click at [465, 167] on div at bounding box center [481, 152] width 167 height 267
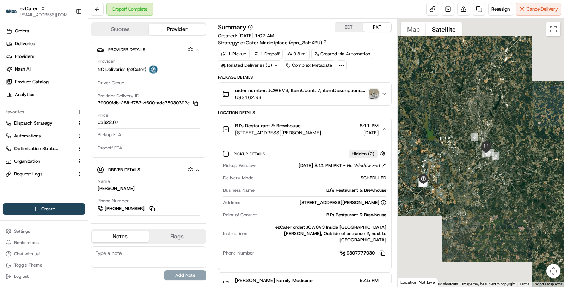
drag, startPoint x: 464, startPoint y: 182, endPoint x: 519, endPoint y: 164, distance: 57.6
click at [519, 164] on div at bounding box center [481, 152] width 167 height 267
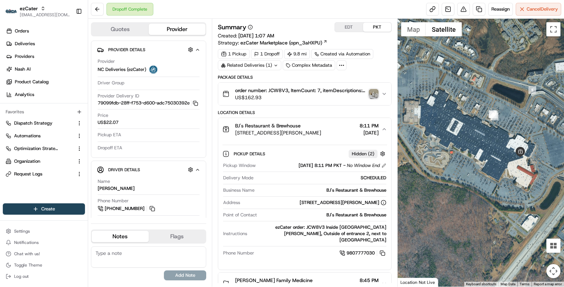
drag, startPoint x: 463, startPoint y: 155, endPoint x: 511, endPoint y: 171, distance: 50.6
click at [511, 171] on div at bounding box center [481, 152] width 167 height 267
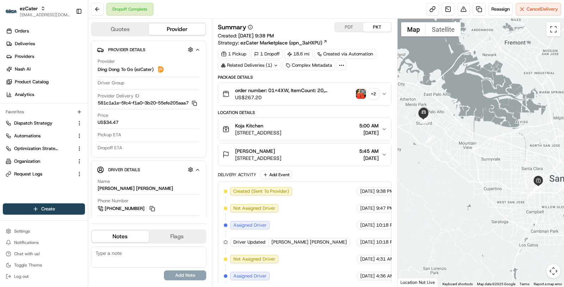
click at [281, 124] on div "Koja Kitchen" at bounding box center [258, 125] width 46 height 7
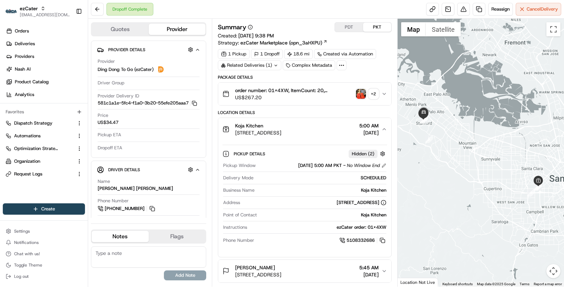
click at [372, 187] on div "Koja Kitchen" at bounding box center [321, 190] width 129 height 6
drag, startPoint x: 300, startPoint y: 185, endPoint x: 305, endPoint y: 193, distance: 9.8
click at [305, 190] on div "Provided address: [STREET_ADDRESS] Provided address: [STREET_ADDRESS]" at bounding box center [302, 184] width 90 height 11
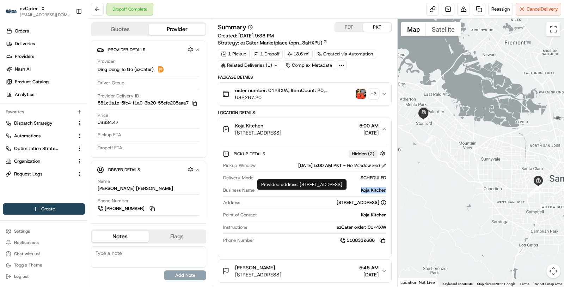
copy div "[STREET_ADDRESS]"
click at [265, 66] on div "Related Deliveries (1)" at bounding box center [249, 65] width 63 height 10
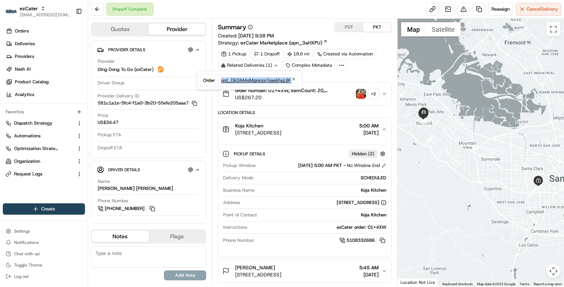
copy tr "ord_DEGM4qMgnpzpToaeEhuLBF"
drag, startPoint x: 235, startPoint y: 80, endPoint x: 290, endPoint y: 78, distance: 55.0
click at [290, 78] on tr "Order ord_DEGM4qMgnpzpToaeEhuLBF" at bounding box center [249, 80] width 98 height 12
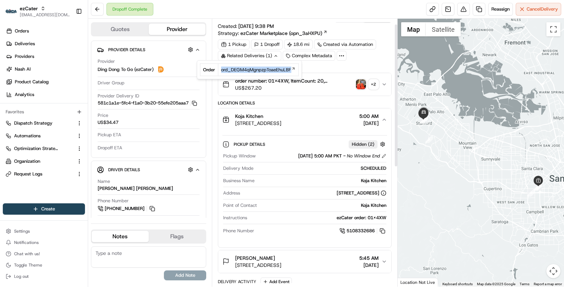
scroll to position [11, 0]
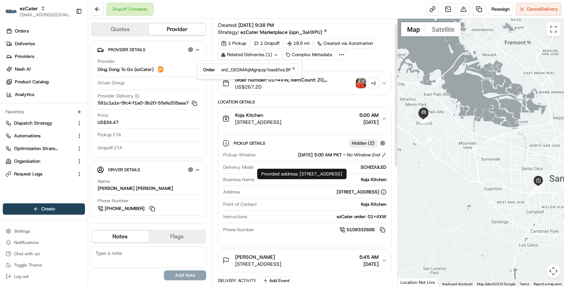
click at [359, 189] on div "[STREET_ADDRESS]" at bounding box center [362, 192] width 50 height 6
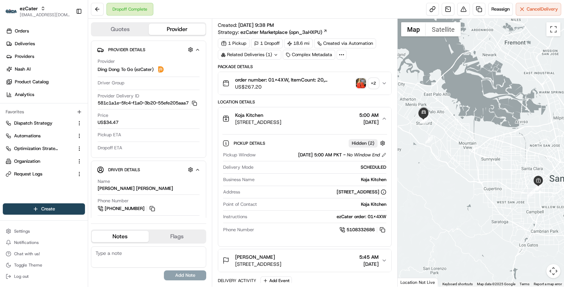
click at [359, 189] on div "[STREET_ADDRESS]" at bounding box center [362, 192] width 50 height 6
copy div "[STREET_ADDRESS]"
drag, startPoint x: 299, startPoint y: 174, endPoint x: 312, endPoint y: 179, distance: 13.7
click at [312, 179] on div "Provided address: [STREET_ADDRESS] Provided address: [STREET_ADDRESS]" at bounding box center [302, 173] width 90 height 11
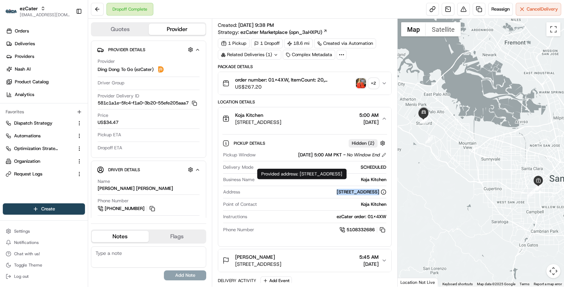
copy div "[STREET_ADDRESS]"
click at [352, 189] on div "[STREET_ADDRESS]" at bounding box center [362, 192] width 50 height 6
copy div "[STREET_ADDRESS]"
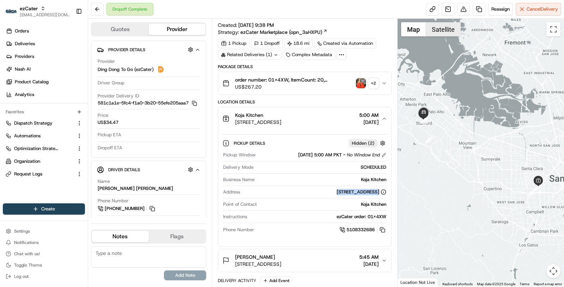
click at [430, 26] on button "Satellite" at bounding box center [443, 29] width 35 height 14
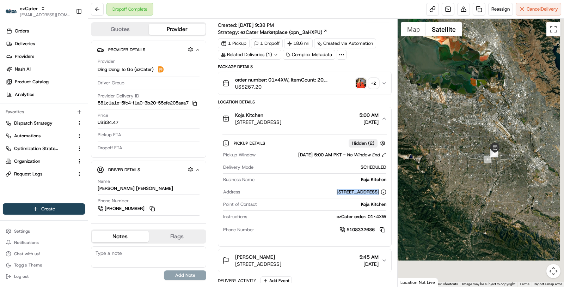
drag, startPoint x: 513, startPoint y: 179, endPoint x: 466, endPoint y: 143, distance: 59.3
click at [466, 143] on div at bounding box center [481, 152] width 167 height 267
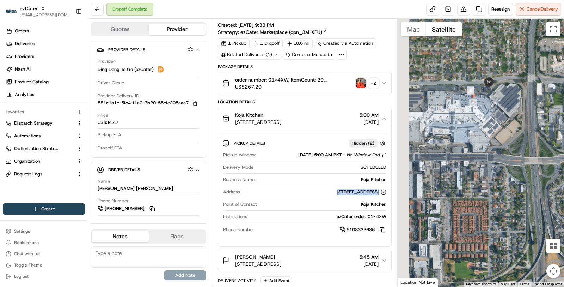
drag, startPoint x: 449, startPoint y: 99, endPoint x: 489, endPoint y: 113, distance: 41.9
click at [489, 113] on div at bounding box center [481, 152] width 167 height 267
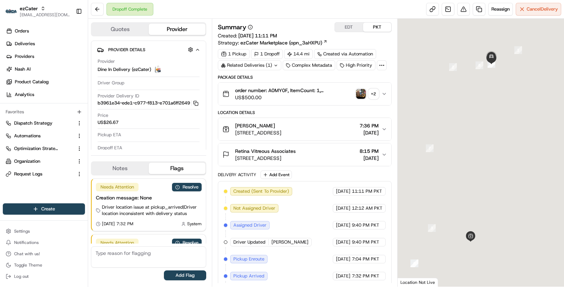
scroll to position [43, 0]
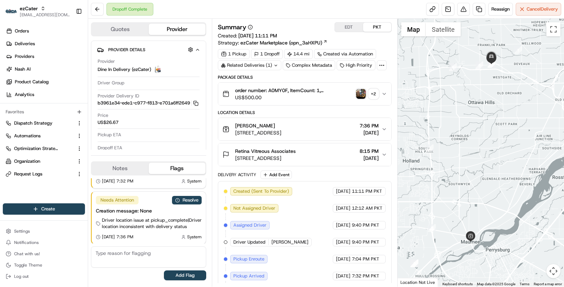
click at [296, 159] on span "[STREET_ADDRESS]" at bounding box center [265, 157] width 61 height 7
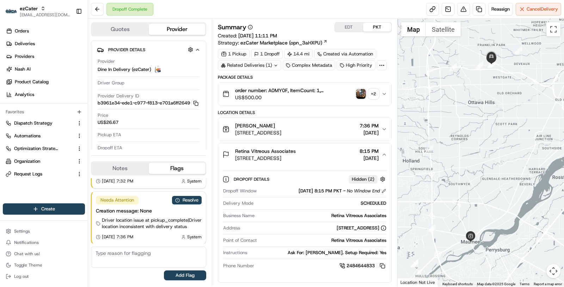
click at [281, 132] on span "[STREET_ADDRESS]" at bounding box center [258, 132] width 46 height 7
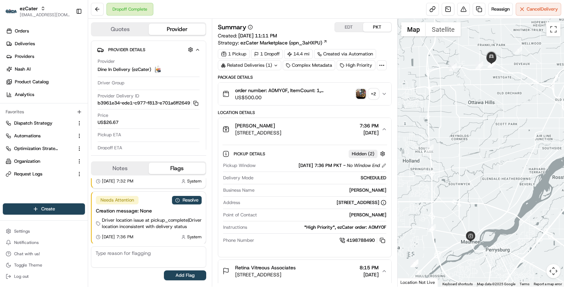
click at [383, 189] on div "[PERSON_NAME]" at bounding box center [321, 190] width 129 height 6
click at [272, 64] on div "Related Deliveries (1)" at bounding box center [249, 65] width 63 height 10
copy tr "ord_fHELknE2nyUx7MwQWzkL79"
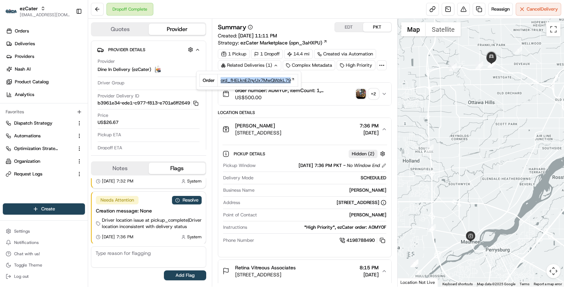
drag, startPoint x: 216, startPoint y: 81, endPoint x: 291, endPoint y: 79, distance: 74.4
click at [291, 79] on tr "Order ord_fHELknE2nyUx7MwQWzkL79" at bounding box center [248, 80] width 98 height 12
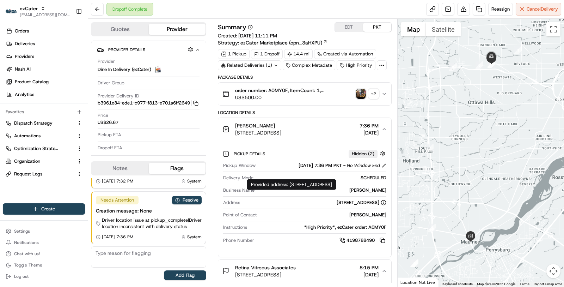
drag, startPoint x: 290, startPoint y: 185, endPoint x: 304, endPoint y: 188, distance: 14.4
click at [304, 188] on div "Provided address: [STREET_ADDRESS] Provided address: [STREET_ADDRESS]" at bounding box center [292, 184] width 90 height 11
copy div "[STREET_ADDRESS]"
click at [372, 184] on div "Pickup Window [DATE] 7:36 PM PKT - No Window End Delivery Mode SCHEDULED Busine…" at bounding box center [304, 202] width 165 height 87
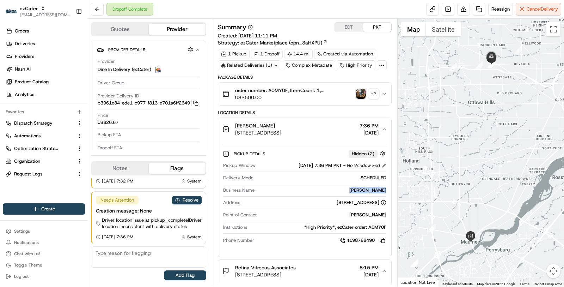
click at [372, 184] on div "Pickup Window [DATE] 7:36 PM PKT - No Window End Delivery Mode SCHEDULED Busine…" at bounding box center [304, 202] width 165 height 87
copy div "[PERSON_NAME]"
drag, startPoint x: 382, startPoint y: 207, endPoint x: 250, endPoint y: 198, distance: 132.4
click at [337, 199] on div "[STREET_ADDRESS]" at bounding box center [362, 202] width 50 height 6
drag, startPoint x: 244, startPoint y: 200, endPoint x: 388, endPoint y: 210, distance: 144.2
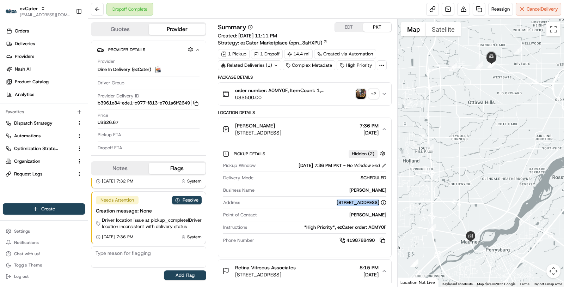
click at [388, 211] on div "Pickup Details Hidden ( 2 ) Pickup Window [DATE] 7:36 PM PKT - No Window End De…" at bounding box center [304, 195] width 173 height 111
drag, startPoint x: 290, startPoint y: 184, endPoint x: 305, endPoint y: 189, distance: 15.6
click at [305, 189] on div "Provided address: [STREET_ADDRESS] Provided address: [STREET_ADDRESS]" at bounding box center [292, 184] width 90 height 11
copy div "[STREET_ADDRESS]"
click at [438, 31] on button "Satellite" at bounding box center [443, 29] width 35 height 14
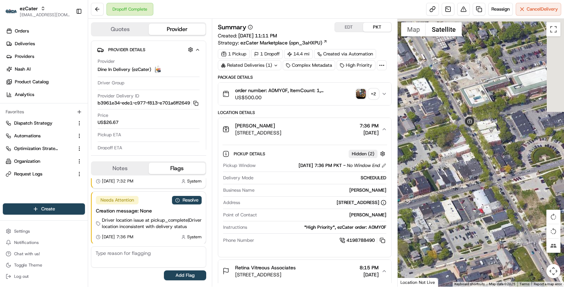
drag, startPoint x: 510, startPoint y: 123, endPoint x: 485, endPoint y: 141, distance: 31.2
click at [485, 141] on div at bounding box center [481, 152] width 167 height 267
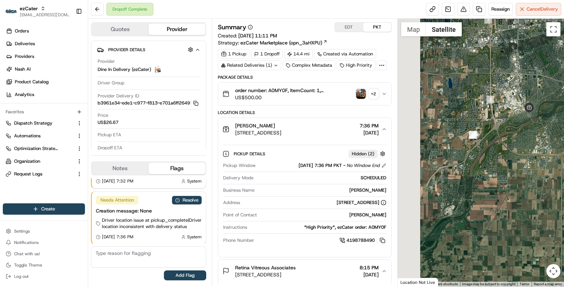
drag, startPoint x: 442, startPoint y: 116, endPoint x: 502, endPoint y: 116, distance: 59.2
click at [503, 116] on div at bounding box center [481, 152] width 167 height 267
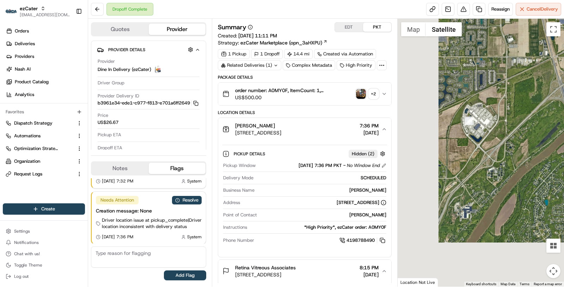
drag, startPoint x: 463, startPoint y: 214, endPoint x: 517, endPoint y: 127, distance: 102.5
click at [517, 127] on div at bounding box center [481, 152] width 167 height 267
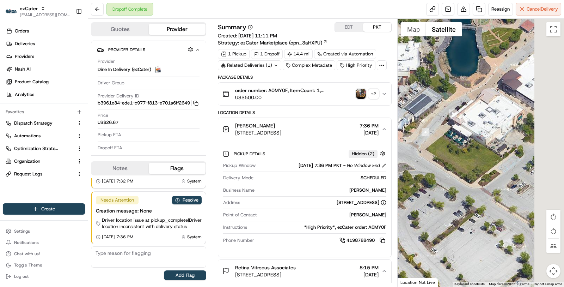
drag, startPoint x: 531, startPoint y: 156, endPoint x: 459, endPoint y: 153, distance: 72.7
click at [459, 153] on div at bounding box center [481, 152] width 167 height 267
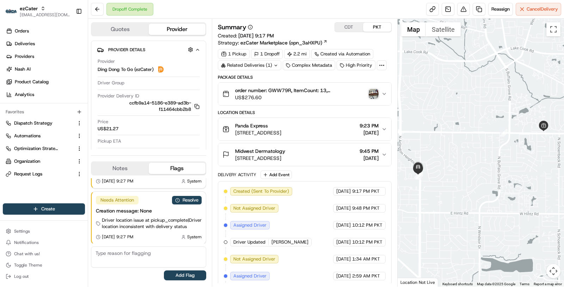
click at [272, 122] on div "Panda Express" at bounding box center [258, 125] width 46 height 7
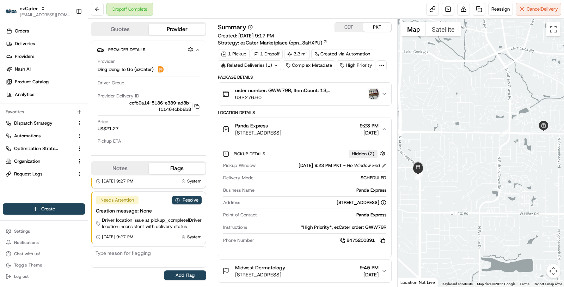
click at [359, 190] on div "Panda Express" at bounding box center [321, 190] width 129 height 6
copy div "Panda Express"
drag, startPoint x: 297, startPoint y: 185, endPoint x: 310, endPoint y: 190, distance: 14.2
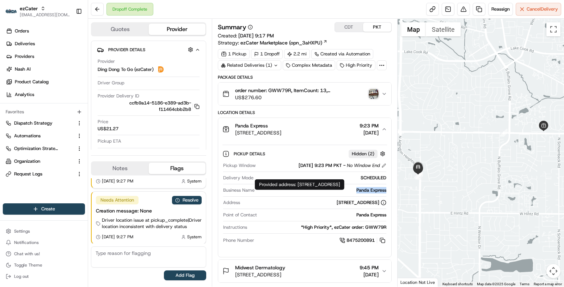
click at [310, 190] on div "Provided address: 300 E Dundee Rd, Buffalo Grove, IL, 60089 Provided address: 3…" at bounding box center [300, 184] width 90 height 11
copy div "300 E Dundee Rd, Buffalo Grove, IL, 60089"
click at [263, 63] on div "Related Deliveries (1)" at bounding box center [249, 65] width 63 height 10
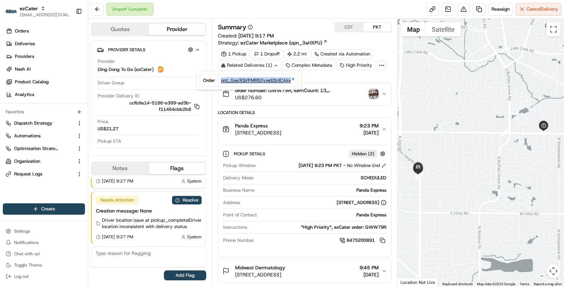
copy span "ord_Gse3QVPMRS2ywd2bXCAjix"
drag, startPoint x: 217, startPoint y: 80, endPoint x: 289, endPoint y: 80, distance: 71.9
click at [290, 80] on td "ord_Gse3QVPMRS2ywd2bXCAjix" at bounding box center [258, 80] width 80 height 12
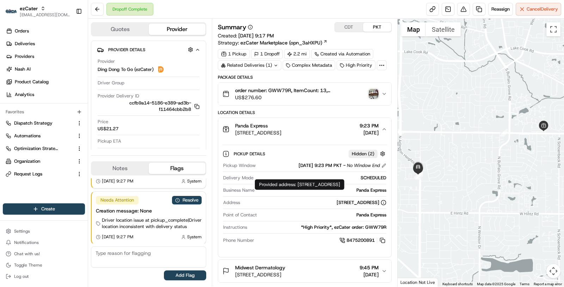
drag, startPoint x: 298, startPoint y: 185, endPoint x: 326, endPoint y: 191, distance: 28.8
click at [326, 190] on div "Provided address: 300 E Dundee Rd, Buffalo Grove, IL, 60089 Provided address: 3…" at bounding box center [300, 184] width 90 height 11
copy div "300 E Dundee Rd, Buffalo Grove, IL, 60089"
drag, startPoint x: 299, startPoint y: 186, endPoint x: 312, endPoint y: 188, distance: 12.9
click at [312, 188] on div "Provided address: 300 E Dundee Rd, Buffalo Grove, IL, 60089 Provided address: 3…" at bounding box center [300, 184] width 90 height 11
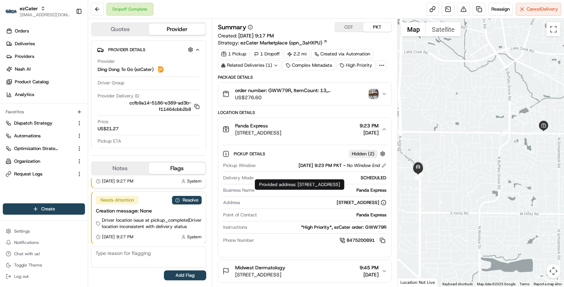
drag, startPoint x: 298, startPoint y: 186, endPoint x: 314, endPoint y: 190, distance: 16.8
click at [314, 190] on div "Provided address: 300 E Dundee Rd, Buffalo Grove, IL, 60089 Provided address: 3…" at bounding box center [300, 184] width 90 height 11
copy div "300 E Dundee Rd, Buffalo Grove, IL, 60089"
click at [444, 26] on button "Satellite" at bounding box center [443, 29] width 35 height 14
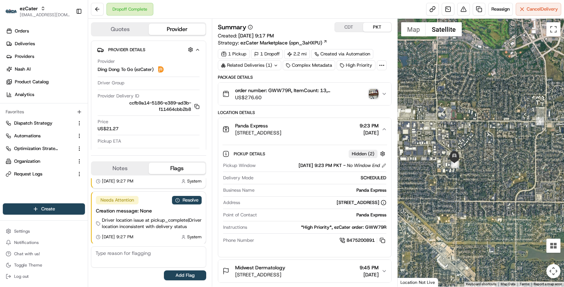
drag, startPoint x: 464, startPoint y: 192, endPoint x: 504, endPoint y: 180, distance: 41.7
click at [505, 180] on div at bounding box center [481, 152] width 167 height 267
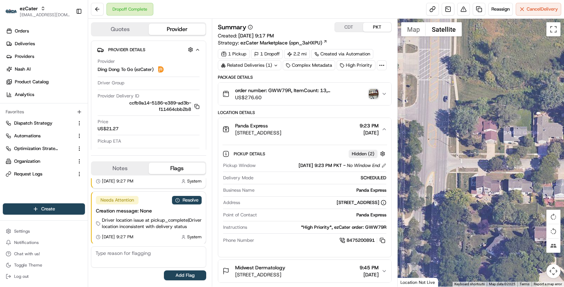
drag, startPoint x: 470, startPoint y: 166, endPoint x: 533, endPoint y: 193, distance: 68.3
click at [533, 192] on div at bounding box center [481, 152] width 167 height 267
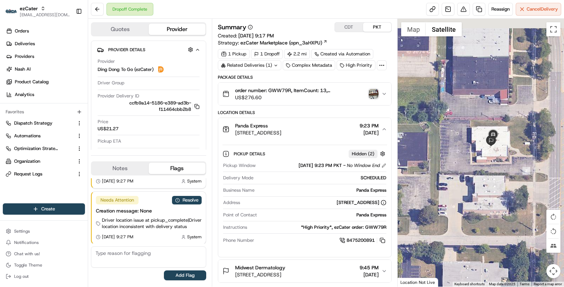
drag, startPoint x: 492, startPoint y: 113, endPoint x: 491, endPoint y: 186, distance: 72.6
click at [492, 186] on div at bounding box center [481, 152] width 167 height 267
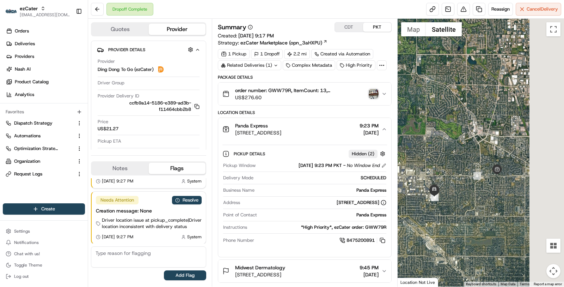
drag, startPoint x: 539, startPoint y: 207, endPoint x: 478, endPoint y: 207, distance: 61.0
click at [478, 207] on div at bounding box center [481, 152] width 167 height 267
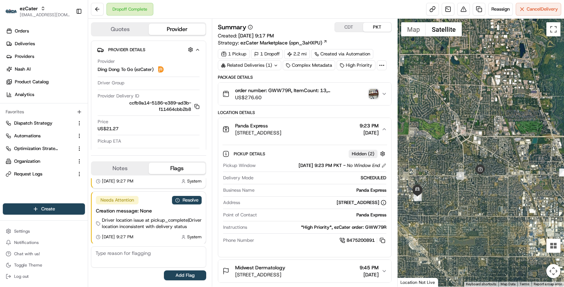
drag, startPoint x: 473, startPoint y: 191, endPoint x: 415, endPoint y: 191, distance: 58.2
click at [415, 191] on div at bounding box center [481, 152] width 167 height 267
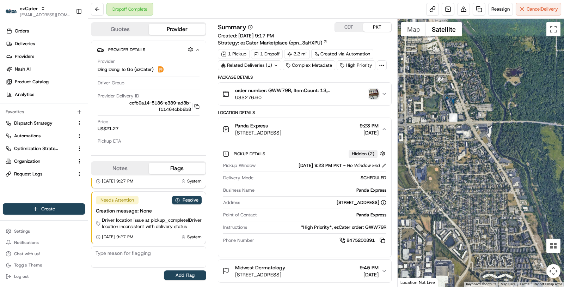
click at [255, 67] on div "Related Deliveries (1)" at bounding box center [249, 65] width 63 height 10
copy span "ord_Gse3QVPMRS2ywd2bXCAjix"
drag, startPoint x: 218, startPoint y: 80, endPoint x: 290, endPoint y: 76, distance: 71.6
click at [290, 77] on td "ord_Gse3QVPMRS2ywd2bXCAjix" at bounding box center [258, 80] width 80 height 12
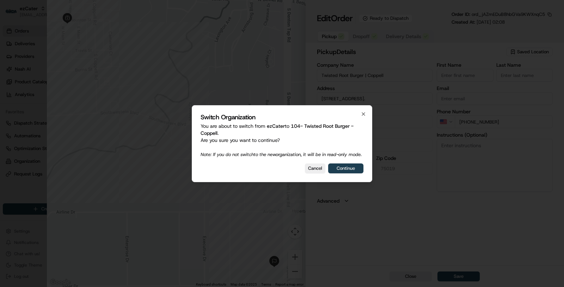
click at [352, 173] on button "Continue" at bounding box center [345, 168] width 35 height 10
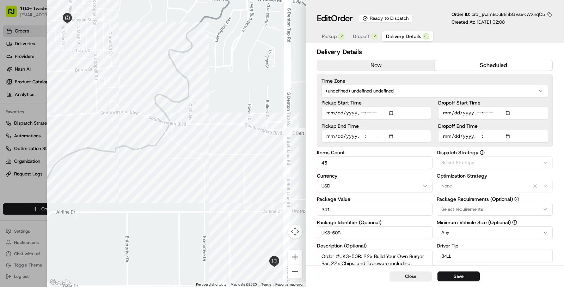
click at [404, 38] on span "Delivery Details" at bounding box center [403, 36] width 35 height 7
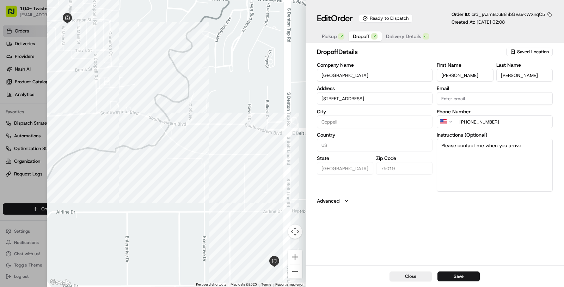
click at [367, 38] on span "Dropoff" at bounding box center [361, 36] width 17 height 7
click at [402, 28] on div "Edit Order Ready to Dispatch Order ID: ord_jAZmEDuB8hbGVa9KWXnqC5 Created At: […" at bounding box center [435, 26] width 236 height 31
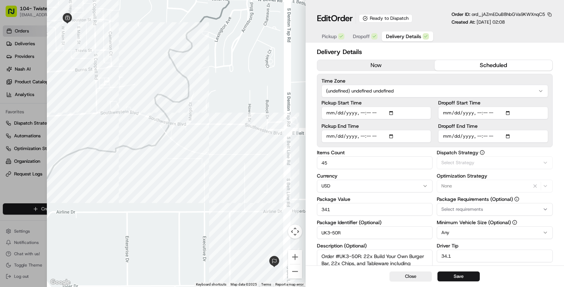
click at [403, 32] on button "Delivery Details" at bounding box center [407, 36] width 51 height 10
click at [368, 37] on span "Dropoff" at bounding box center [361, 36] width 17 height 7
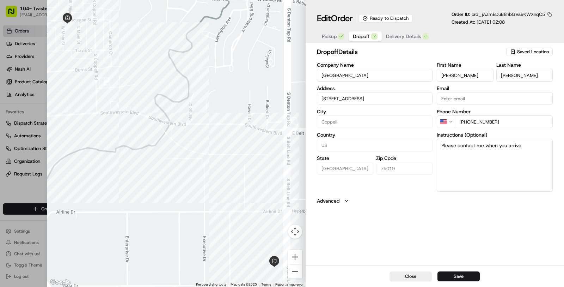
click at [322, 43] on div "Edit Order Ready to Dispatch Order ID: ord_jAZmEDuB8hbGVa9KWXnqC5 Created At: […" at bounding box center [435, 22] width 258 height 45
click at [324, 43] on div "Edit Order Ready to Dispatch Order ID: ord_jAZmEDuB8hbGVa9KWXnqC5 Created At: […" at bounding box center [435, 22] width 258 height 45
click at [336, 22] on span "Order" at bounding box center [342, 18] width 22 height 11
click at [332, 39] on span "Pickup" at bounding box center [329, 36] width 15 height 7
click at [356, 35] on span "Dropoff" at bounding box center [361, 36] width 17 height 7
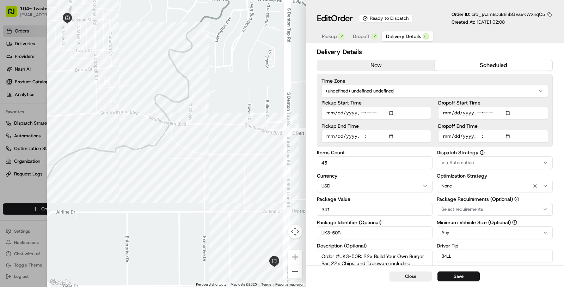
click at [400, 36] on span "Delivery Details" at bounding box center [403, 36] width 35 height 7
click at [551, 14] on button "button" at bounding box center [549, 14] width 6 height 6
click at [527, 16] on span "ord_jAZmEDuB8hbGVa9KWXnqC5" at bounding box center [508, 14] width 73 height 6
click at [549, 16] on button "button" at bounding box center [549, 14] width 6 height 6
click at [517, 27] on button "Copy ID" at bounding box center [530, 24] width 64 height 8
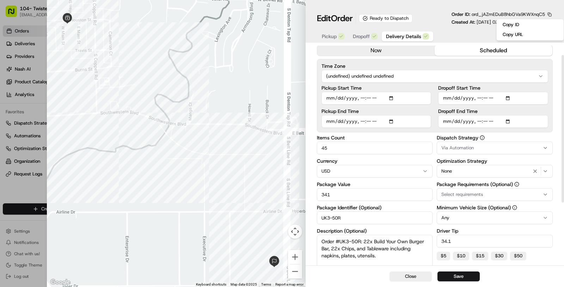
scroll to position [15, 0]
type input "1"
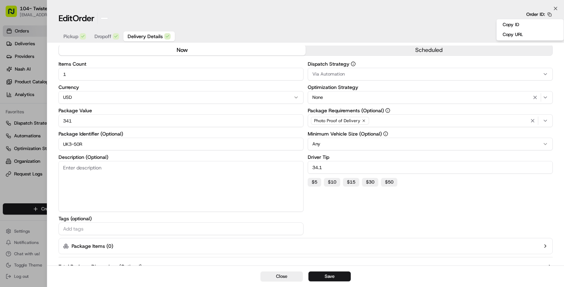
click at [34, 189] on div at bounding box center [282, 143] width 564 height 287
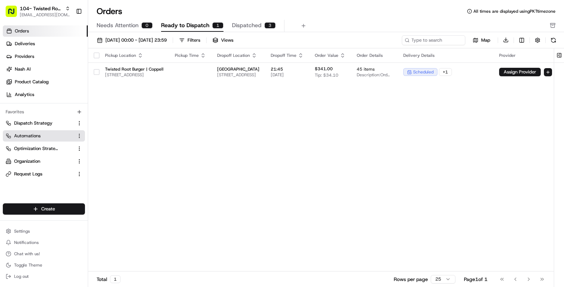
click at [43, 136] on link "Automations" at bounding box center [40, 136] width 68 height 6
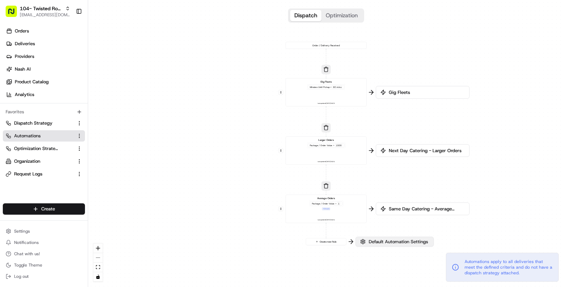
click at [383, 243] on span "Default Automation Settings" at bounding box center [398, 241] width 62 height 6
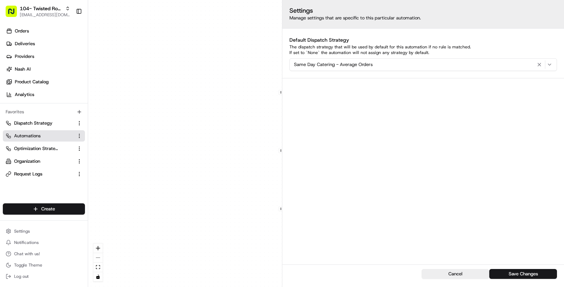
click at [198, 221] on div "0 0 0 0 Order / Delivery Received Gig Fleets Minutes Until Pickup < 60 mins Las…" at bounding box center [326, 143] width 476 height 287
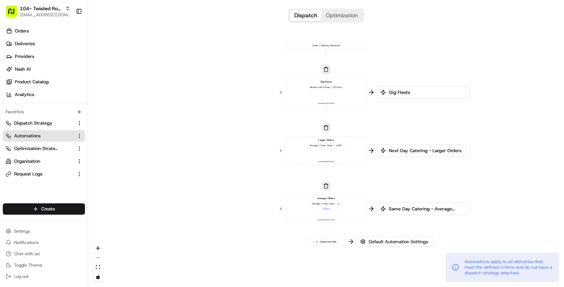
click at [337, 87] on div "60 mins" at bounding box center [337, 86] width 10 height 3
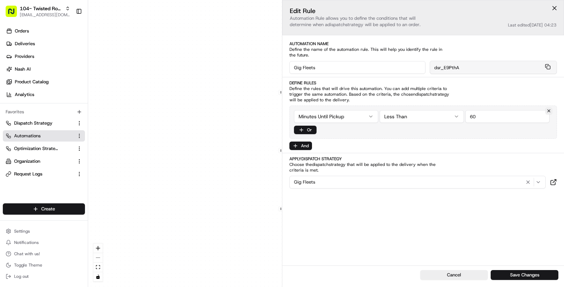
click at [244, 158] on div "0 0 0 0 Order / Delivery Received Gig Fleets Minutes Until Pickup < 60 mins Las…" at bounding box center [326, 143] width 476 height 287
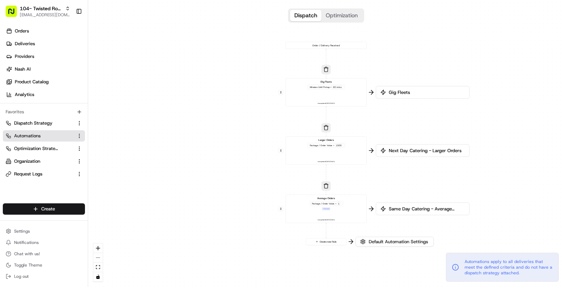
click at [341, 148] on div "Larger Orders Package / Order Value > 1500 Last updated: [DATE] 04:24" at bounding box center [326, 150] width 75 height 25
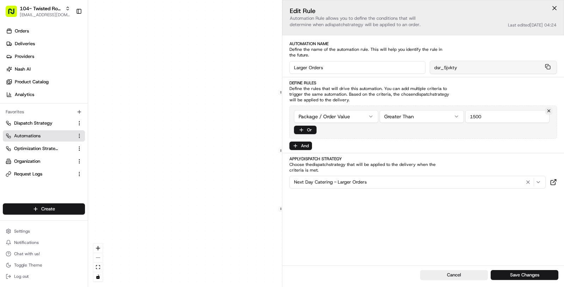
click at [221, 172] on div "0 0 0 0 Order / Delivery Received Gig Fleets Minutes Until Pickup < 60 mins Las…" at bounding box center [326, 143] width 476 height 287
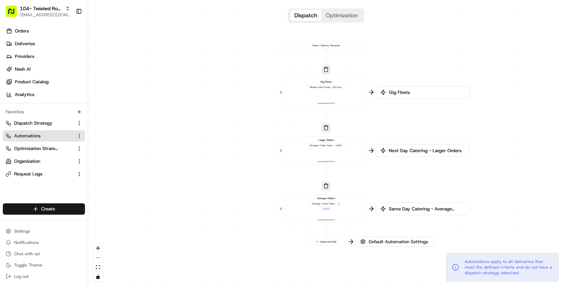
click at [343, 206] on div "Average Orders Package / Order Value > 1 + 1 more Last updated: [DATE] 04:24" at bounding box center [326, 208] width 75 height 25
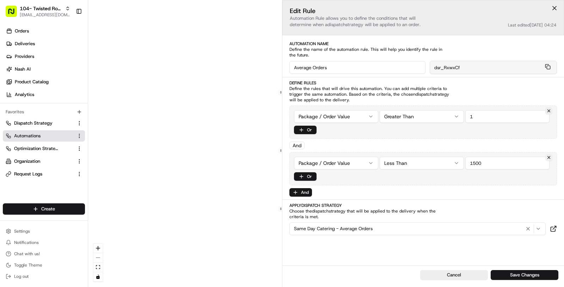
click at [550, 154] on button at bounding box center [548, 157] width 7 height 7
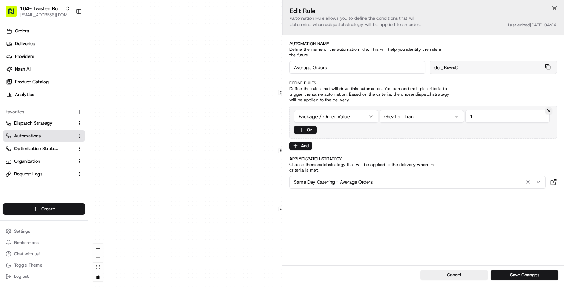
click at [453, 119] on html "104- Twisted Root Burger - Coppell [EMAIL_ADDRESS][DOMAIN_NAME] Toggle Sidebar …" at bounding box center [282, 143] width 564 height 287
click at [480, 117] on input "1" at bounding box center [507, 116] width 84 height 13
click at [257, 146] on div "0 0 0 0 Order / Delivery Received Gig Fleets Minutes Until Pickup < 60 mins Las…" at bounding box center [326, 143] width 476 height 287
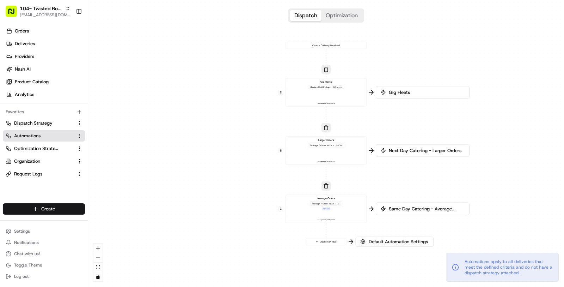
click at [346, 206] on div "Average Orders Package / Order Value > 1 + 1 more Last updated: [DATE] 04:24" at bounding box center [326, 208] width 75 height 25
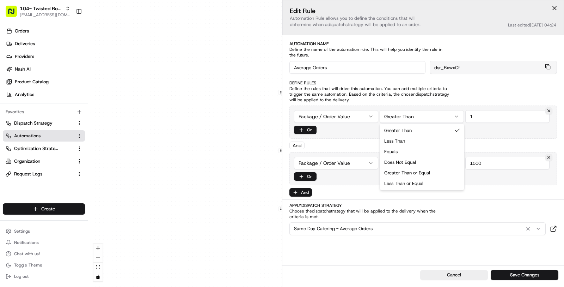
click at [422, 119] on html "104- Twisted Root Burger - Coppell [EMAIL_ADDRESS][DOMAIN_NAME] Toggle Sidebar …" at bounding box center [282, 143] width 564 height 287
drag, startPoint x: 480, startPoint y: 115, endPoint x: 448, endPoint y: 113, distance: 32.4
click at [448, 113] on div "Package / Order Value Less Than 1" at bounding box center [423, 116] width 258 height 13
click at [258, 178] on div "0 0 0 0 Order / Delivery Received Gig Fleets Minutes Until Pickup < 60 mins Las…" at bounding box center [326, 143] width 476 height 287
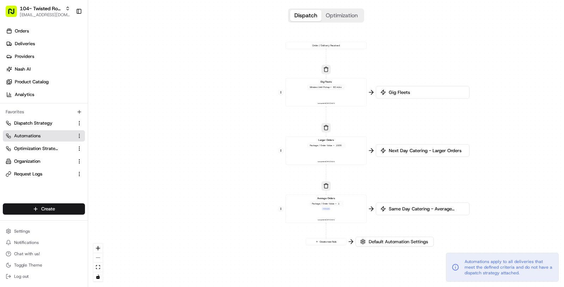
click at [334, 204] on div "Package / Order Value > 1" at bounding box center [326, 203] width 32 height 4
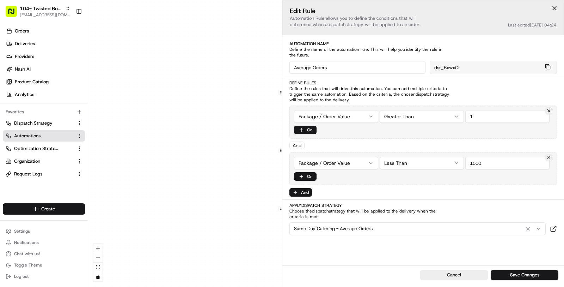
click at [241, 191] on div "0 0 0 0 Order / Delivery Received Gig Fleets Minutes Until Pickup < 60 mins Las…" at bounding box center [326, 143] width 476 height 287
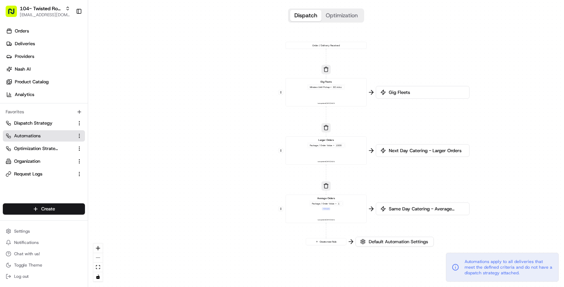
click at [350, 150] on div "Larger Orders Package / Order Value > 1500 Last updated: [DATE] 04:24" at bounding box center [326, 150] width 75 height 25
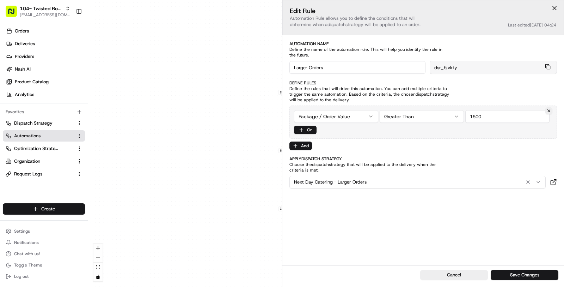
click at [420, 122] on div "Package / Order Value Greater Than 1500 Or" at bounding box center [422, 121] width 267 height 33
click at [419, 118] on html "104- Twisted Root Burger - Coppell [EMAIL_ADDRESS][DOMAIN_NAME] Toggle Sidebar …" at bounding box center [282, 143] width 564 height 287
click at [488, 124] on div "Package / Order Value Greater Than or Equal 1500 Or" at bounding box center [422, 121] width 267 height 33
click at [530, 275] on button "Save Changes" at bounding box center [525, 275] width 68 height 10
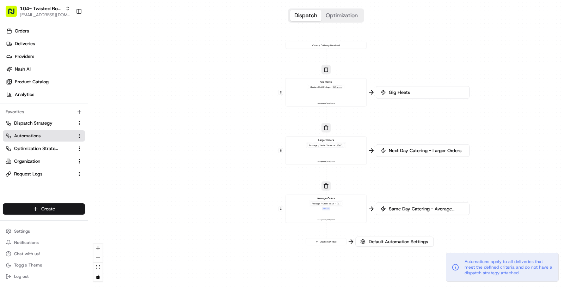
click at [339, 212] on div "Average Orders Package / Order Value > 1 + 1 more Last updated: [DATE] 04:24" at bounding box center [326, 208] width 75 height 25
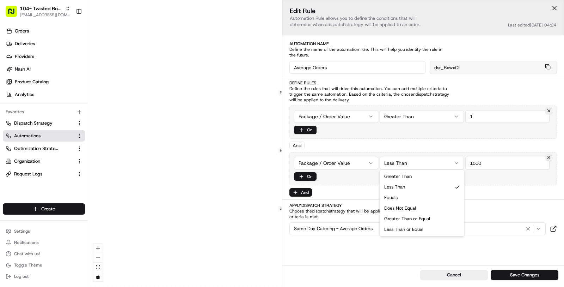
click at [434, 162] on html "104- Twisted Root Burger - Coppell [EMAIL_ADDRESS][DOMAIN_NAME] Toggle Sidebar …" at bounding box center [282, 143] width 564 height 287
click at [461, 181] on div "Package / Order Value Less Than or Equal 1500 Or" at bounding box center [422, 168] width 267 height 33
click at [549, 109] on button at bounding box center [548, 110] width 7 height 7
type input "1500"
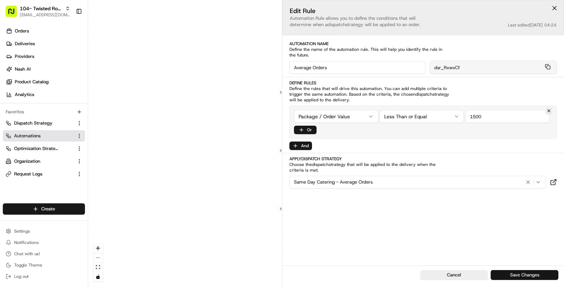
click at [541, 278] on button "Save Changes" at bounding box center [525, 275] width 68 height 10
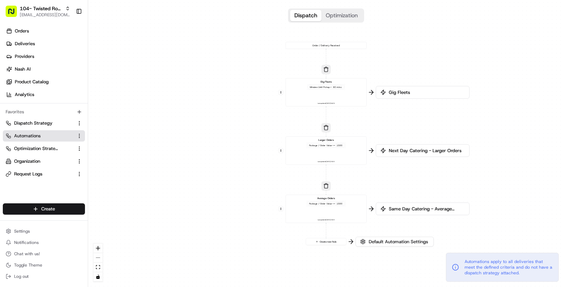
click at [345, 93] on div "Gig Fleets Minutes Until Pickup < 60 mins Last updated: [DATE] 04:23" at bounding box center [326, 92] width 75 height 25
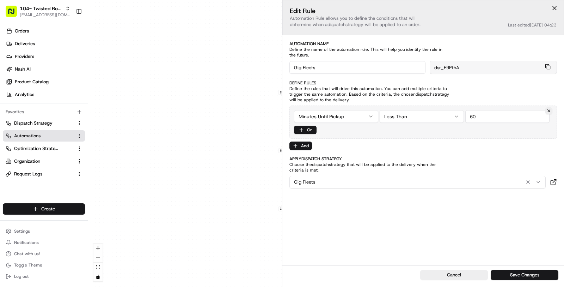
click at [251, 133] on div "0 0 0 0 Order / Delivery Received Gig Fleets Minutes Until Pickup < 60 mins Las…" at bounding box center [326, 143] width 476 height 287
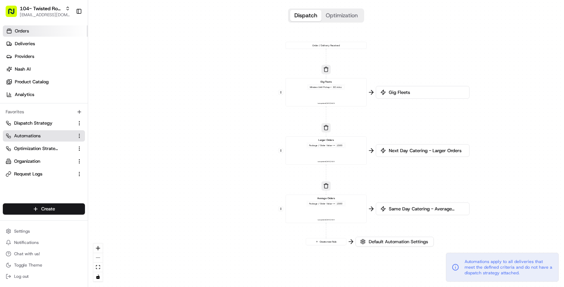
click at [24, 28] on span "Orders" at bounding box center [22, 31] width 14 height 6
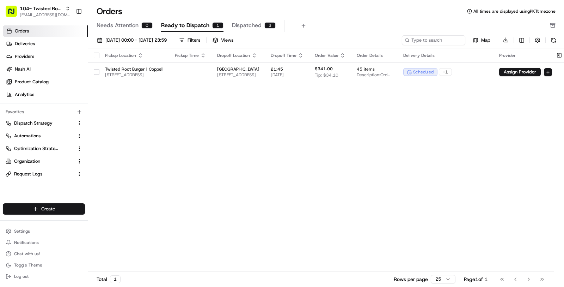
click at [299, 81] on div "Pickup Location Pickup Time Dropoff Location Dropoff Time Order Value Order Det…" at bounding box center [336, 159] width 496 height 223
click at [259, 66] on span "[GEOGRAPHIC_DATA]" at bounding box center [238, 69] width 42 height 6
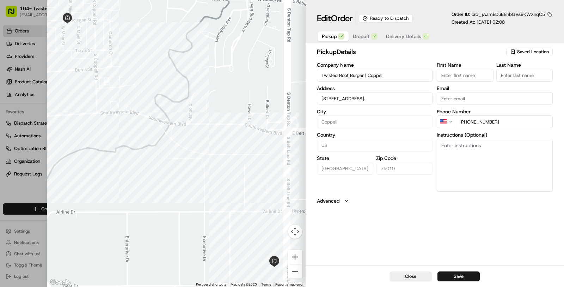
type input "+1"
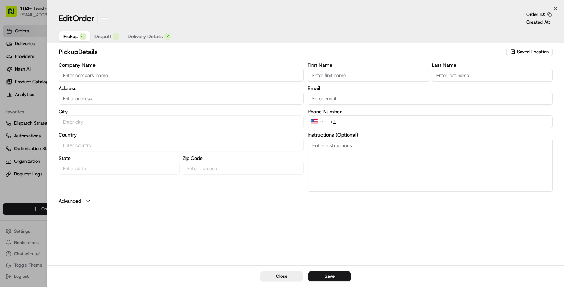
click at [24, 190] on div at bounding box center [282, 143] width 564 height 287
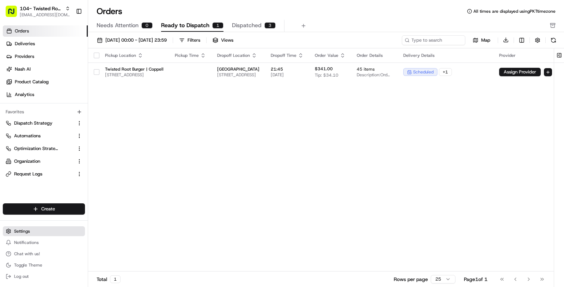
click at [27, 226] on button "Settings" at bounding box center [44, 231] width 82 height 10
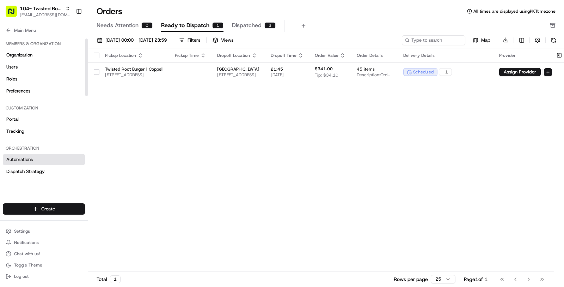
scroll to position [223, 0]
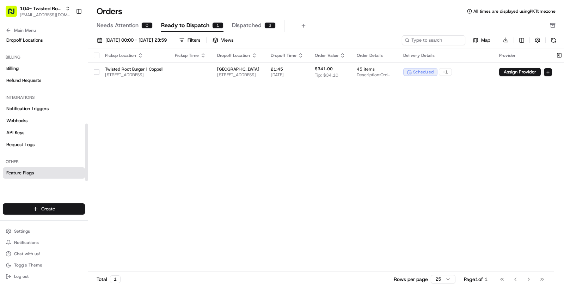
click at [37, 174] on link "Feature Flags" at bounding box center [44, 172] width 82 height 11
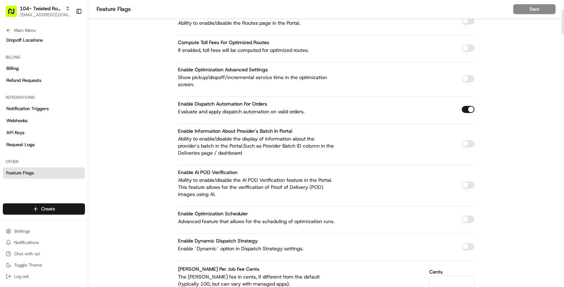
scroll to position [119, 0]
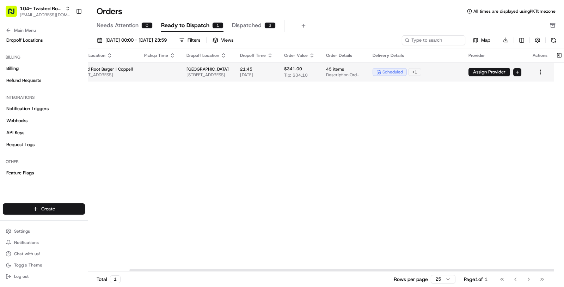
scroll to position [0, 116]
click at [543, 72] on html "104- Twisted Root Burger - Coppell [EMAIL_ADDRESS][DOMAIN_NAME] Toggle Sidebar …" at bounding box center [282, 143] width 564 height 287
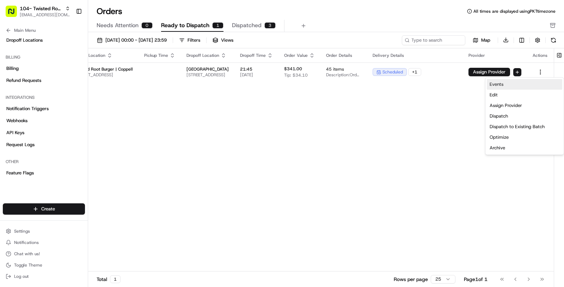
click at [531, 85] on link "Events" at bounding box center [524, 84] width 75 height 11
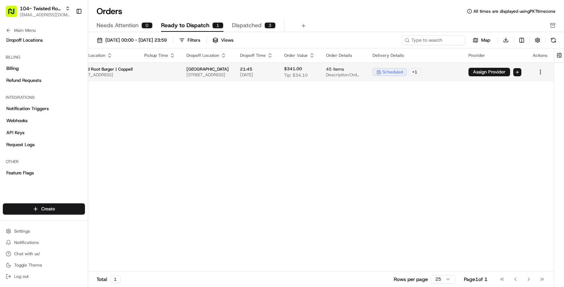
click at [333, 71] on span "45 items" at bounding box center [343, 69] width 35 height 6
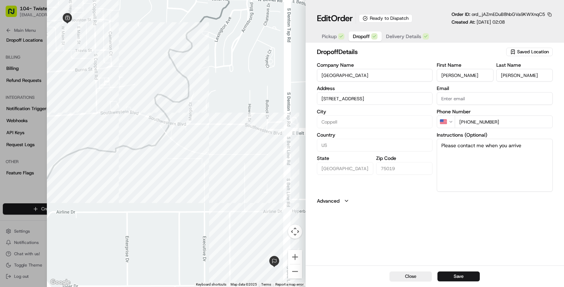
click at [365, 35] on span "Dropoff" at bounding box center [361, 36] width 17 height 7
click at [404, 37] on span "Delivery Details" at bounding box center [403, 36] width 35 height 7
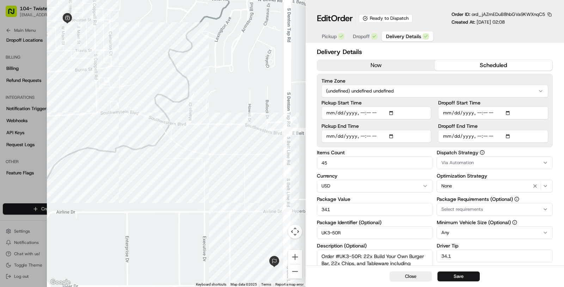
click at [451, 166] on button "Via Automation" at bounding box center [495, 162] width 116 height 13
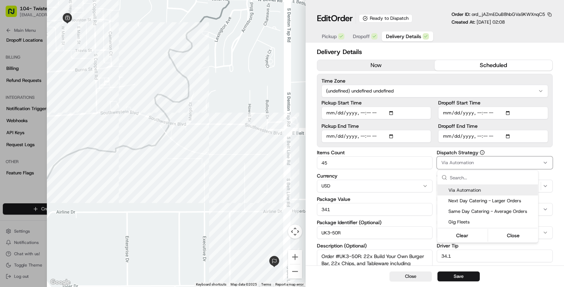
click at [453, 188] on span "Via Automation" at bounding box center [491, 190] width 87 height 6
click at [488, 149] on div at bounding box center [282, 143] width 564 height 287
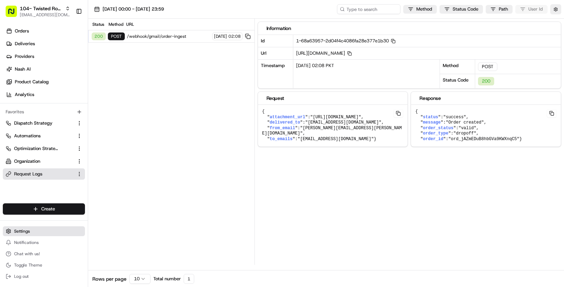
click at [59, 230] on button "Settings" at bounding box center [44, 231] width 82 height 10
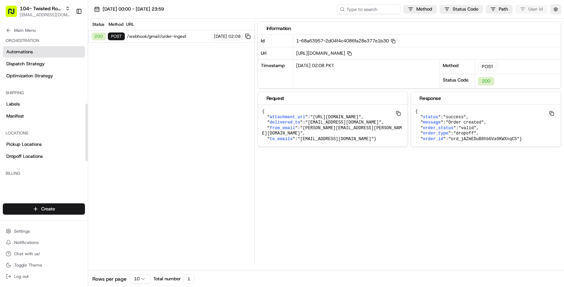
scroll to position [52, 0]
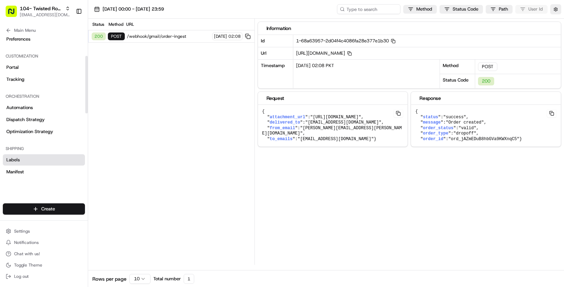
click at [61, 154] on link "Labels" at bounding box center [44, 159] width 82 height 11
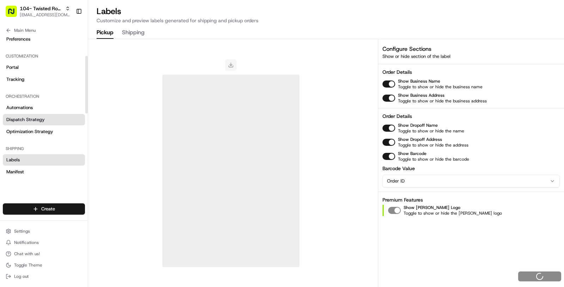
click at [48, 119] on link "Dispatch Strategy" at bounding box center [44, 119] width 82 height 11
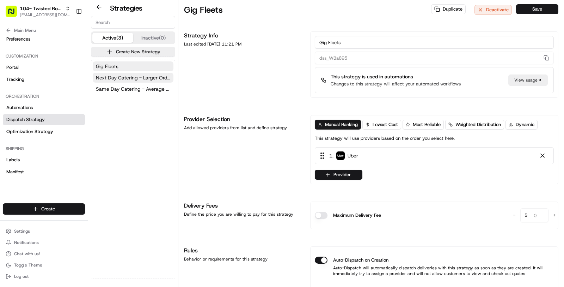
click at [126, 79] on span "Next Day Catering - Larger Orders" at bounding box center [133, 77] width 74 height 7
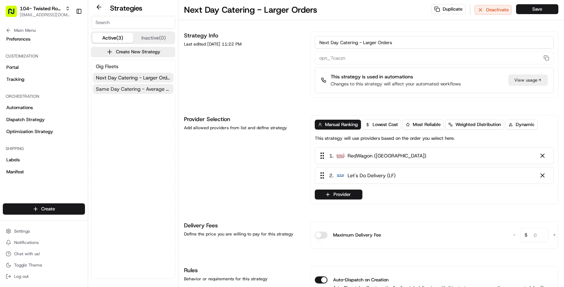
click at [126, 90] on span "Same Day Catering - Average Orders" at bounding box center [133, 88] width 74 height 7
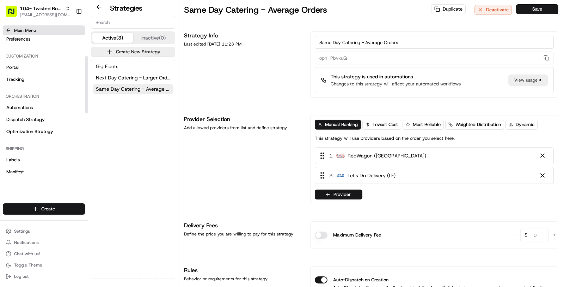
click at [43, 29] on button "Main Menu" at bounding box center [44, 30] width 82 height 10
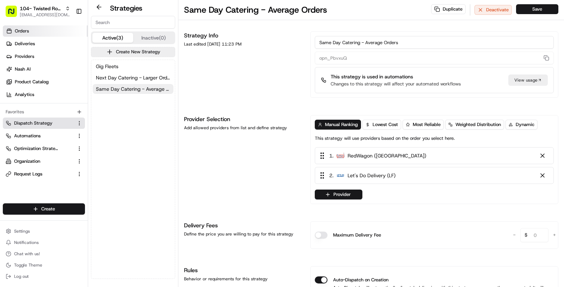
click at [43, 30] on link "Orders" at bounding box center [45, 30] width 85 height 11
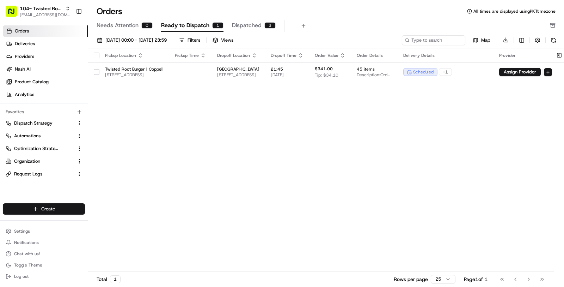
click at [335, 82] on div "Pickup Location Pickup Time Dropoff Location Dropoff Time Order Value Order Det…" at bounding box center [336, 159] width 496 height 223
click at [259, 75] on span "[STREET_ADDRESS]" at bounding box center [238, 75] width 42 height 6
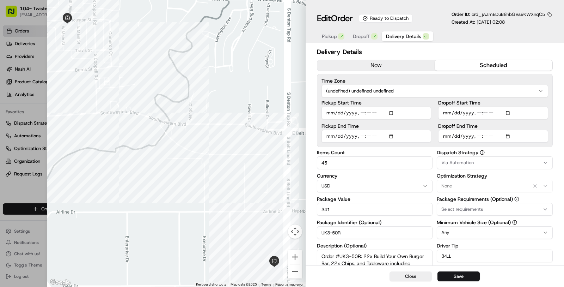
click at [401, 35] on span "Delivery Details" at bounding box center [403, 36] width 35 height 7
click at [455, 276] on button "Save" at bounding box center [458, 276] width 42 height 10
type input "1"
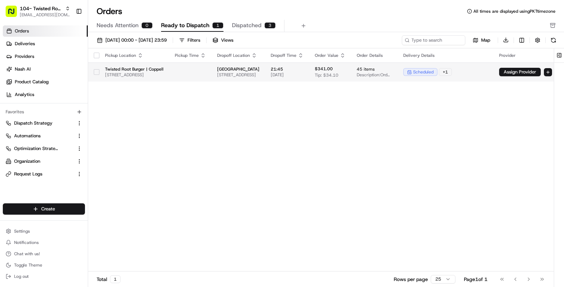
scroll to position [0, 116]
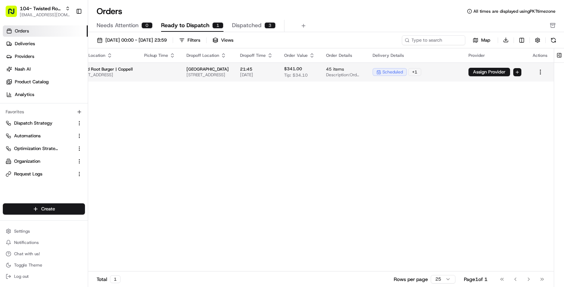
click at [515, 73] on html "104- Twisted Root Burger - Coppell [EMAIL_ADDRESS][DOMAIN_NAME] Toggle Sidebar …" at bounding box center [282, 143] width 564 height 287
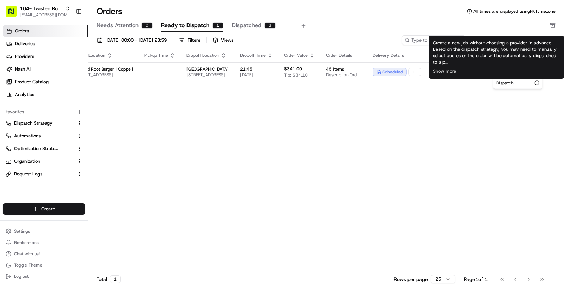
click at [537, 81] on icon "button" at bounding box center [536, 82] width 5 height 5
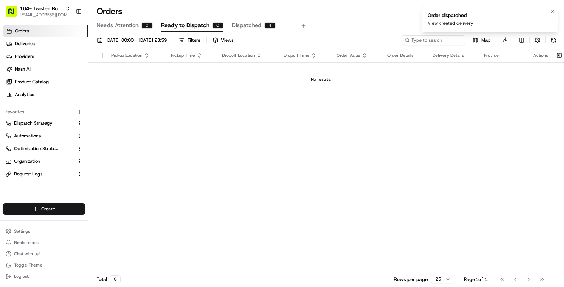
click at [451, 24] on link "View created delivery" at bounding box center [450, 23] width 46 height 6
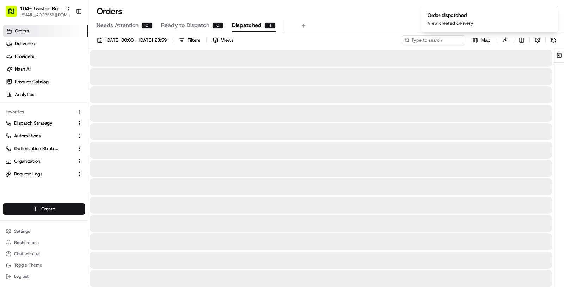
click at [250, 26] on span "Dispatched" at bounding box center [247, 25] width 30 height 8
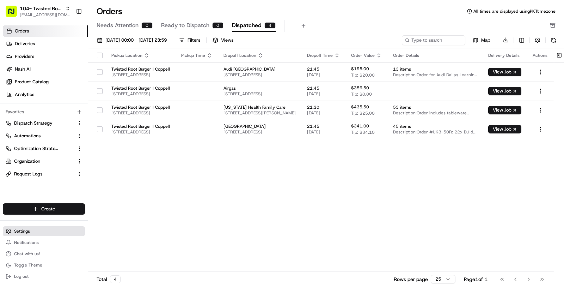
click at [42, 233] on button "Settings" at bounding box center [44, 231] width 82 height 10
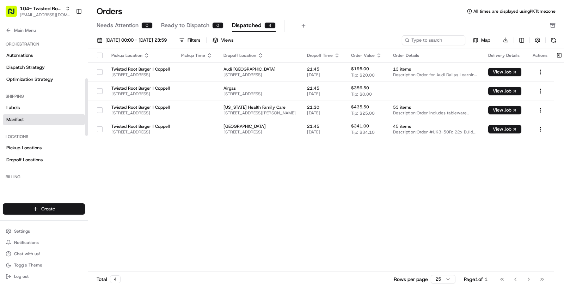
scroll to position [109, 0]
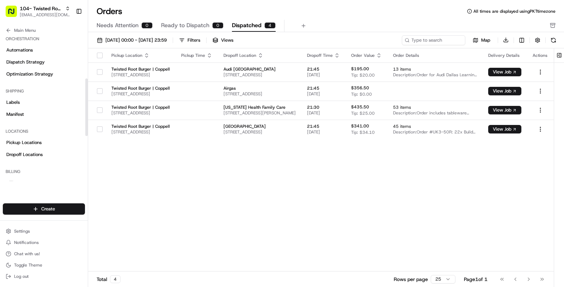
click at [51, 135] on div "Locations" at bounding box center [44, 130] width 82 height 11
click at [51, 138] on link "Pickup Locations" at bounding box center [44, 142] width 82 height 11
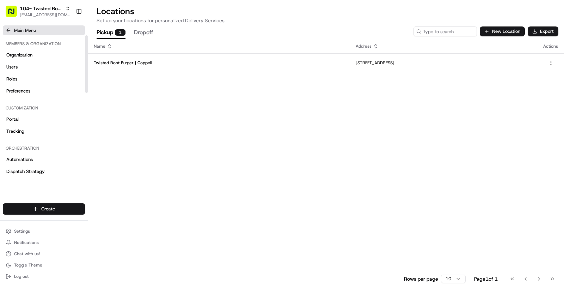
click at [27, 32] on span "Main Menu" at bounding box center [24, 30] width 21 height 6
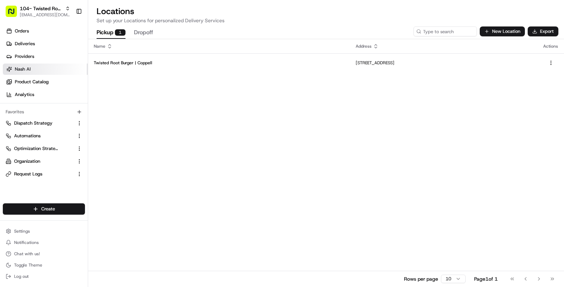
click at [34, 66] on link "Nash AI" at bounding box center [45, 68] width 85 height 11
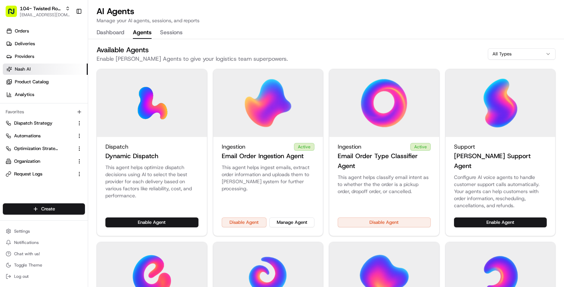
click at [142, 29] on button "Agents" at bounding box center [142, 33] width 19 height 12
click at [290, 217] on button "Manage Agent" at bounding box center [291, 222] width 45 height 10
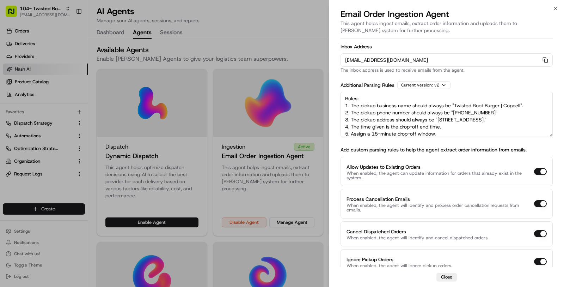
scroll to position [24, 0]
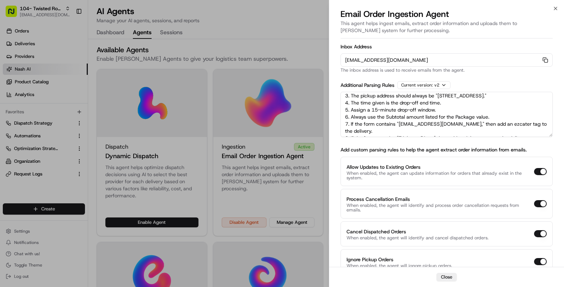
click at [529, 134] on textarea "Rules: 1. The pickup business name should always be "Twisted Root Burger | Copp…" at bounding box center [446, 114] width 212 height 45
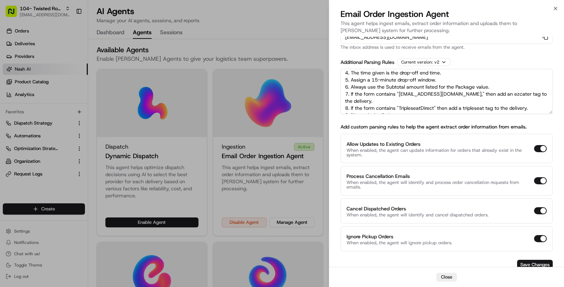
scroll to position [0, 0]
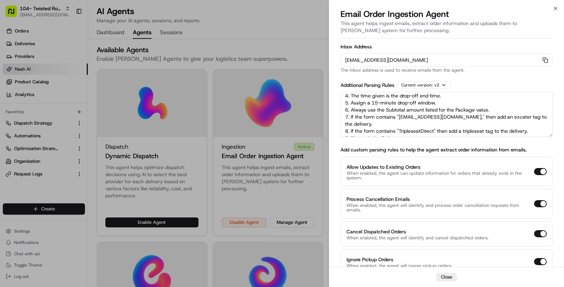
click at [402, 131] on textarea "Rules: 1. The pickup business name should always be "Twisted Root Burger | Copp…" at bounding box center [446, 114] width 212 height 45
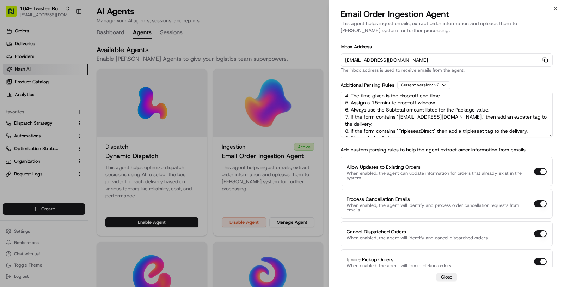
click at [402, 131] on textarea "Rules: 1. The pickup business name should always be "Twisted Root Burger | Copp…" at bounding box center [446, 114] width 212 height 45
drag, startPoint x: 396, startPoint y: 129, endPoint x: 351, endPoint y: 131, distance: 45.1
click at [351, 131] on textarea "Rules: 1. The pickup business name should always be "Twisted Root Burger | Copp…" at bounding box center [446, 114] width 212 height 45
type textarea "Rules: 1. The pickup business name should always be "Twisted Root Burger | Copp…"
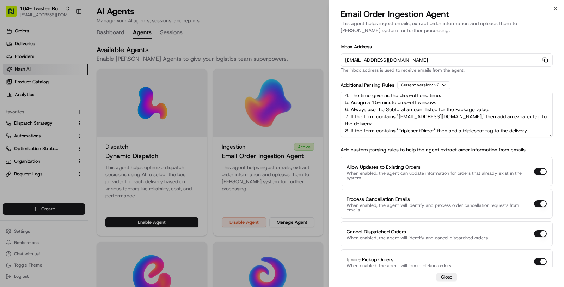
scroll to position [24, 0]
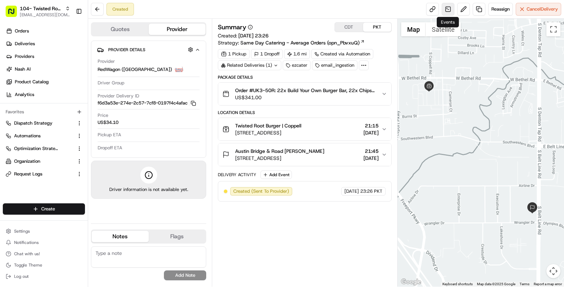
click at [447, 13] on link at bounding box center [448, 9] width 13 height 13
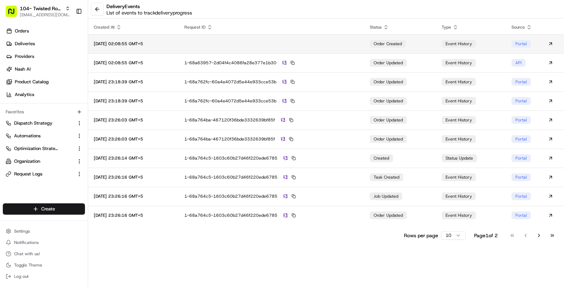
click at [370, 47] on td "order created" at bounding box center [400, 43] width 72 height 19
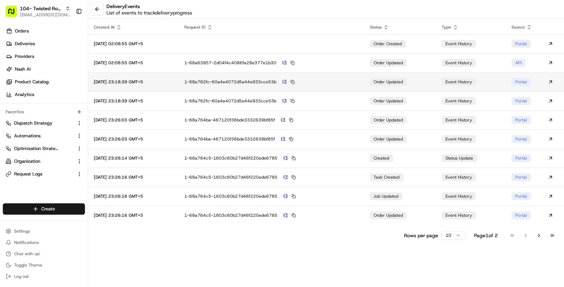
click at [338, 78] on td "1-68a762fc-60a4e4072d5e44e933cce53b" at bounding box center [271, 81] width 185 height 19
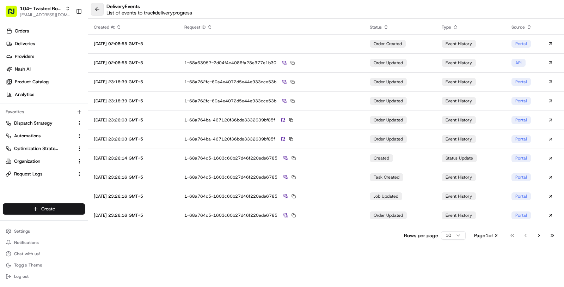
click at [96, 14] on button at bounding box center [97, 9] width 13 height 13
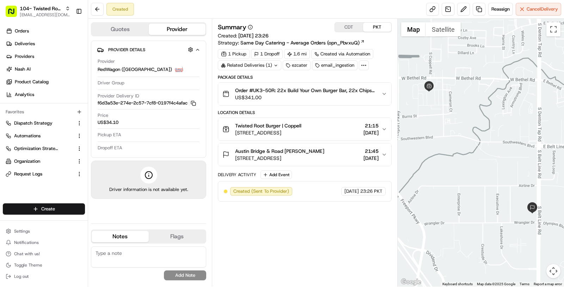
click at [242, 61] on div "Related Deliveries (1)" at bounding box center [249, 65] width 63 height 10
click at [275, 237] on div "Summary CDT PKT Created: 21/08/2025 23:26 Strategy: Same Day Catering - Average…" at bounding box center [305, 152] width 174 height 260
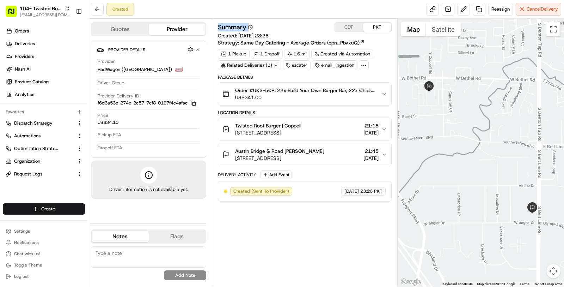
click at [275, 237] on div "Summary CDT PKT Created: 21/08/2025 23:26 Strategy: Same Day Catering - Average…" at bounding box center [305, 152] width 174 height 260
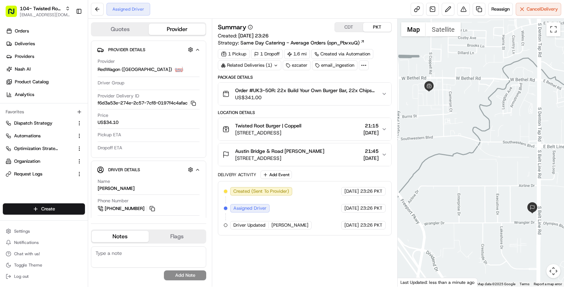
click at [268, 65] on div "Related Deliveries (1)" at bounding box center [249, 65] width 63 height 10
click at [276, 81] on span "ord_jAZmEDuB8hbGVa9KWXnqC5" at bounding box center [256, 80] width 73 height 6
click at [37, 35] on link "Orders" at bounding box center [45, 30] width 85 height 11
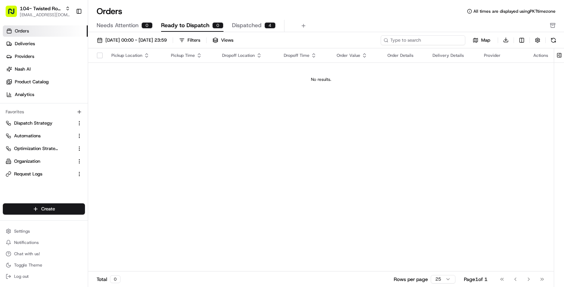
click at [429, 41] on input at bounding box center [423, 40] width 85 height 10
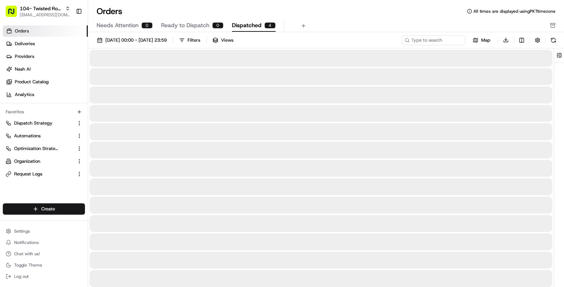
click at [248, 25] on span "Dispatched" at bounding box center [247, 25] width 30 height 8
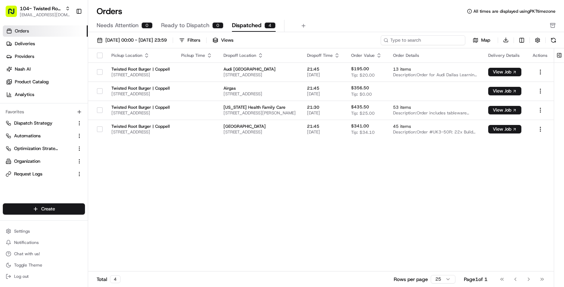
click at [453, 41] on input at bounding box center [423, 40] width 85 height 10
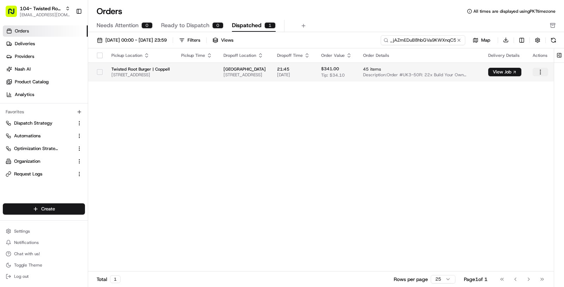
type input "ord_jAZmEDuB8hbGVa9KWXnqC5"
click at [541, 68] on html "104- Twisted Root Burger - Coppell masood@usenash.com Toggle Sidebar Orders Del…" at bounding box center [282, 143] width 564 height 287
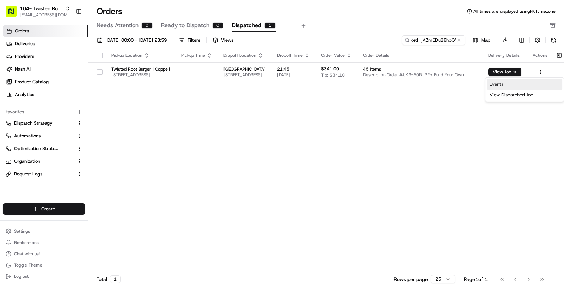
click at [536, 82] on link "Events" at bounding box center [524, 84] width 75 height 11
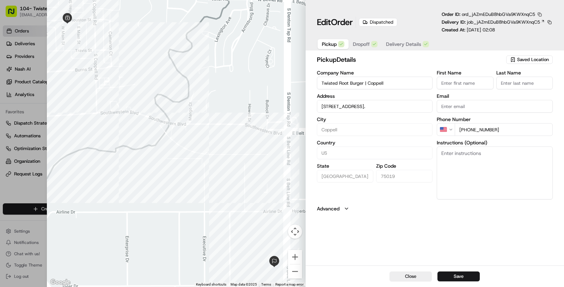
click at [541, 16] on button "button" at bounding box center [539, 14] width 6 height 6
click at [520, 24] on button "Copy ID" at bounding box center [530, 24] width 64 height 8
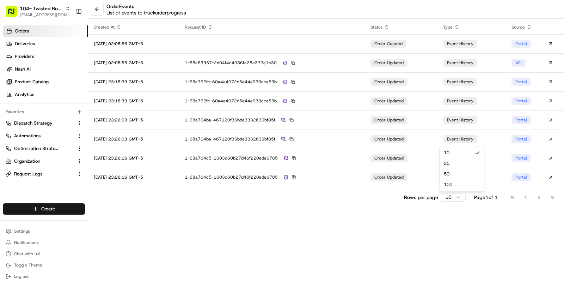
click at [448, 197] on html "104- Twisted Root Burger - Coppell [EMAIL_ADDRESS][DOMAIN_NAME] Toggle Sidebar …" at bounding box center [282, 143] width 564 height 287
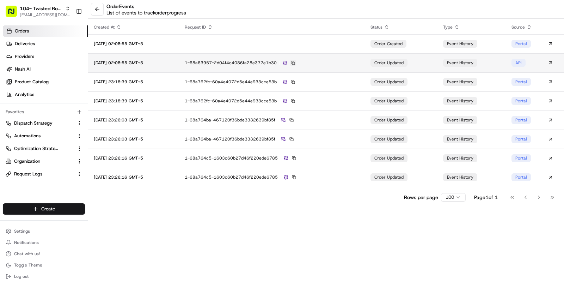
click at [296, 63] on button at bounding box center [293, 63] width 6 height 6
